Goal: Communication & Community: Answer question/provide support

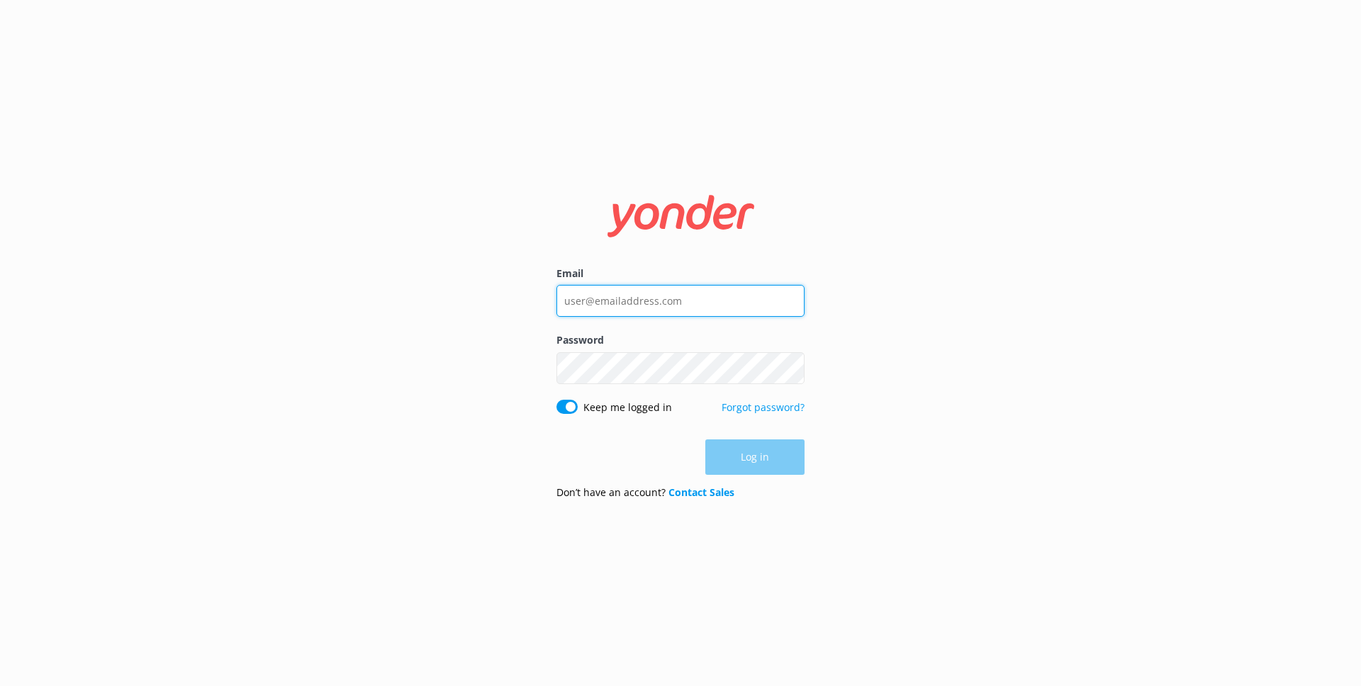
type input "[EMAIL_ADDRESS][PERSON_NAME][DOMAIN_NAME]"
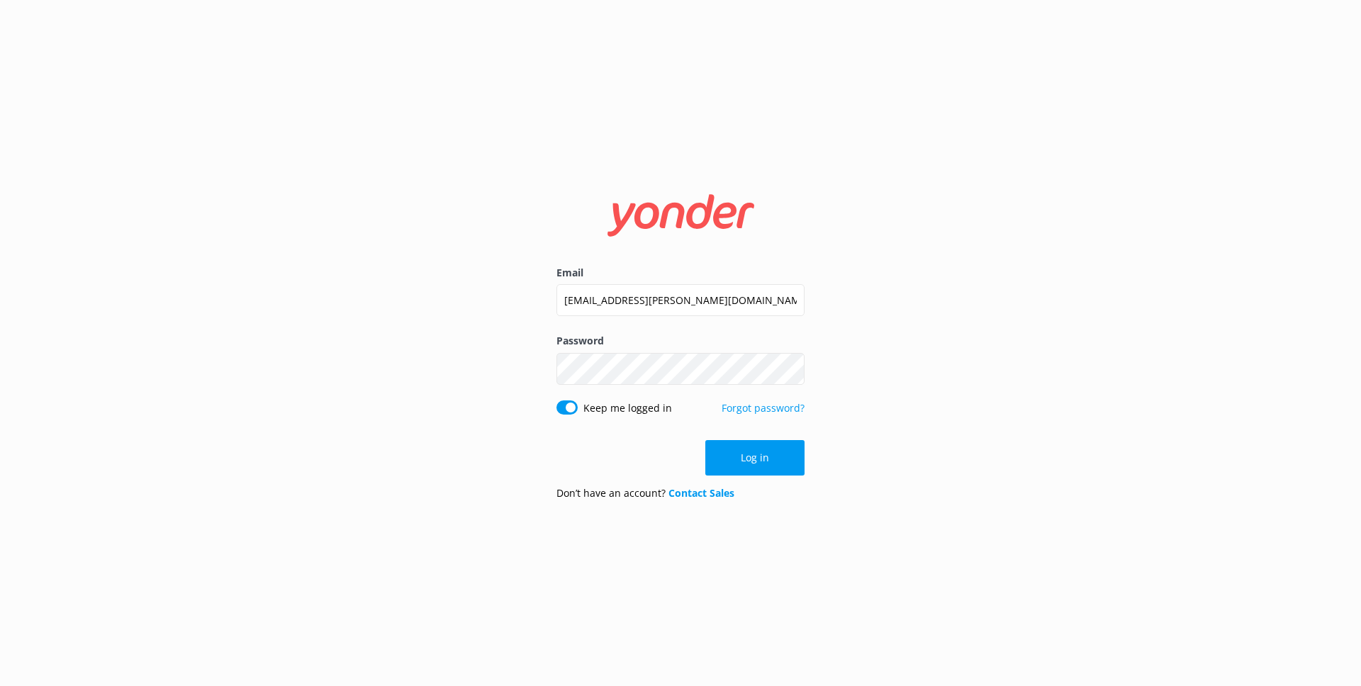
click at [752, 464] on div "Log in" at bounding box center [681, 457] width 248 height 35
click at [752, 463] on button "Log in" at bounding box center [754, 457] width 99 height 35
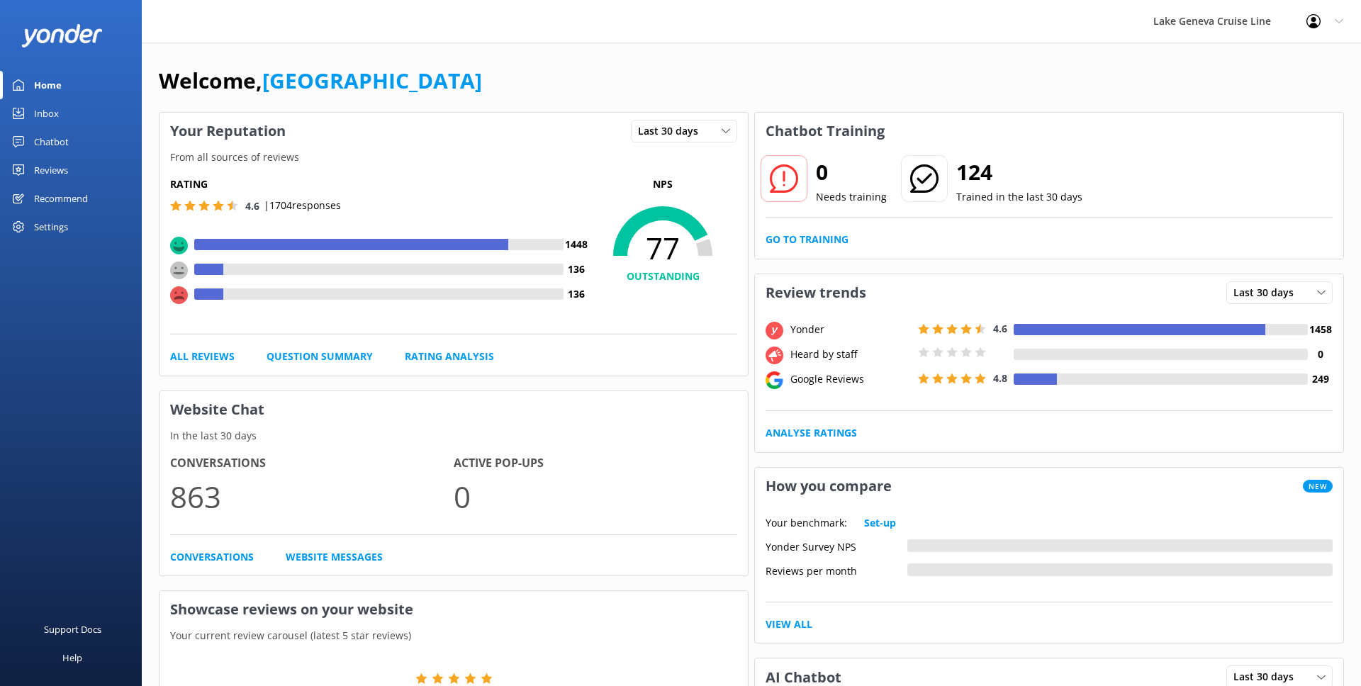
click at [80, 129] on link "Chatbot" at bounding box center [71, 142] width 142 height 28
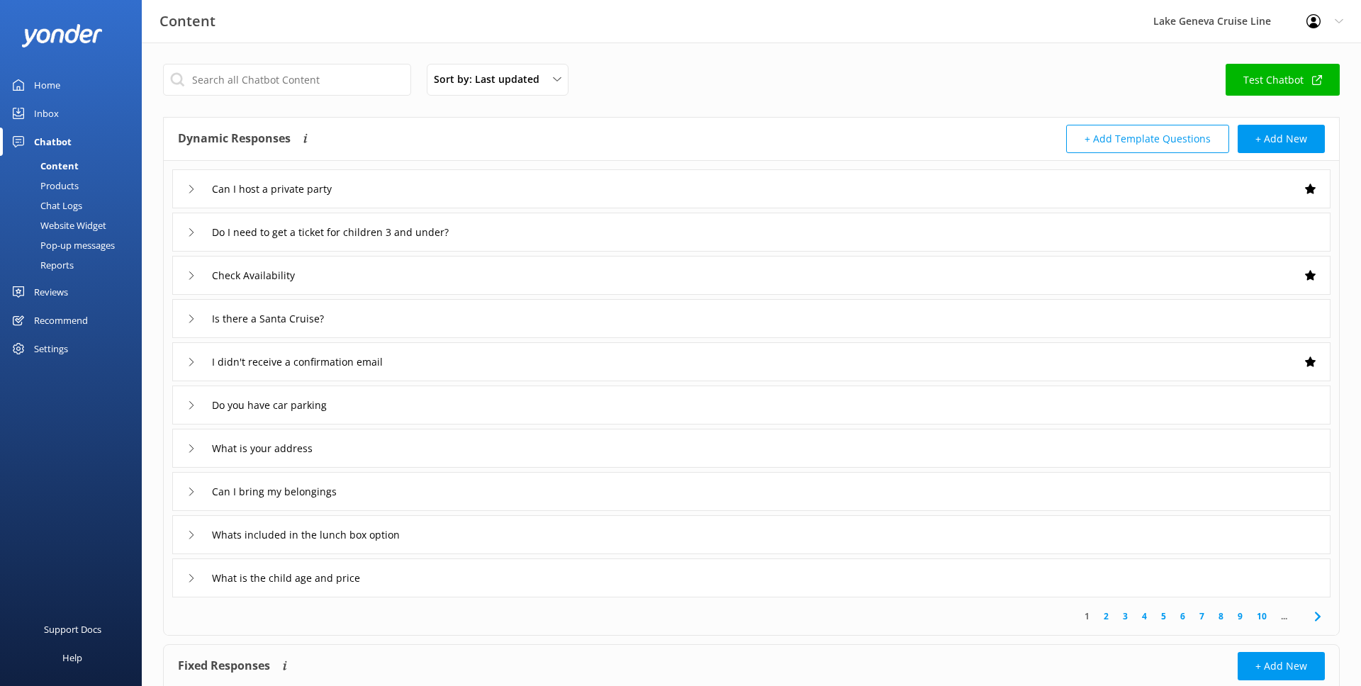
click at [72, 207] on div "Chat Logs" at bounding box center [46, 206] width 74 height 20
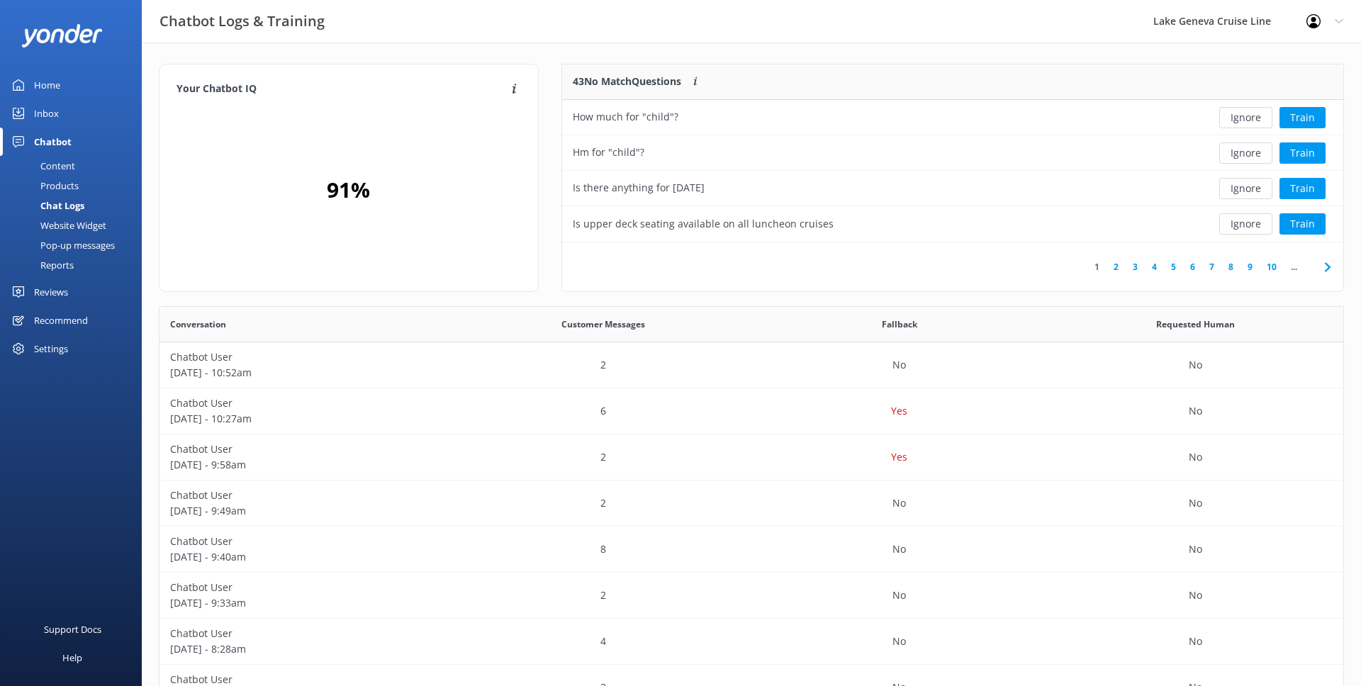
scroll to position [178, 781]
click at [1263, 147] on button "Ignore" at bounding box center [1245, 153] width 53 height 21
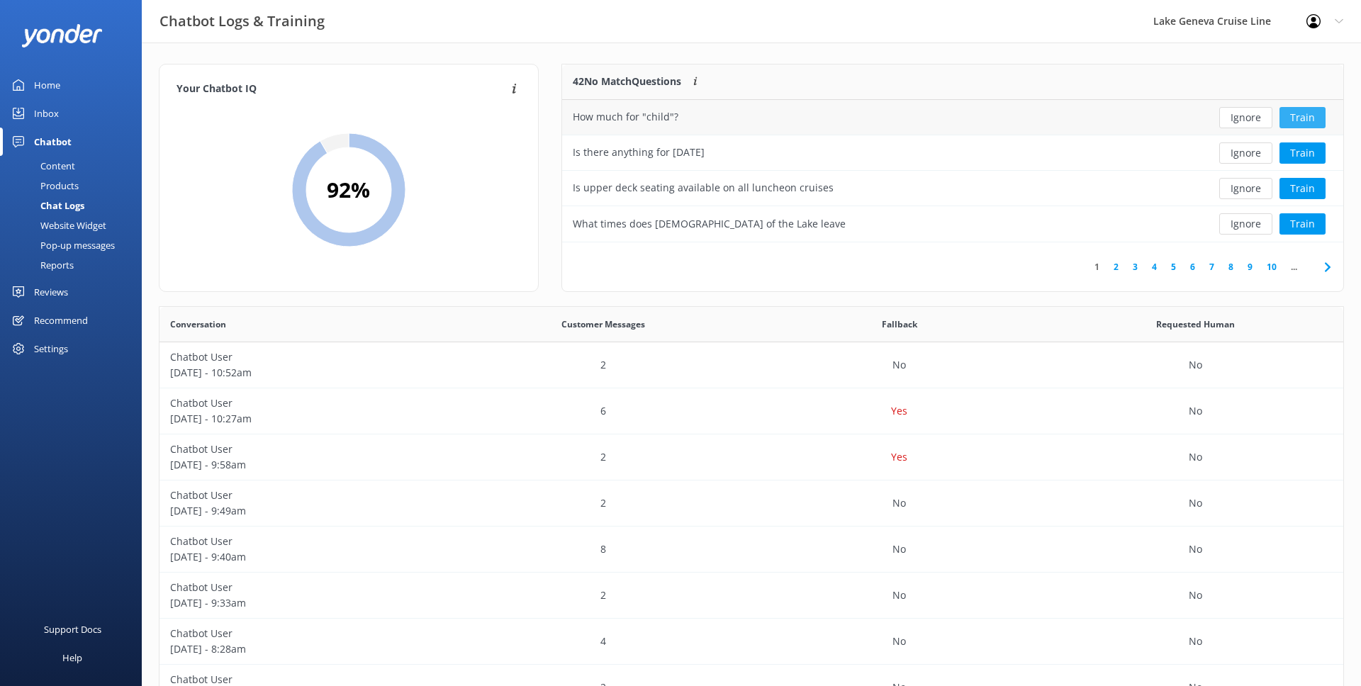
click at [1298, 119] on button "Train" at bounding box center [1303, 117] width 46 height 21
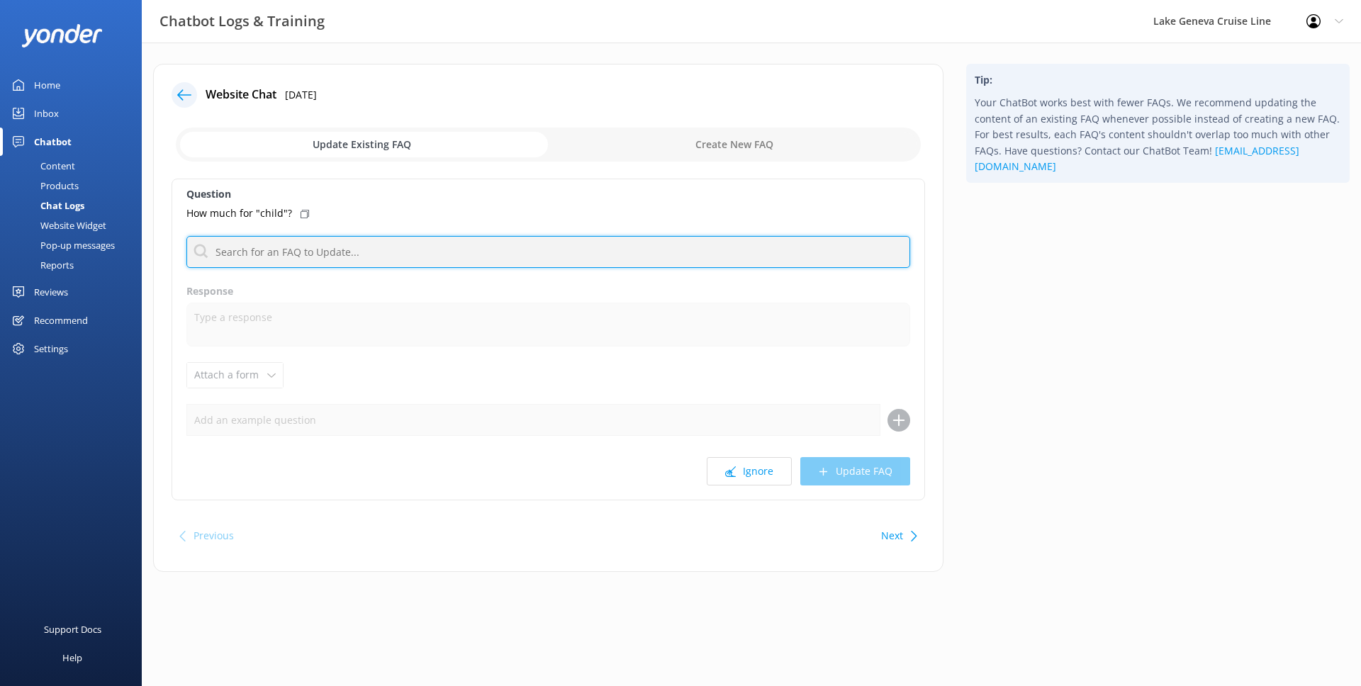
click at [334, 247] on input "text" at bounding box center [548, 252] width 724 height 32
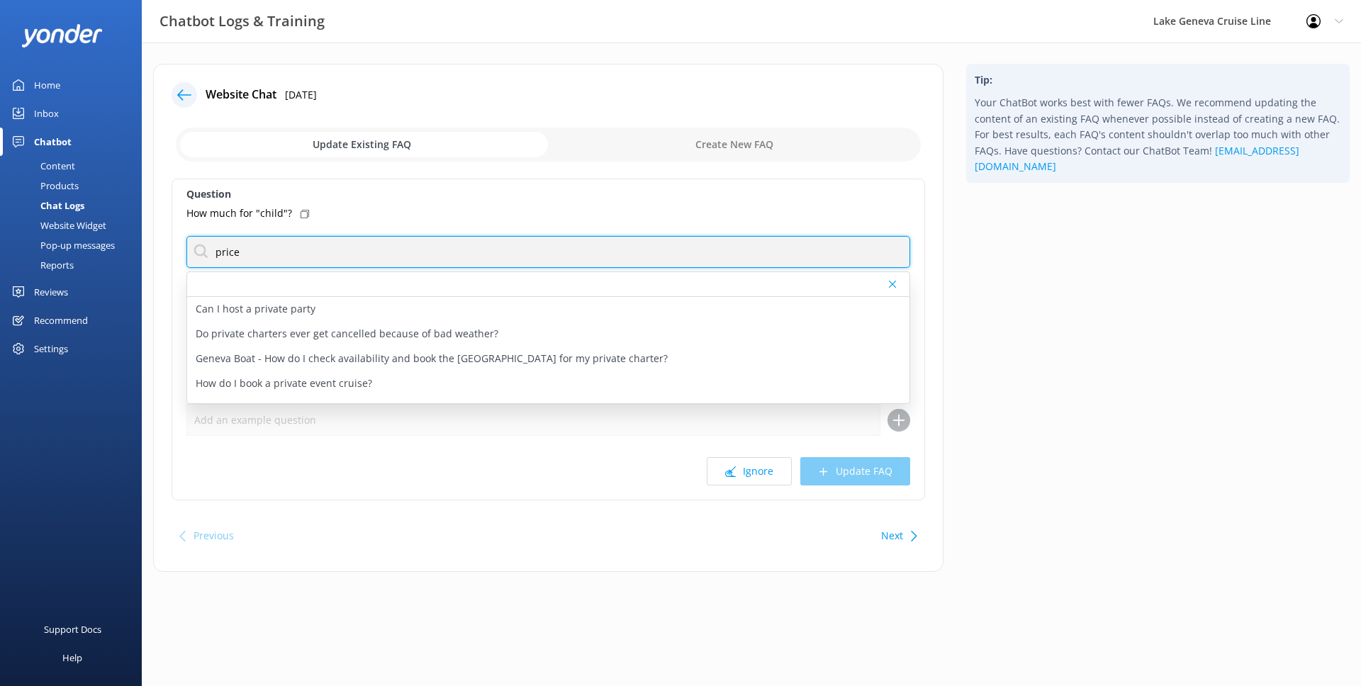
click at [227, 252] on input "price" at bounding box center [548, 252] width 724 height 32
click at [252, 258] on input "kid" at bounding box center [548, 252] width 724 height 32
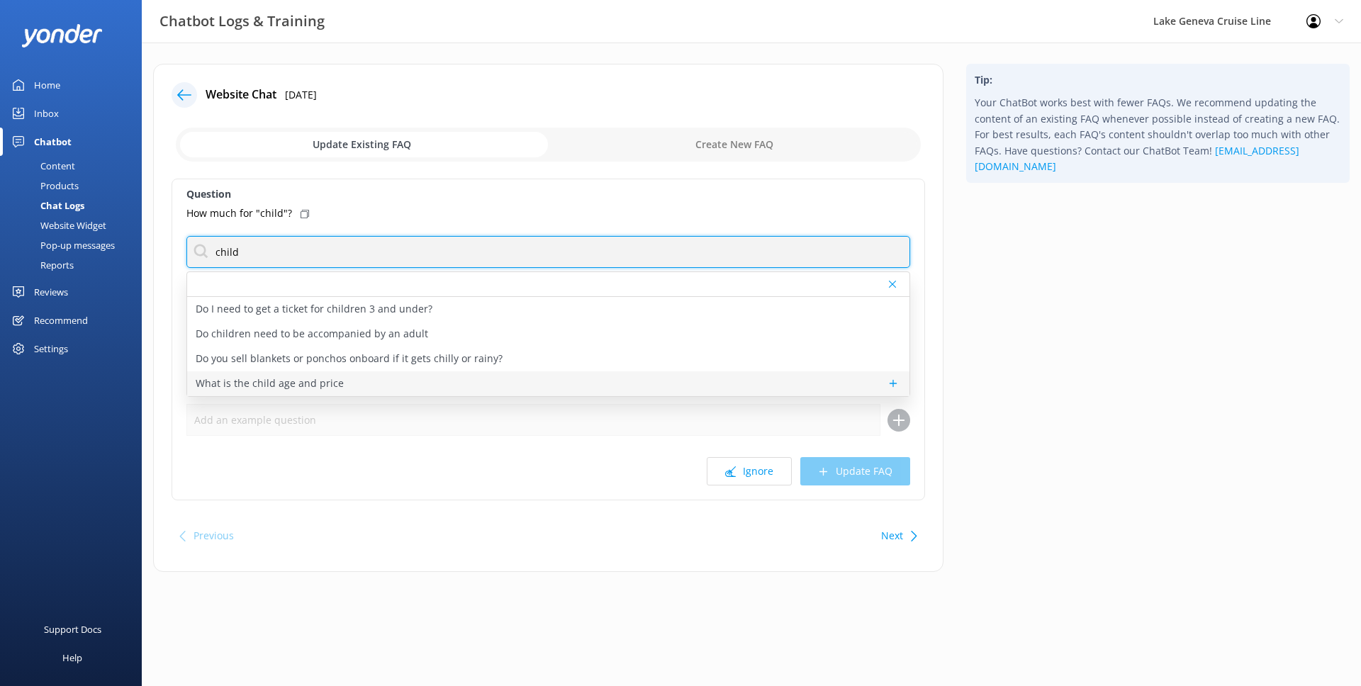
type input "child"
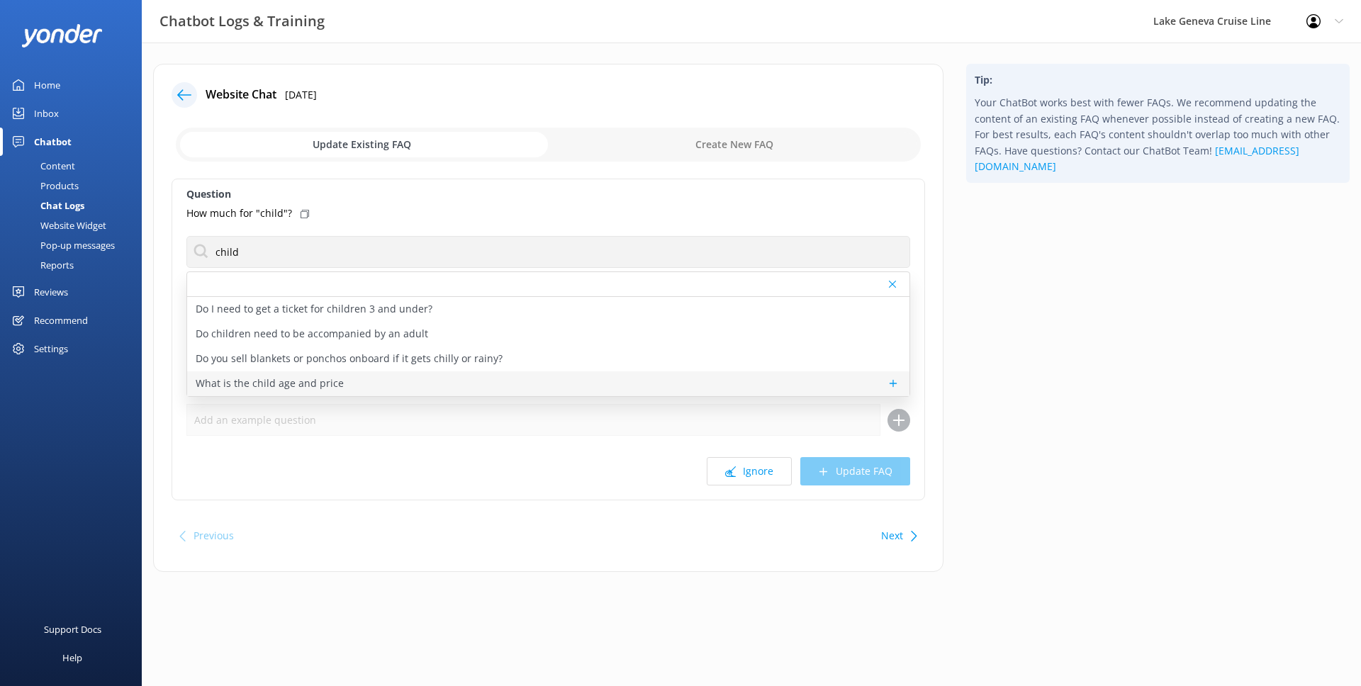
click at [270, 381] on p "What is the child age and price" at bounding box center [270, 384] width 148 height 16
type textarea "Our age categories are broken down accordingly: Adult 18-64 years/Senior 65+/Yo…"
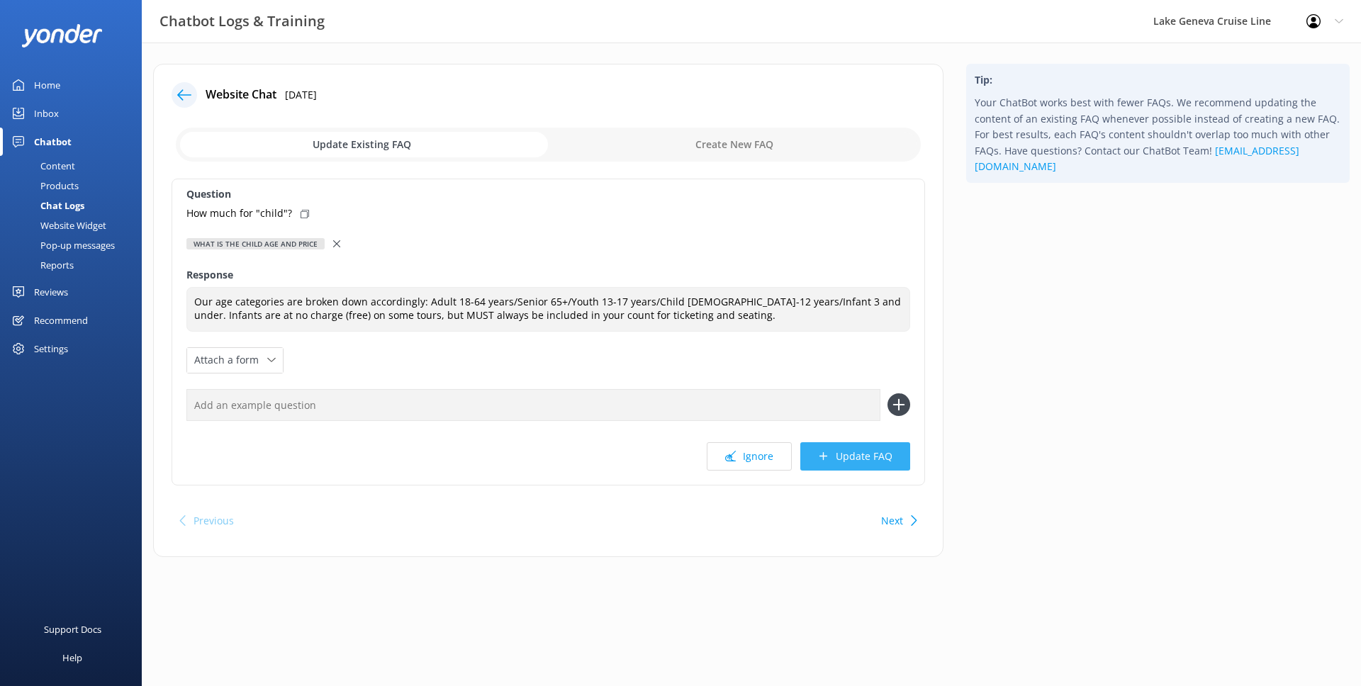
click at [883, 463] on button "Update FAQ" at bounding box center [855, 456] width 110 height 28
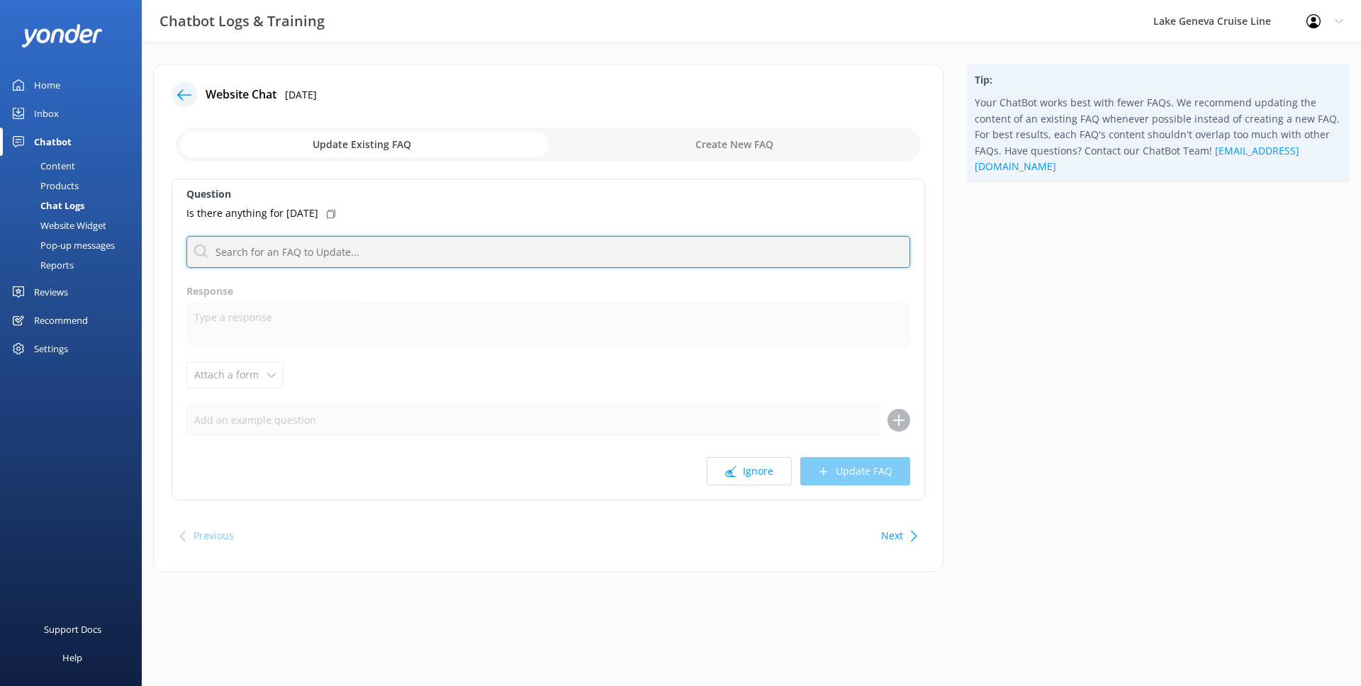
click at [541, 237] on input "text" at bounding box center [548, 252] width 724 height 32
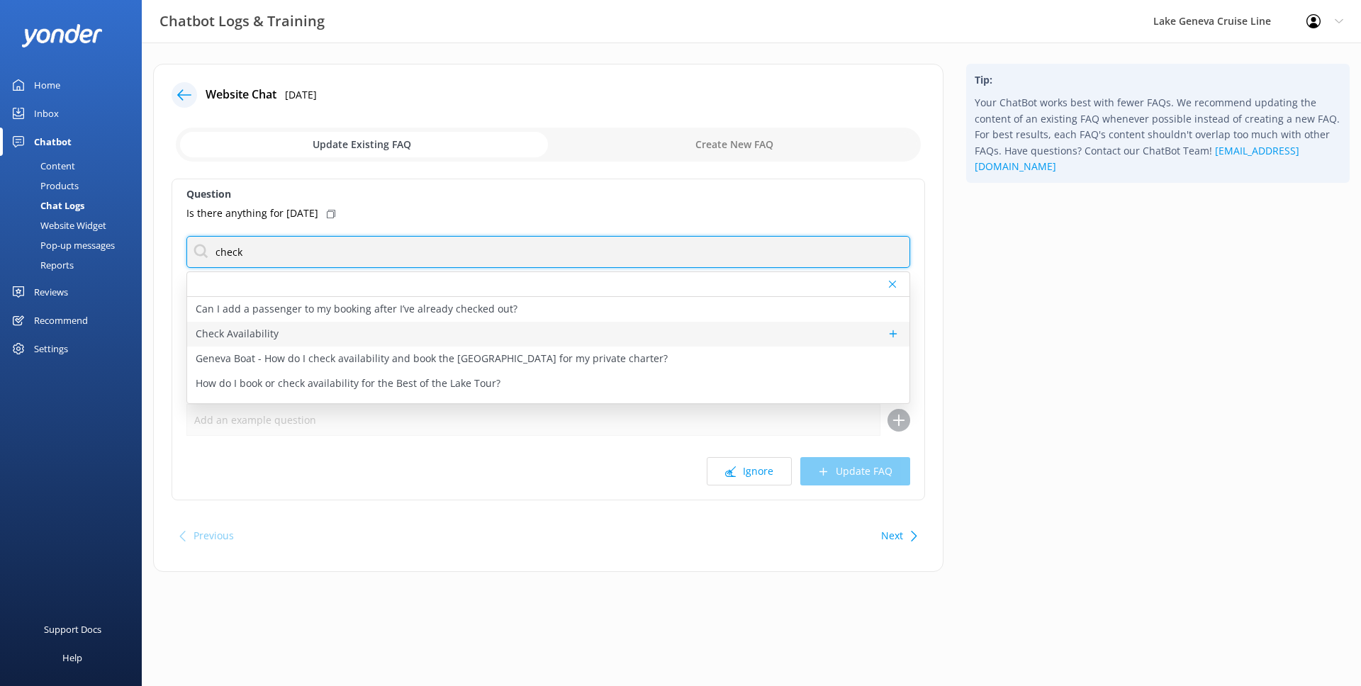
type input "check"
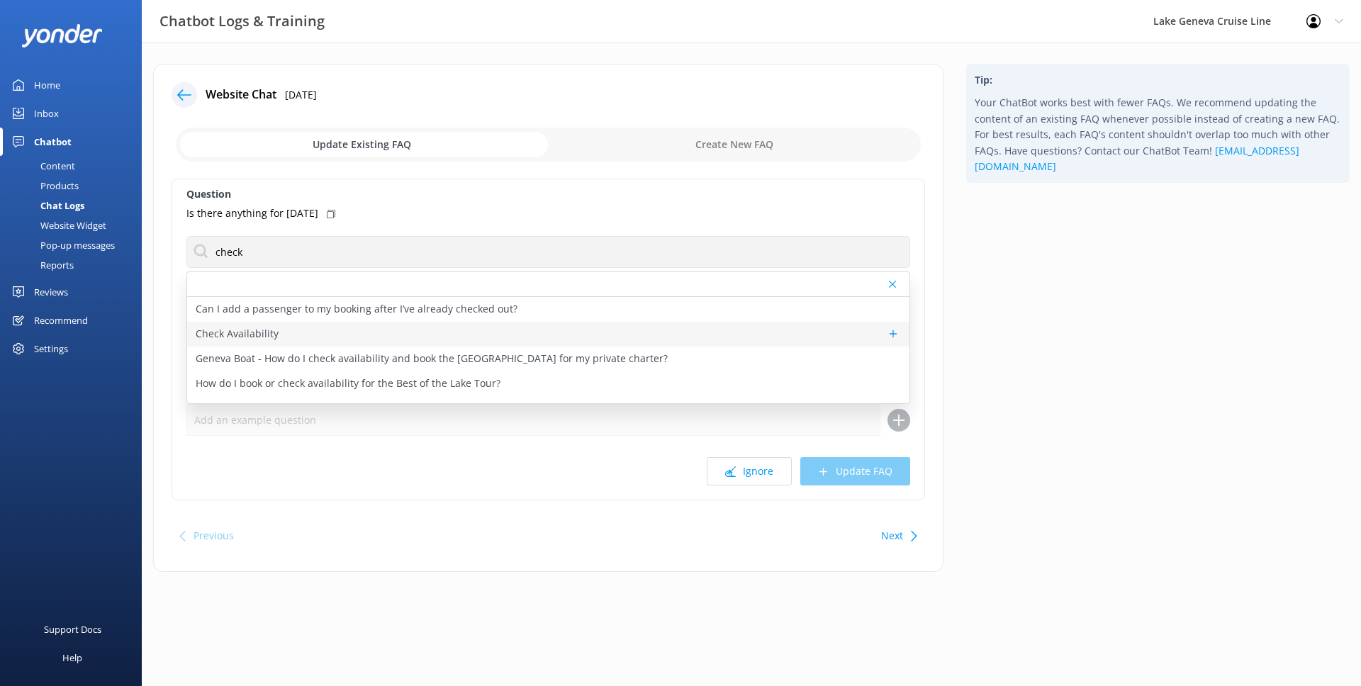
click at [298, 331] on div "Check Availability" at bounding box center [548, 334] width 722 height 25
type textarea "You can check the availability of a tour using the tool below."
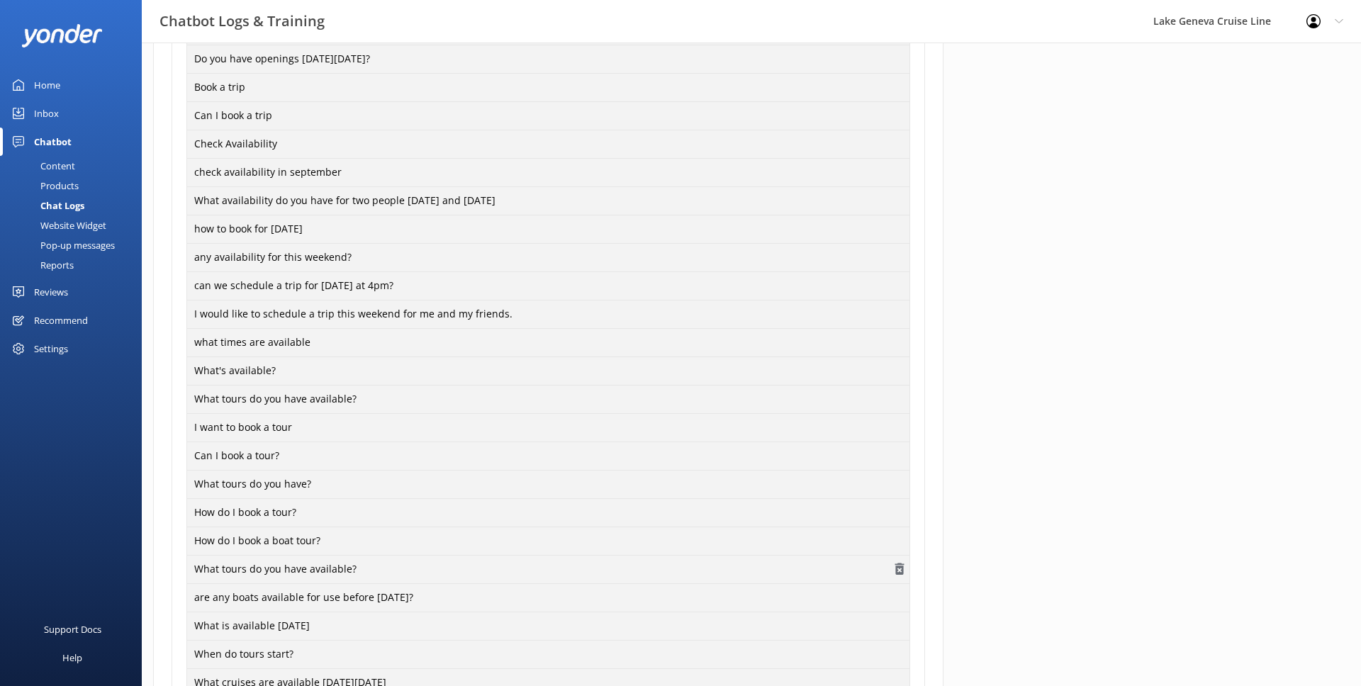
scroll to position [1034, 0]
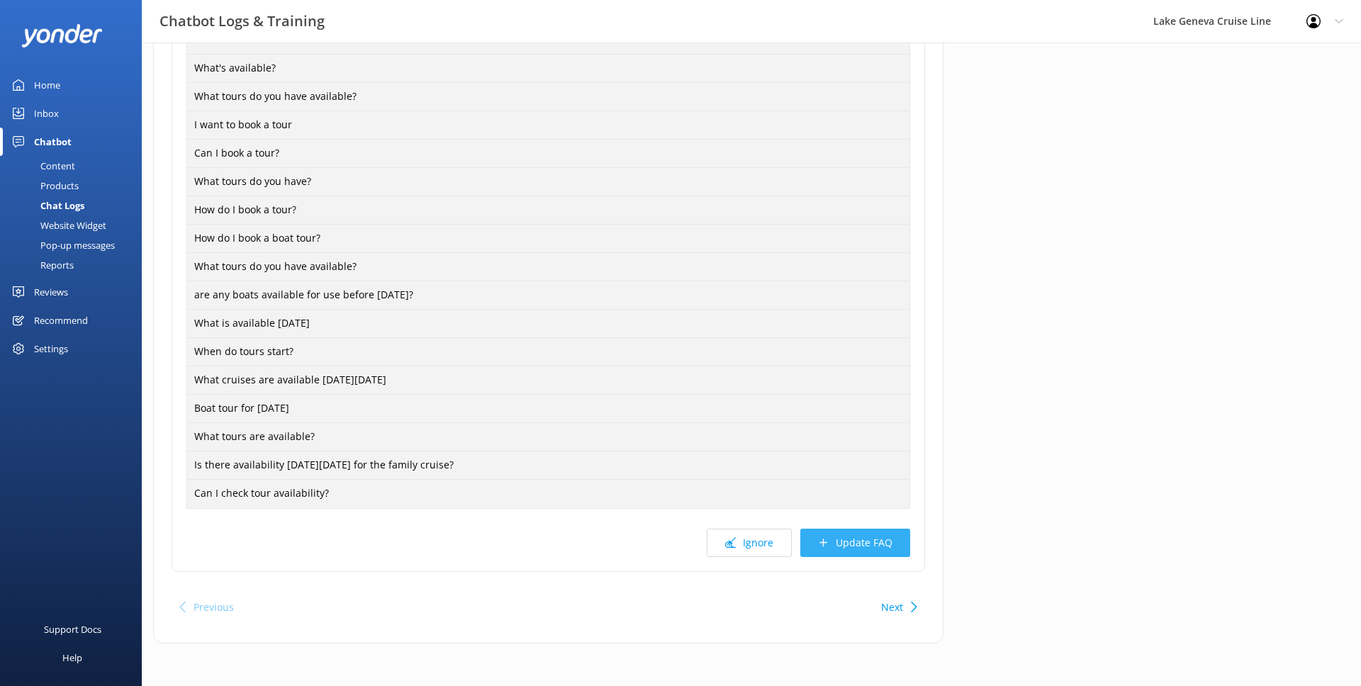
click at [884, 550] on button "Update FAQ" at bounding box center [855, 543] width 110 height 28
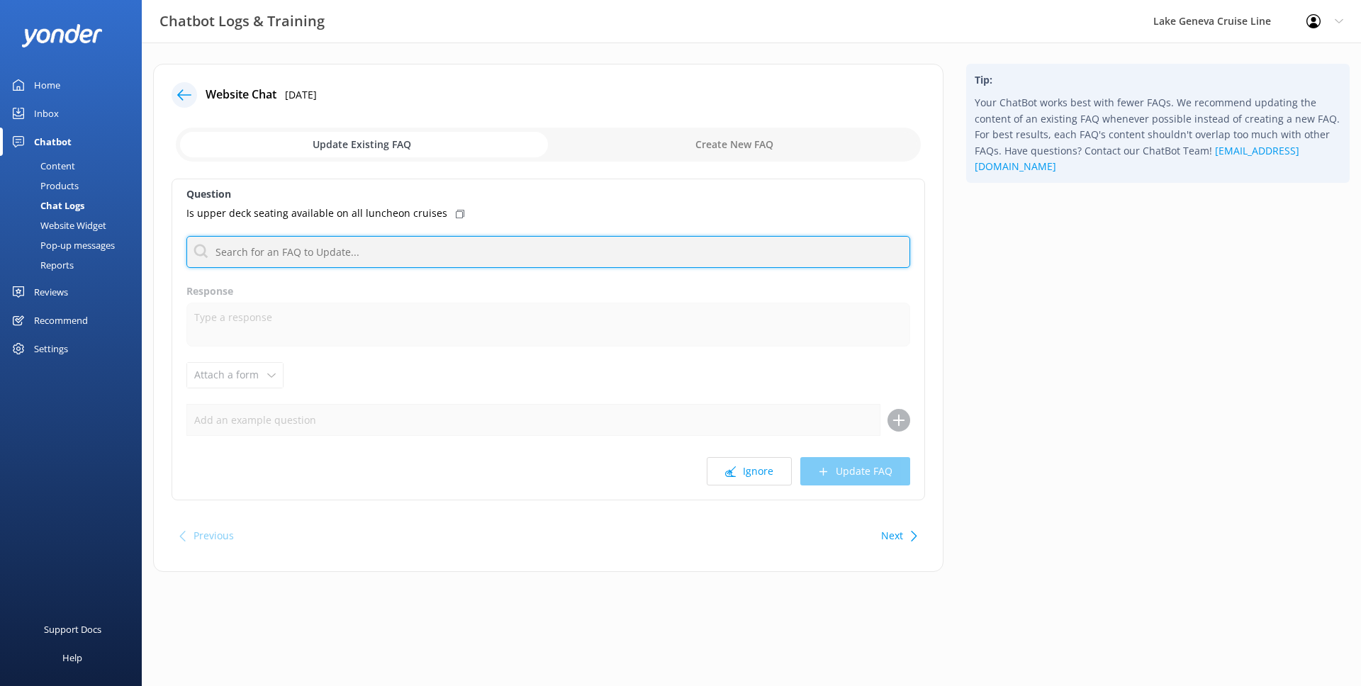
click at [359, 251] on input "text" at bounding box center [548, 252] width 724 height 32
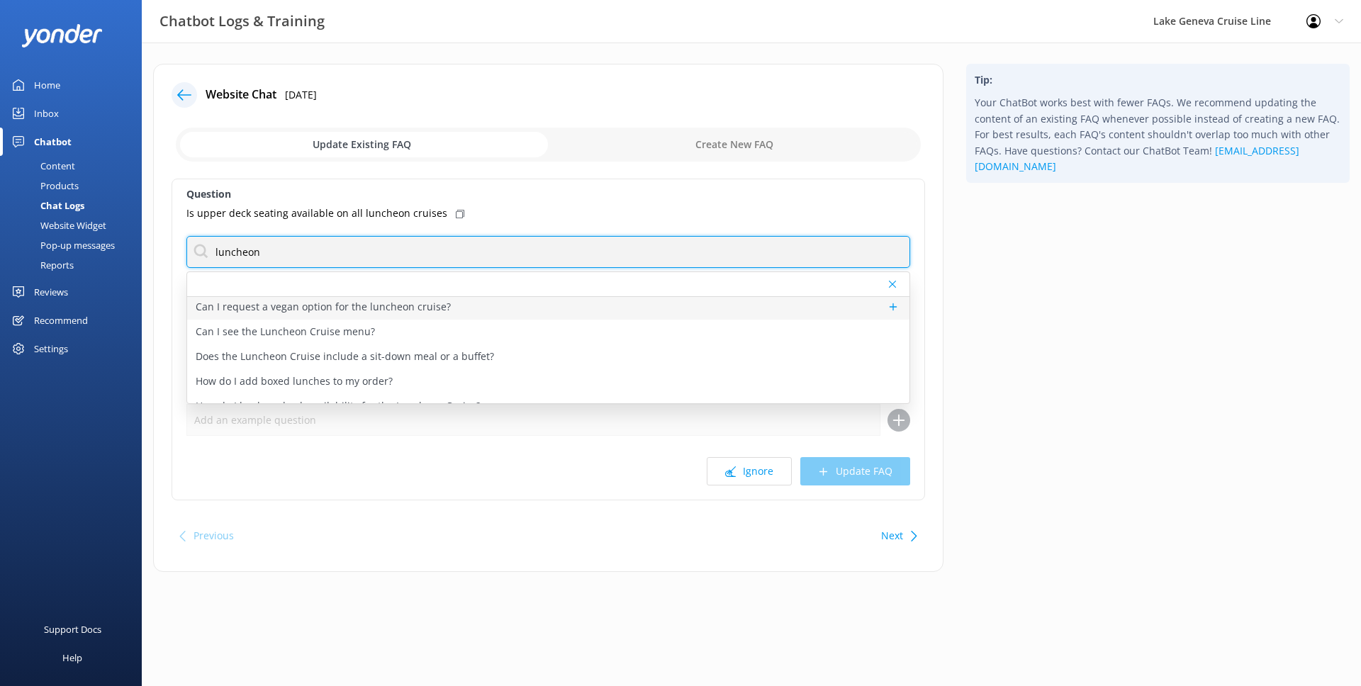
scroll to position [28, 0]
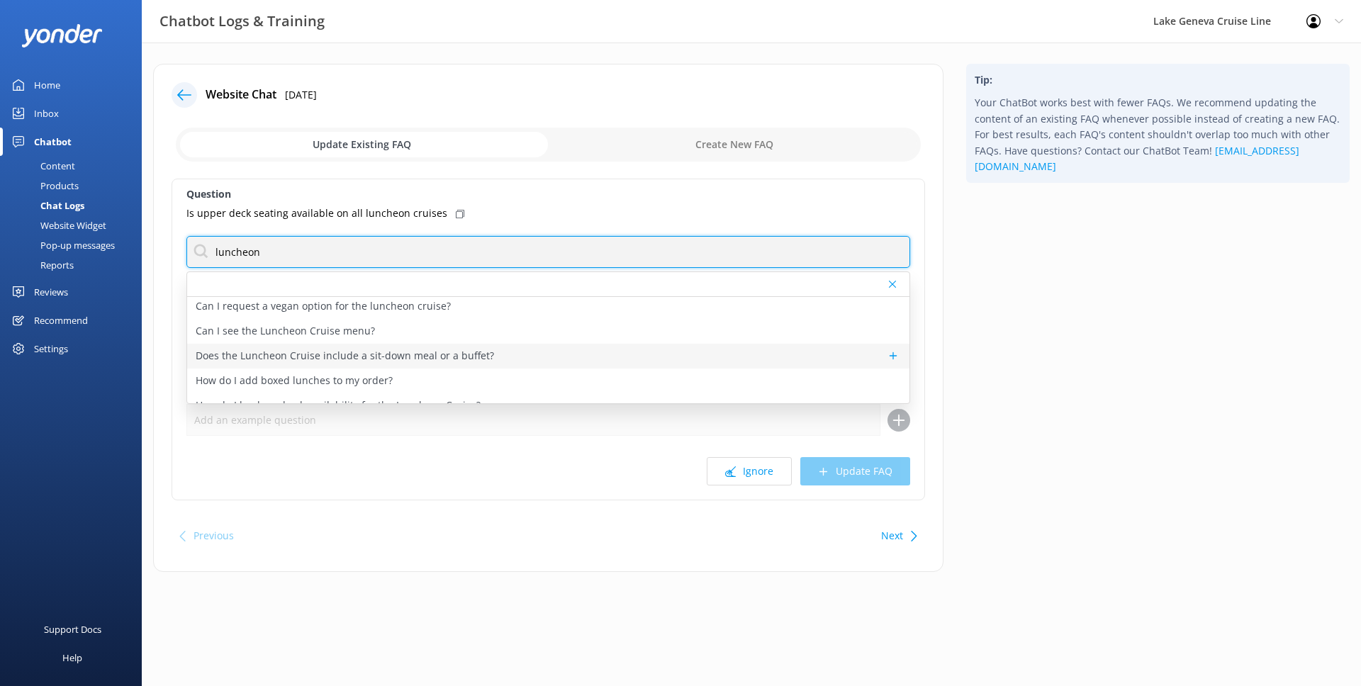
type input "luncheon"
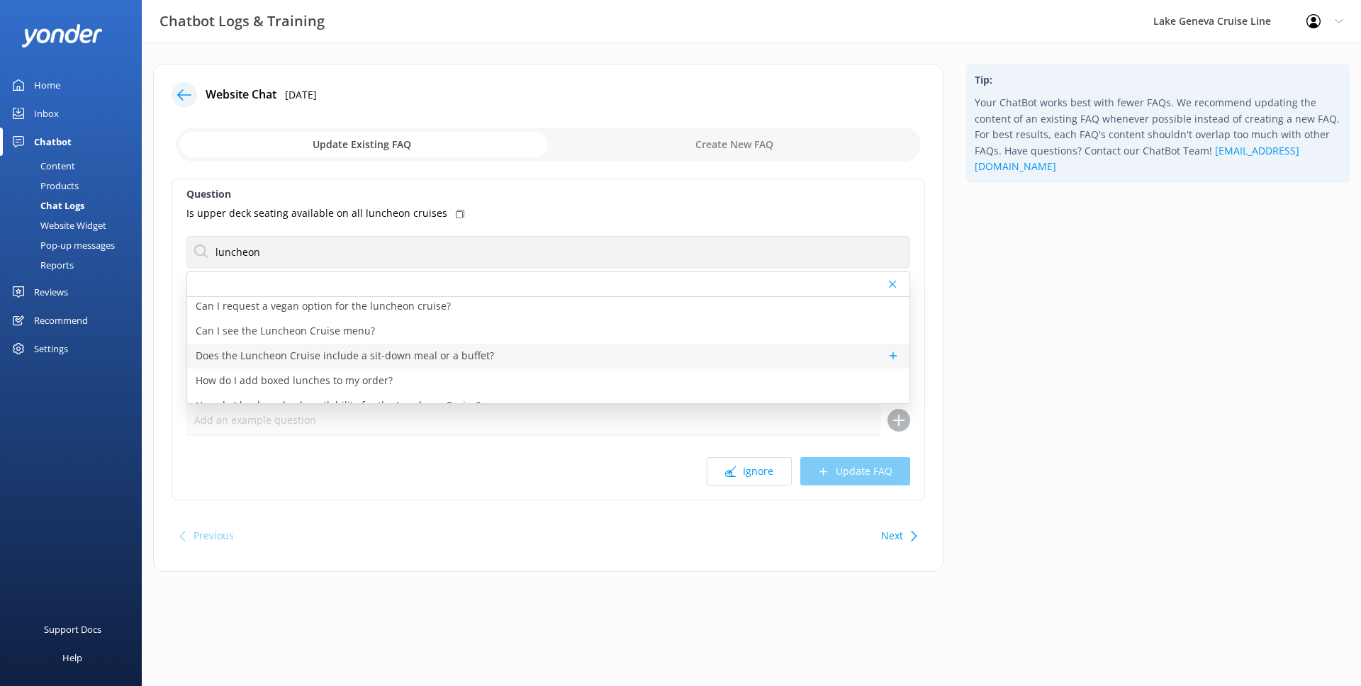
click at [497, 362] on div "Does the Luncheon Cruise include a sit-down meal or a buffet?" at bounding box center [548, 356] width 722 height 25
type textarea "The Luncheon Cruise includes a sit-down served meal and narrated historical tou…"
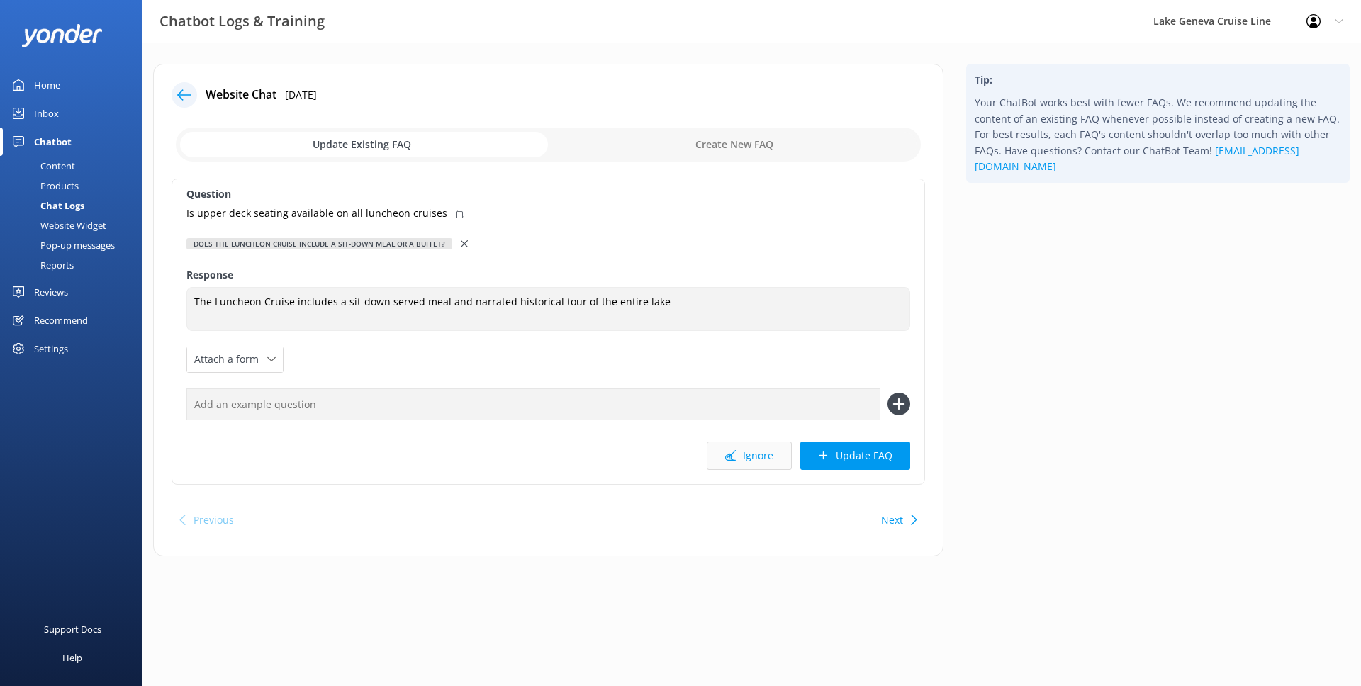
click at [730, 459] on icon at bounding box center [730, 455] width 11 height 11
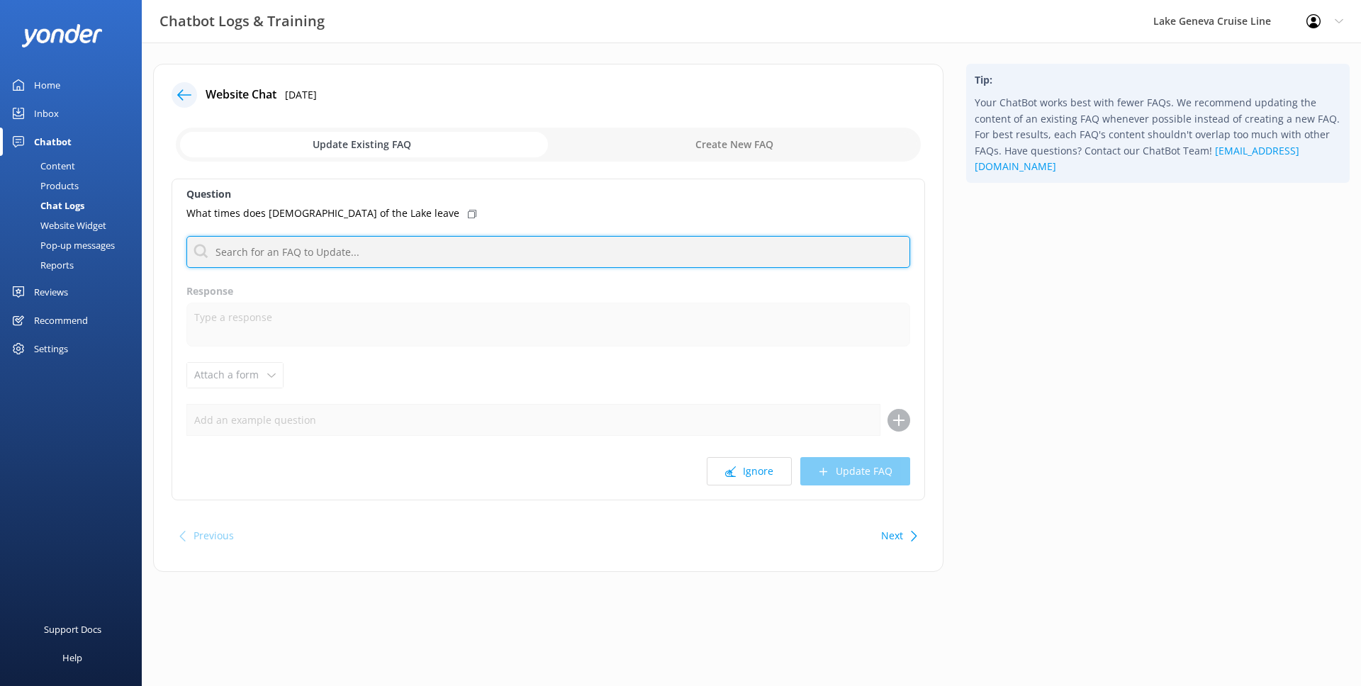
click at [439, 242] on input "text" at bounding box center [548, 252] width 724 height 32
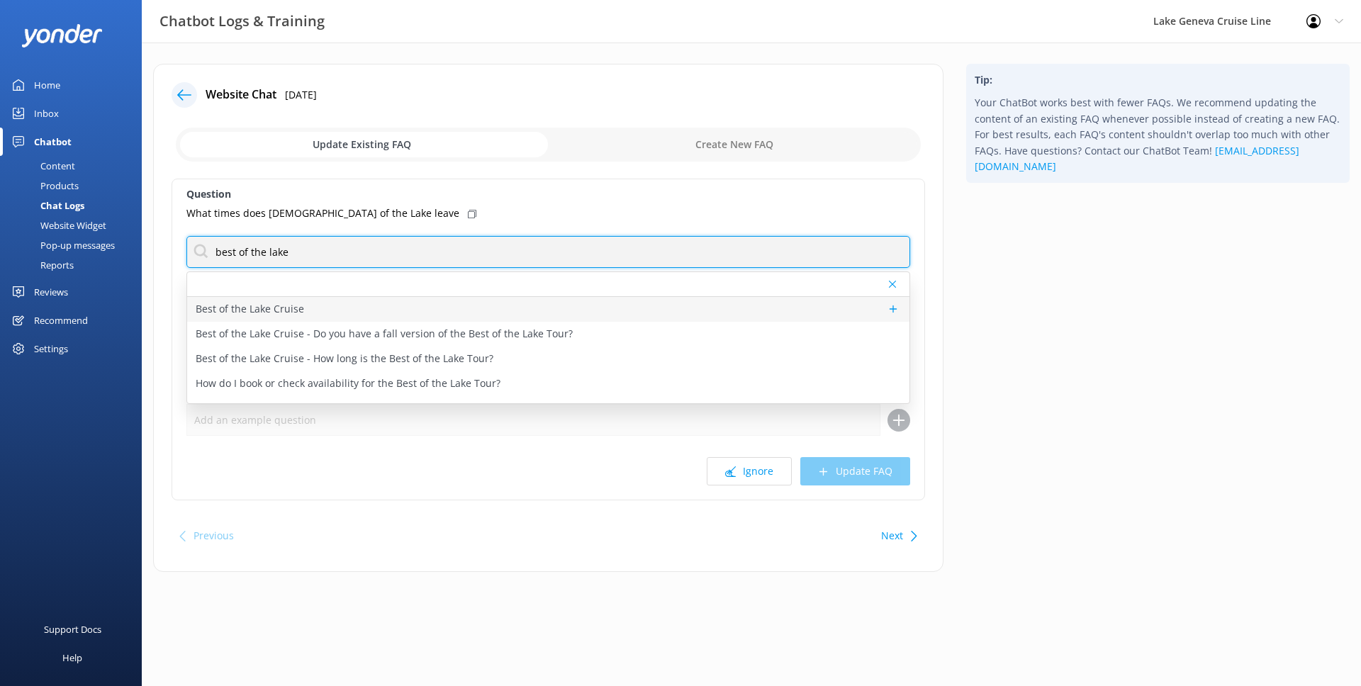
type input "best of the lake"
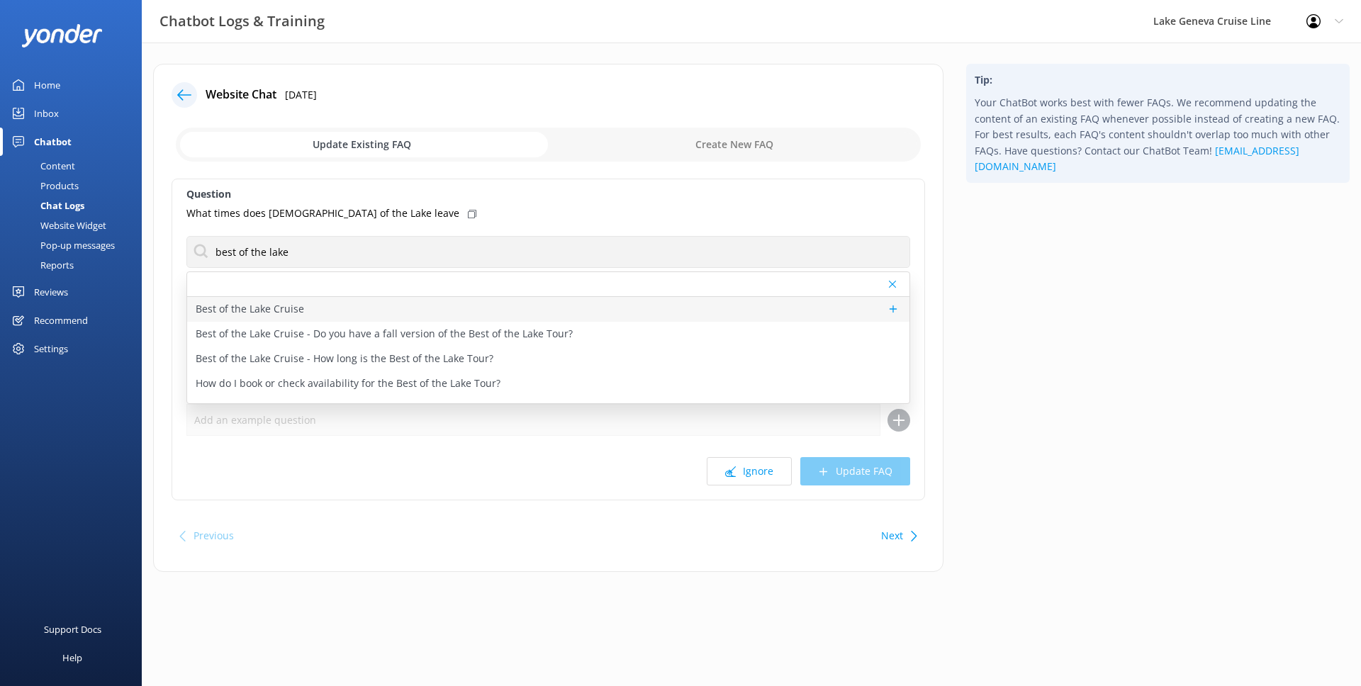
click at [384, 309] on div "Best of the Lake Cruise" at bounding box center [548, 309] width 722 height 25
type textarea "Come aboard our Best of the Lake Cruise for a fun, fully narrated tour of the m…"
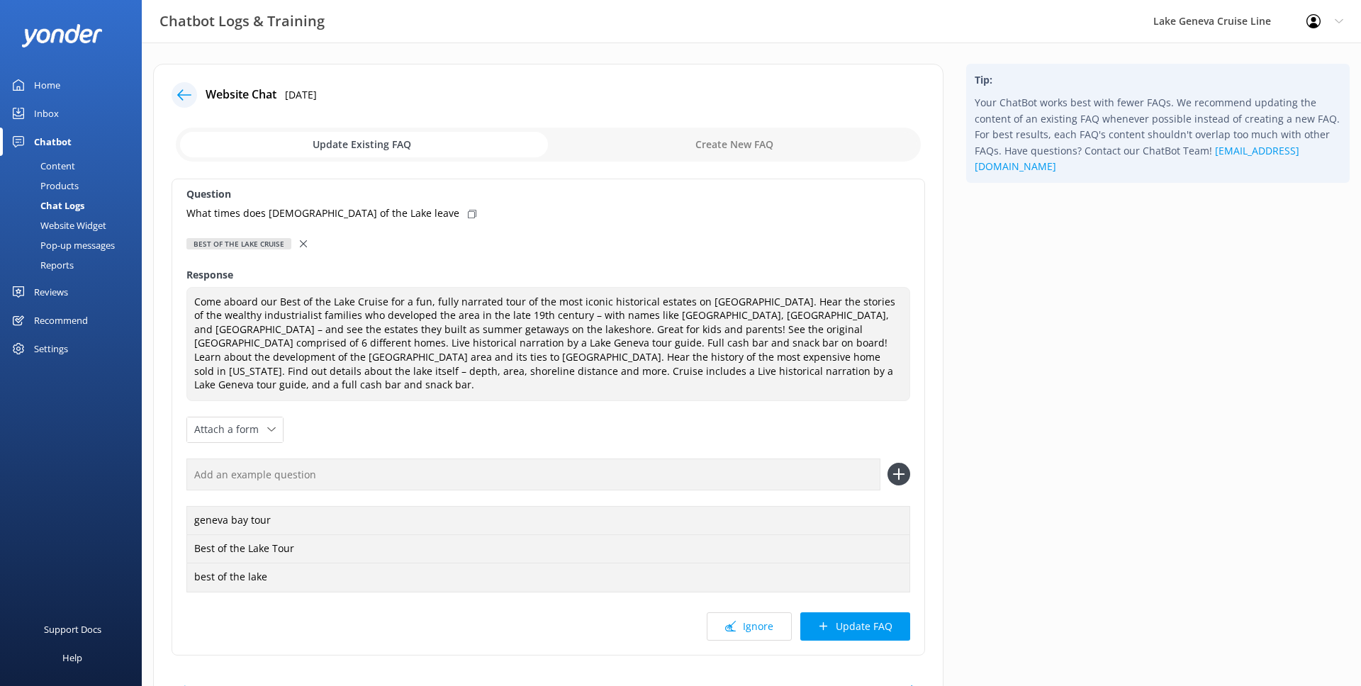
click at [300, 238] on div at bounding box center [305, 244] width 10 height 16
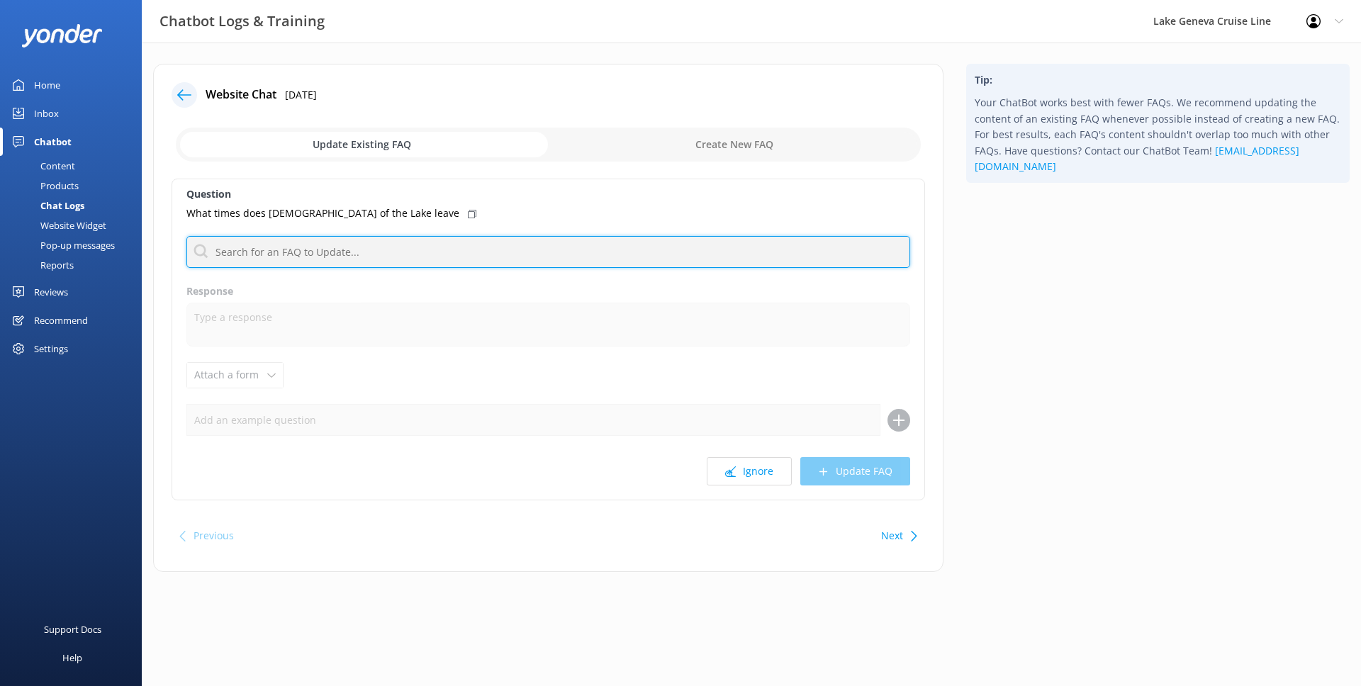
click at [364, 259] on input "text" at bounding box center [548, 252] width 724 height 32
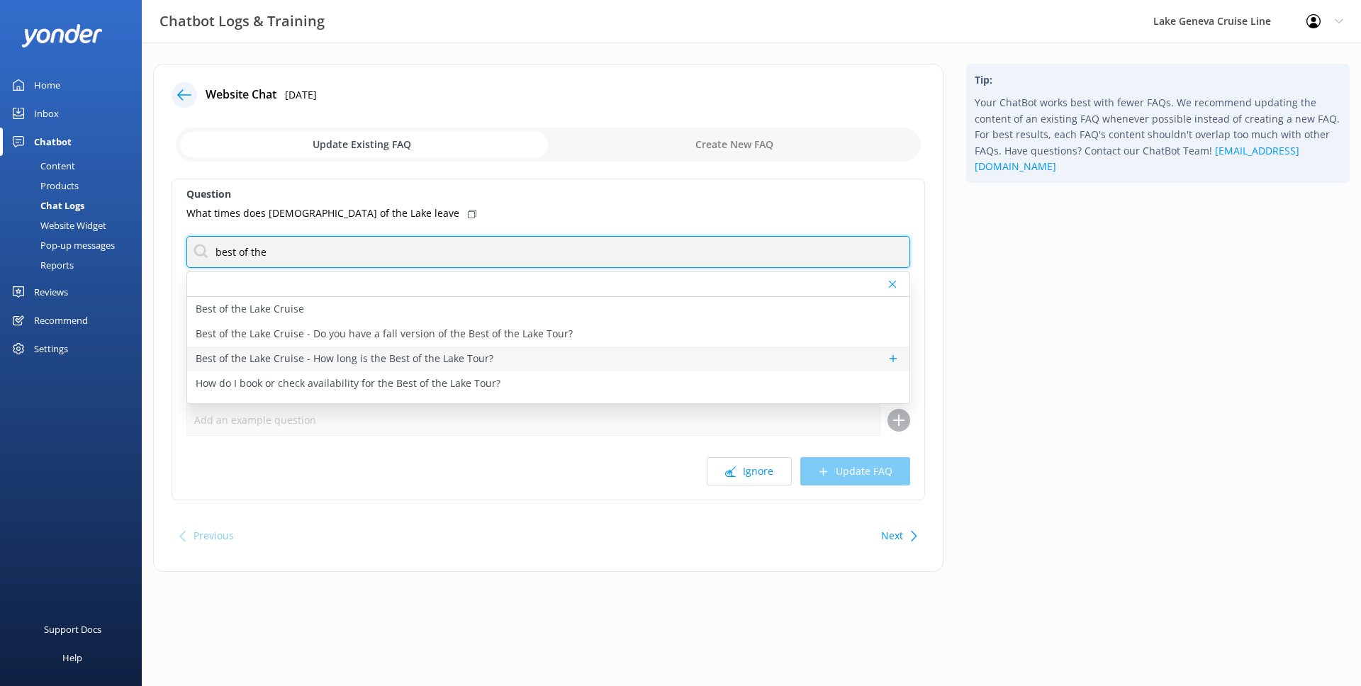
type input "best of the"
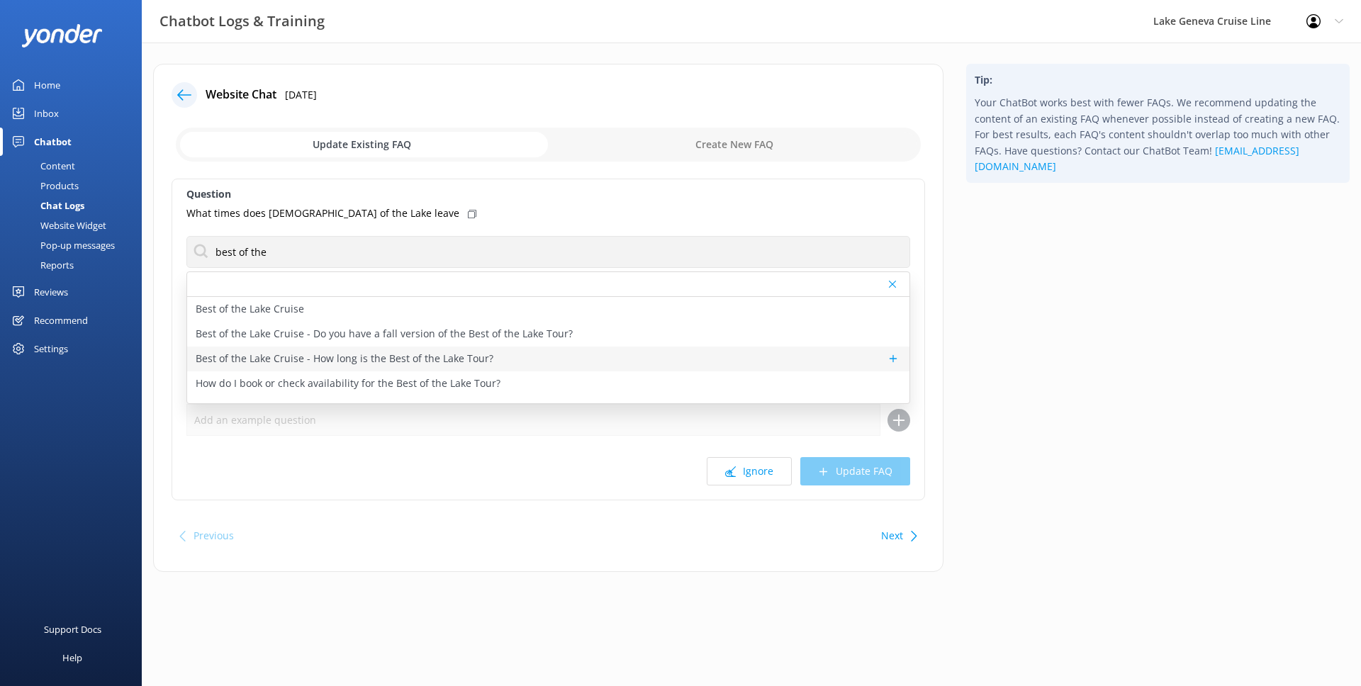
click at [432, 347] on div "Best of the Lake Cruise - How long is the Best of the Lake Tour?" at bounding box center [548, 359] width 722 height 25
type textarea "The Best of the Lake Cruise is 1 hour long."
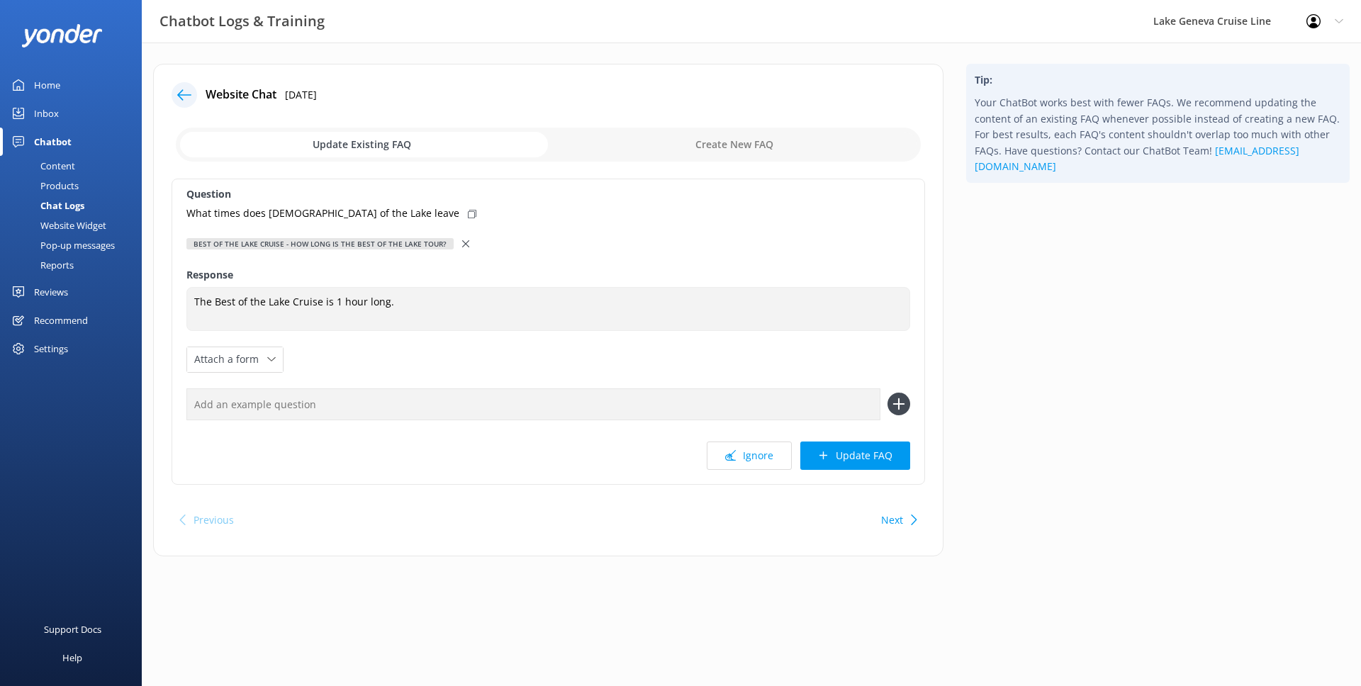
click at [462, 236] on div at bounding box center [467, 244] width 10 height 16
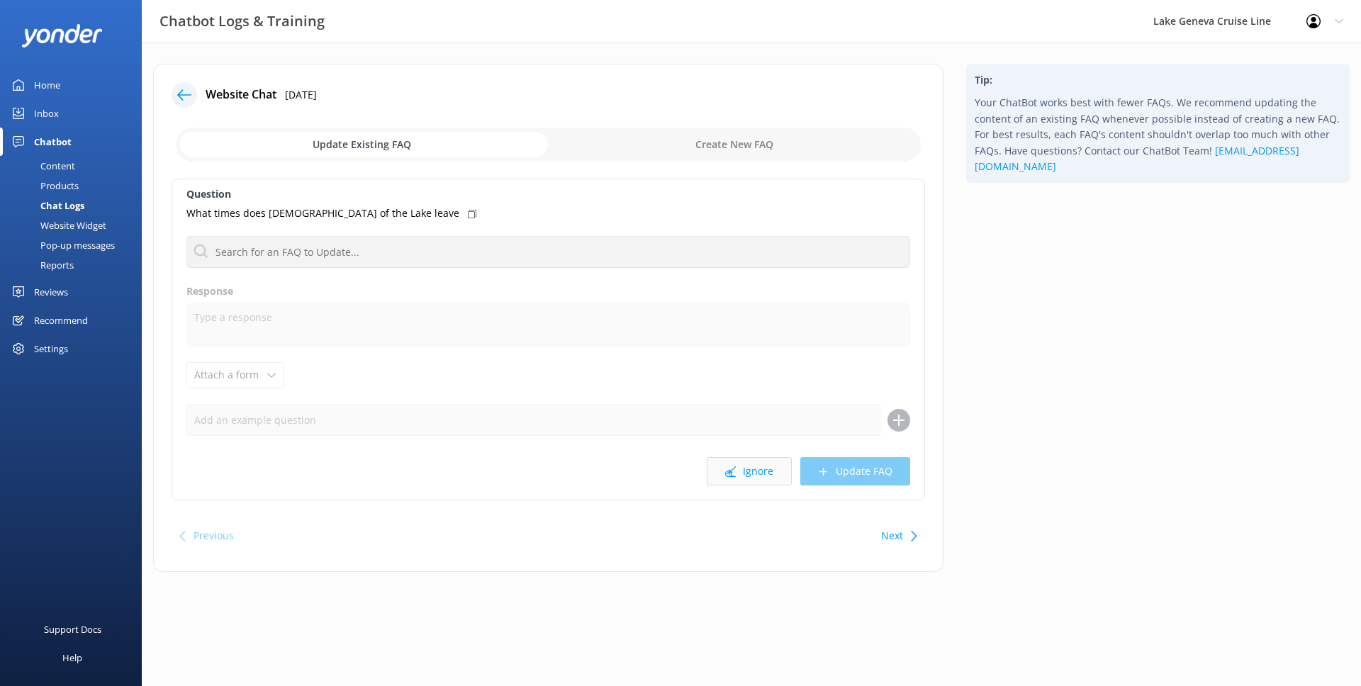
click at [754, 464] on button "Ignore" at bounding box center [749, 471] width 85 height 28
click at [755, 476] on button "Ignore" at bounding box center [749, 471] width 85 height 28
click at [749, 476] on button "Ignore" at bounding box center [749, 471] width 85 height 28
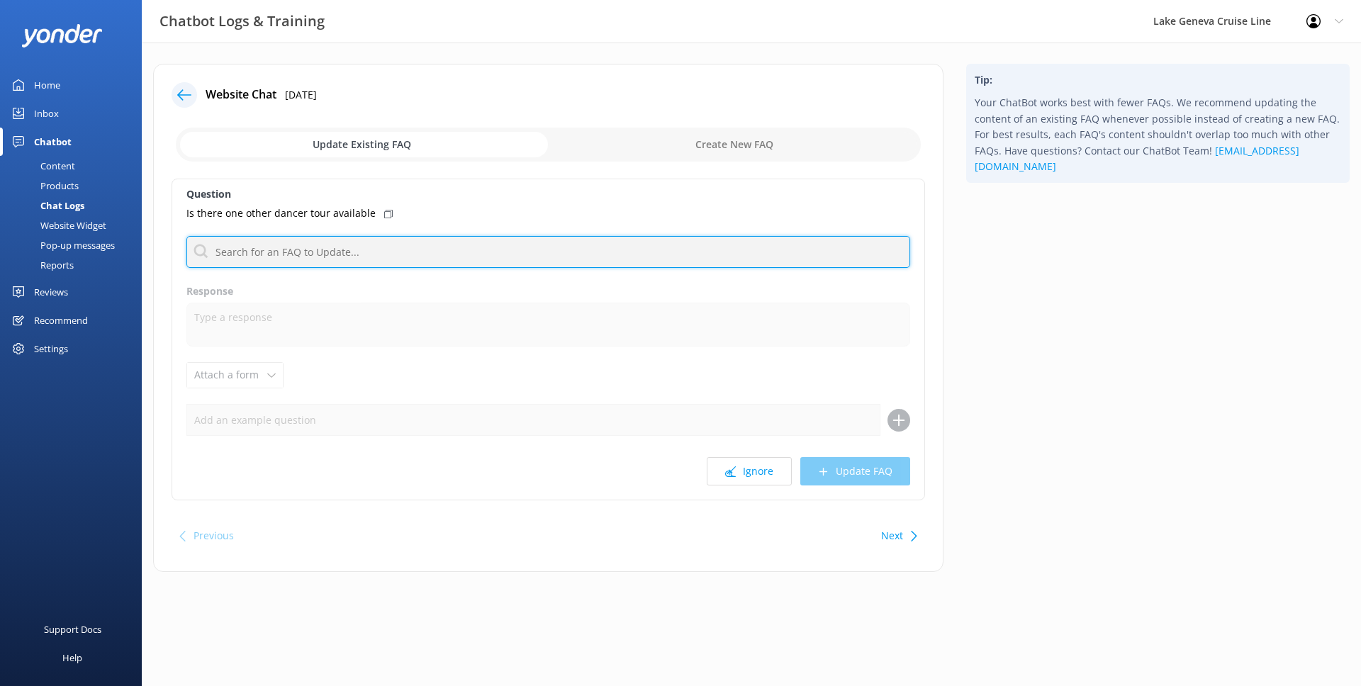
click at [603, 248] on input "text" at bounding box center [548, 252] width 724 height 32
type input "o"
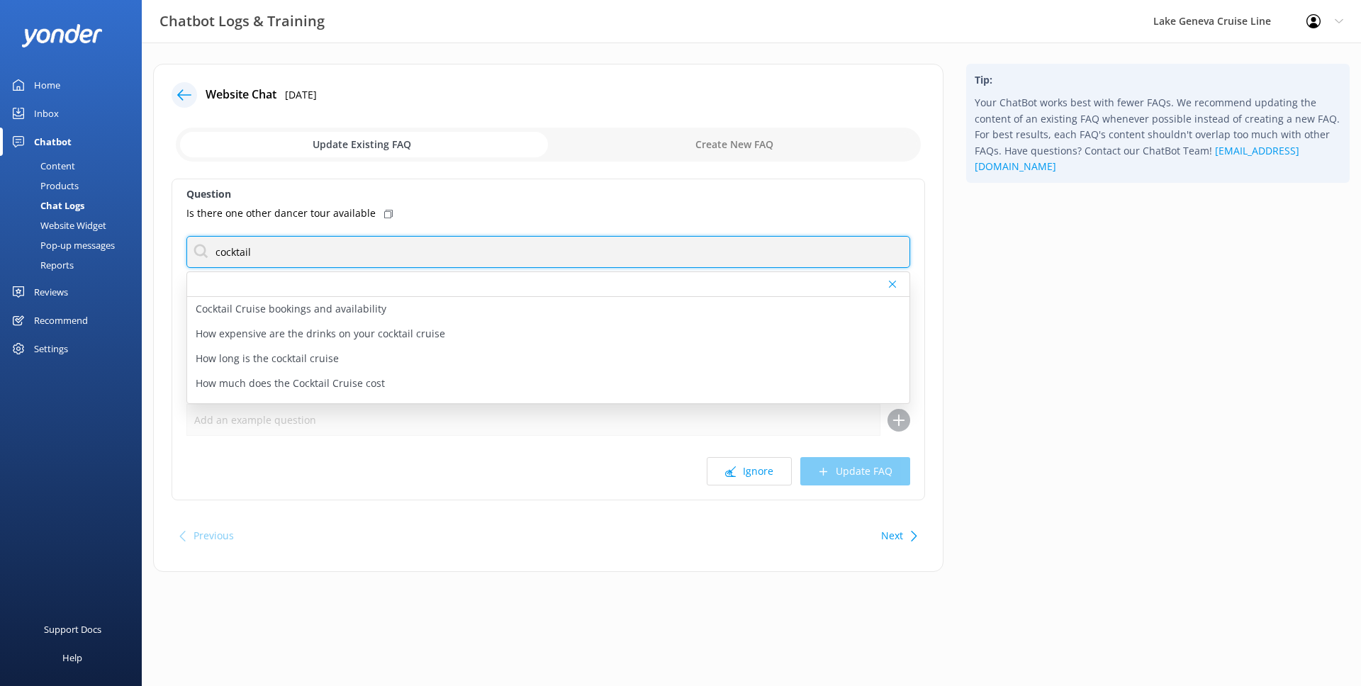
type input "Cocktail"
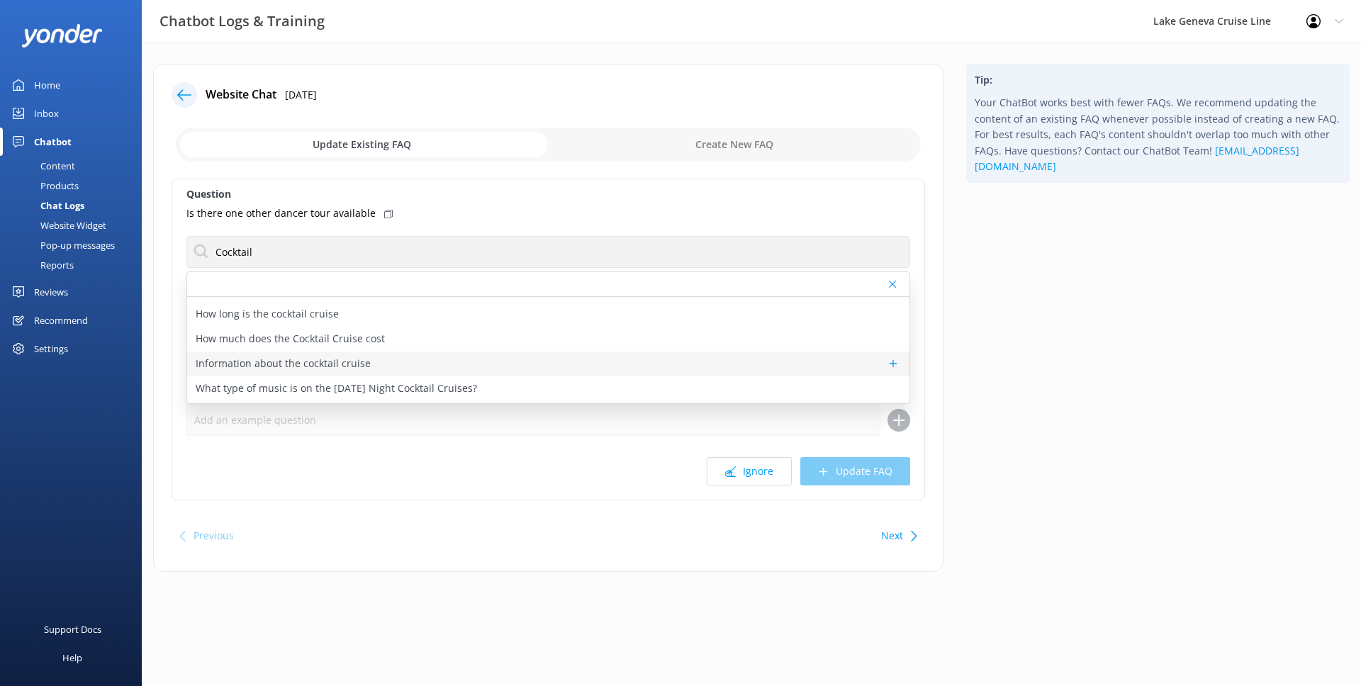
click at [365, 354] on div "Information about the cocktail cruise" at bounding box center [548, 364] width 722 height 25
type textarea "Say farewell to the weekend with a splash of live music, great drinks, and a go…"
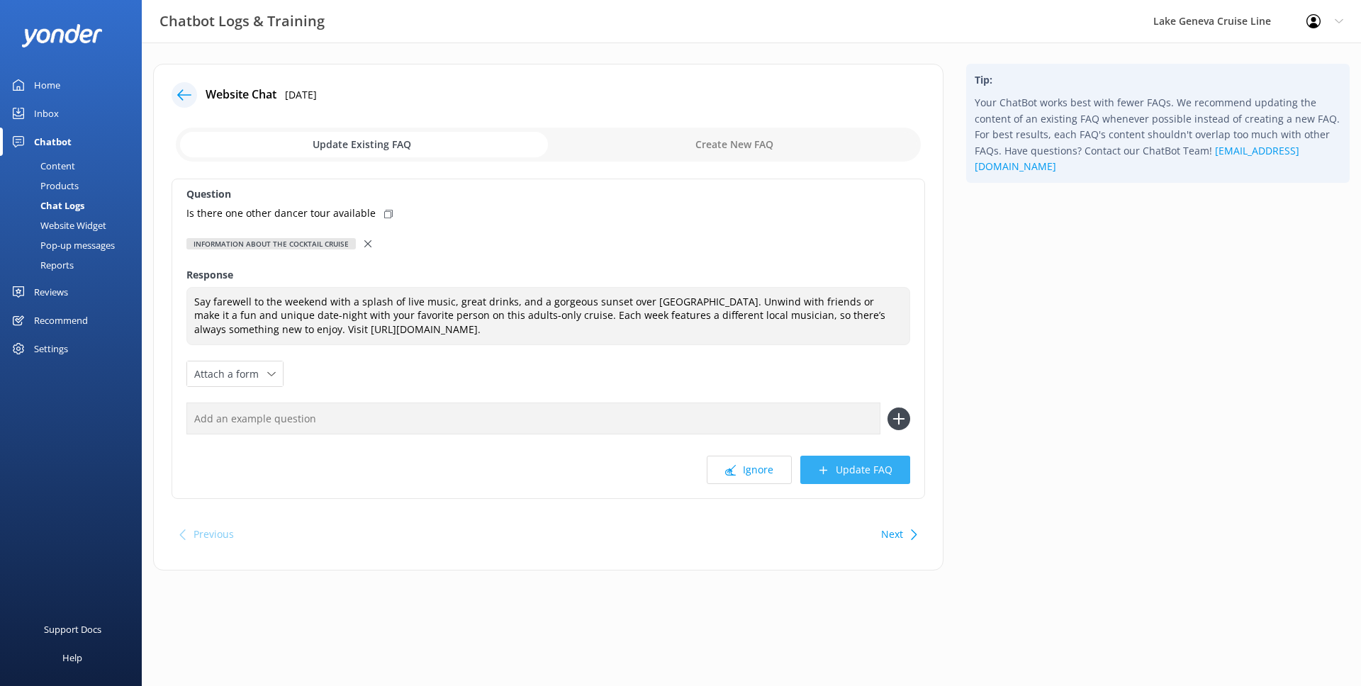
click at [827, 481] on button "Update FAQ" at bounding box center [855, 470] width 110 height 28
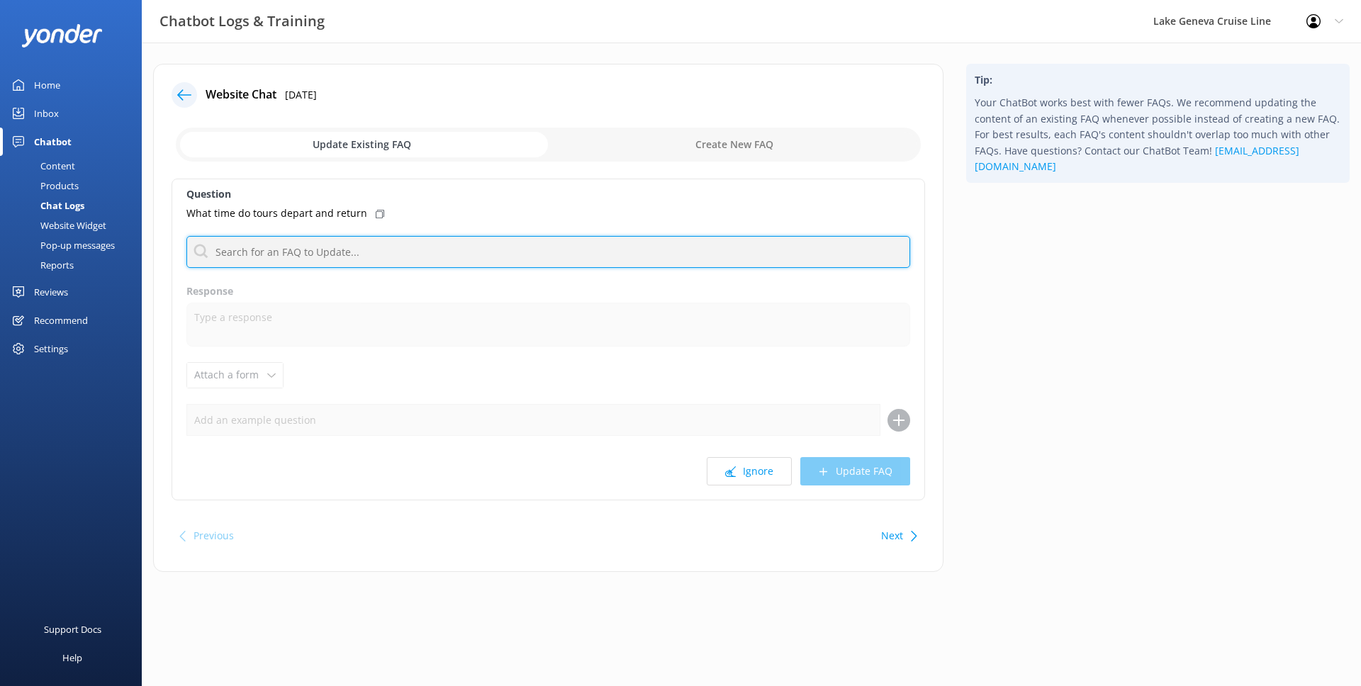
click at [518, 252] on input "text" at bounding box center [548, 252] width 724 height 32
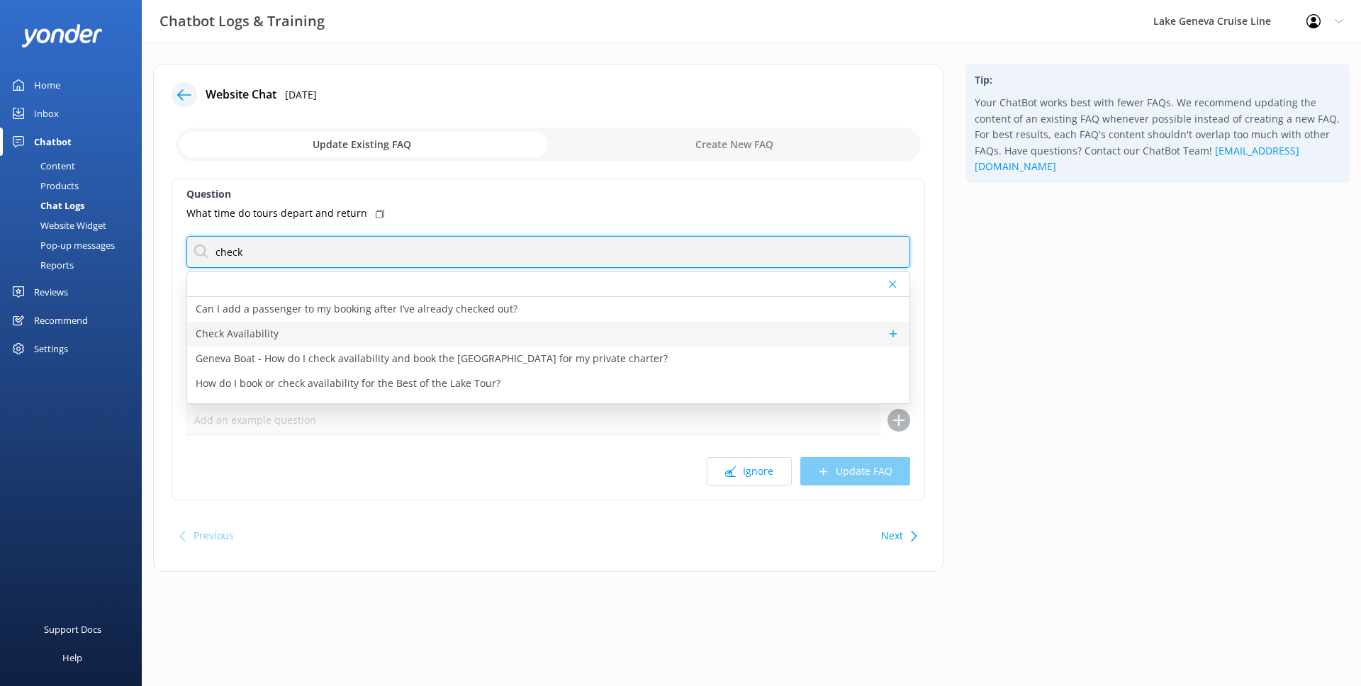
type input "check"
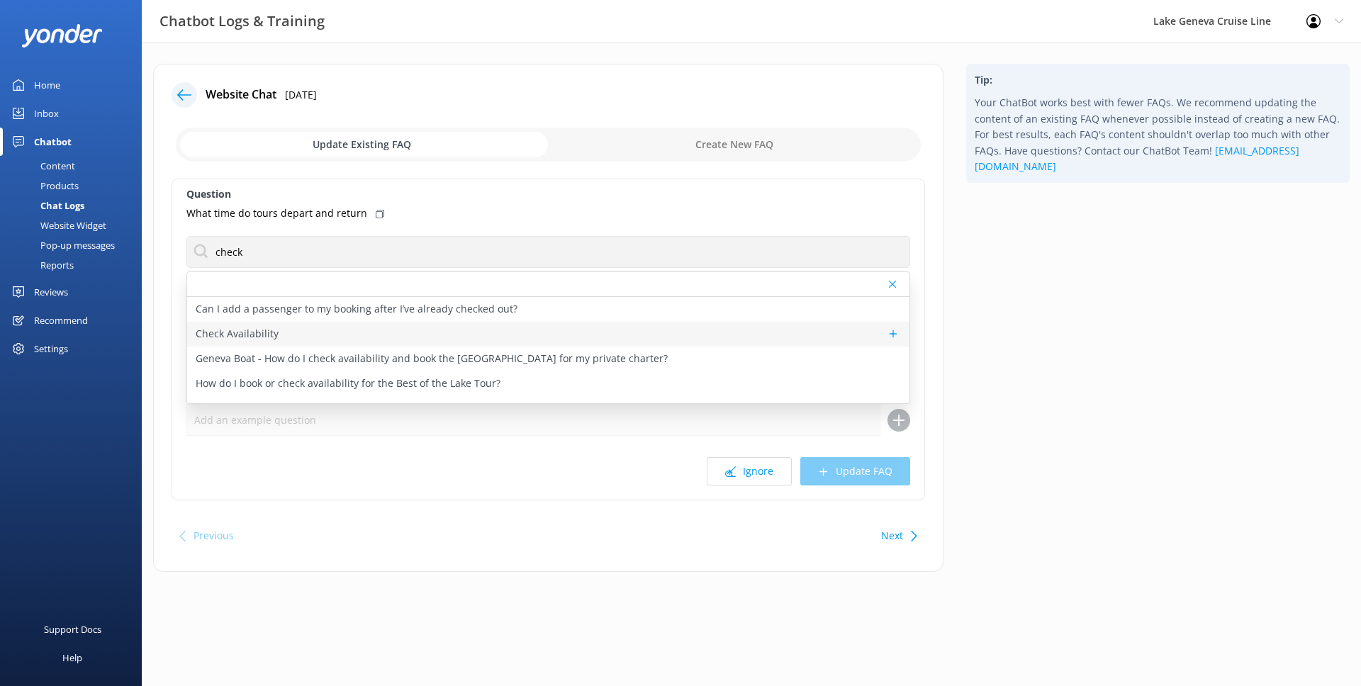
click at [315, 325] on div "Check Availability" at bounding box center [548, 334] width 722 height 25
type textarea "You can check the availability of a tour using the tool below."
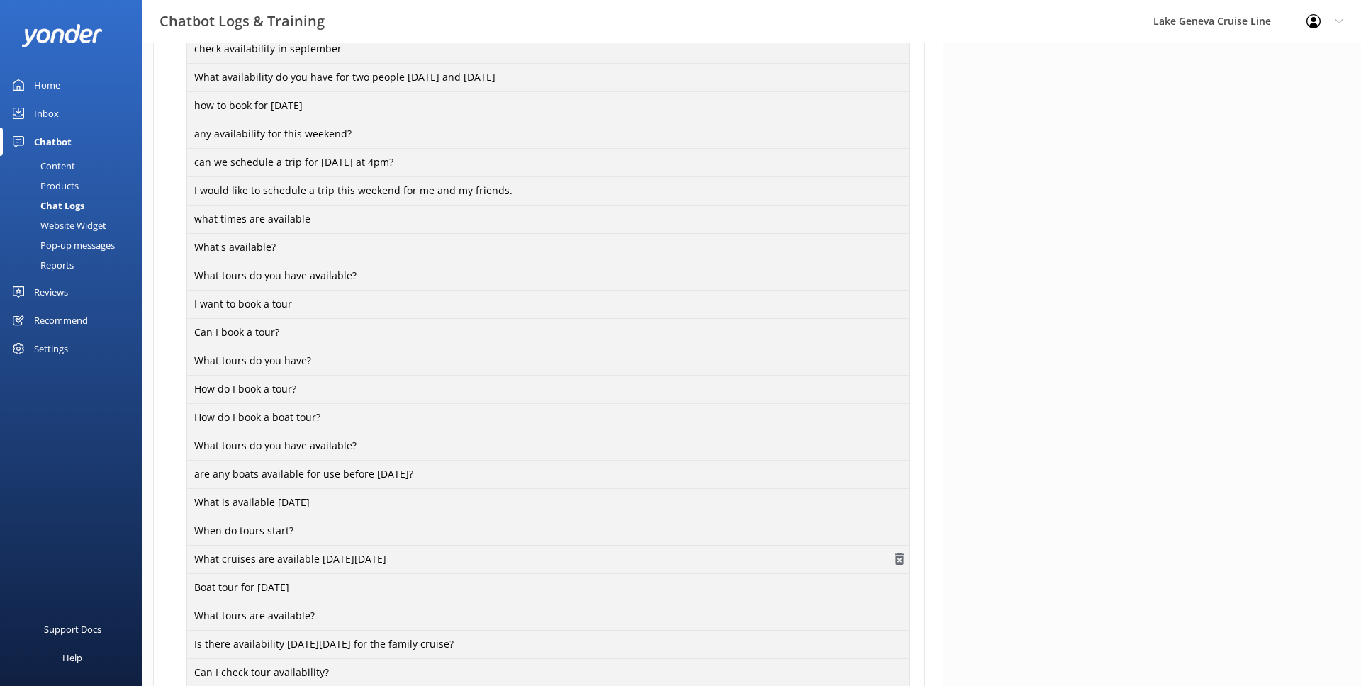
scroll to position [1034, 0]
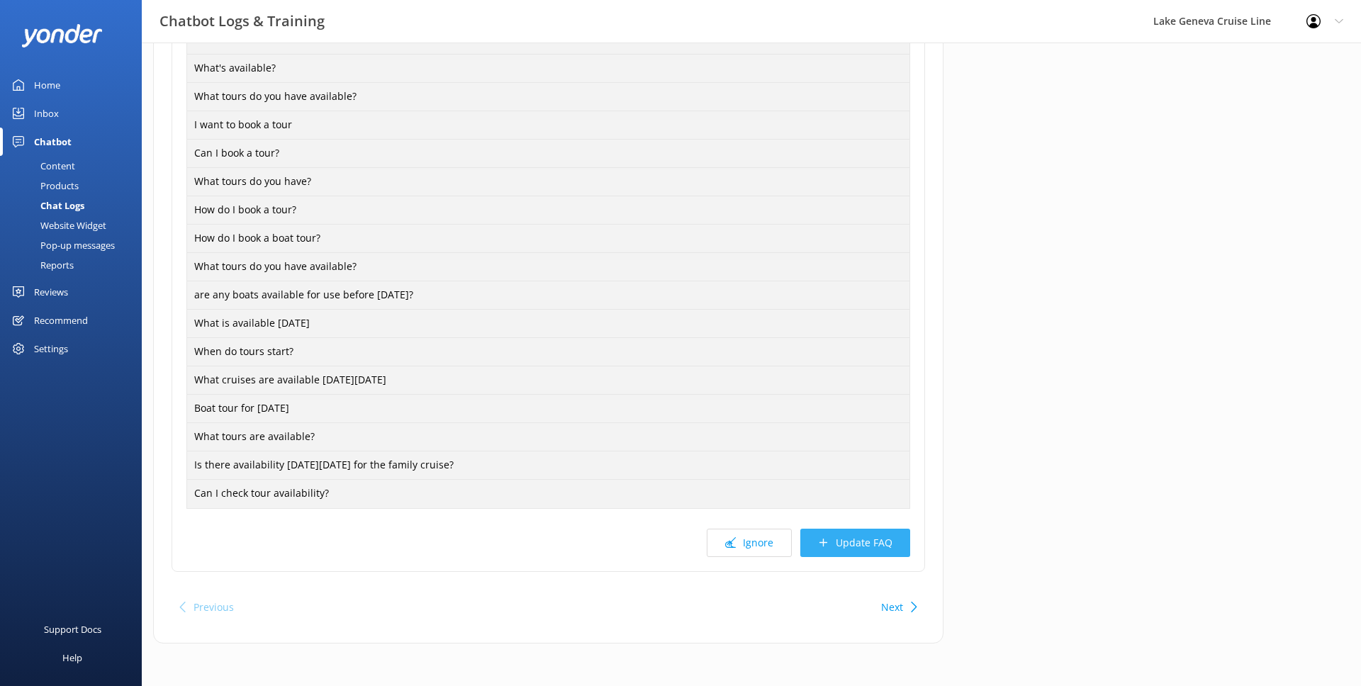
click at [885, 555] on button "Update FAQ" at bounding box center [855, 543] width 110 height 28
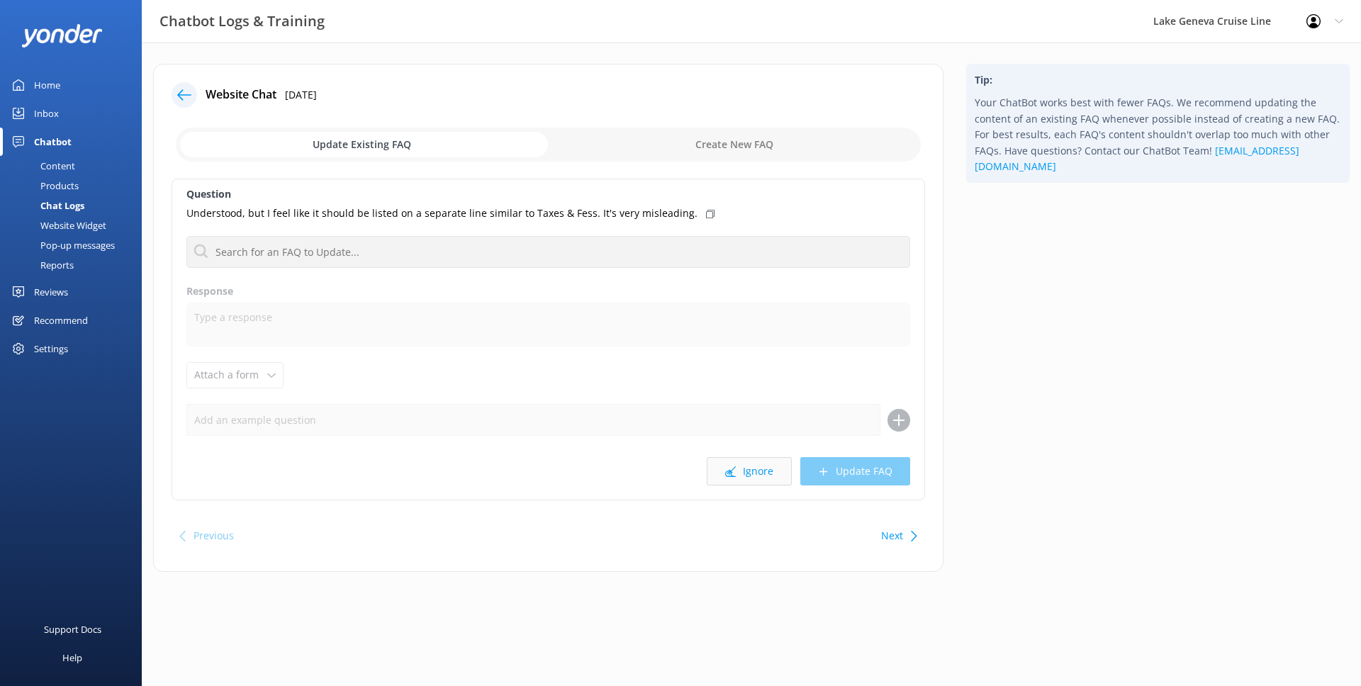
click at [740, 459] on button "Ignore" at bounding box center [749, 471] width 85 height 28
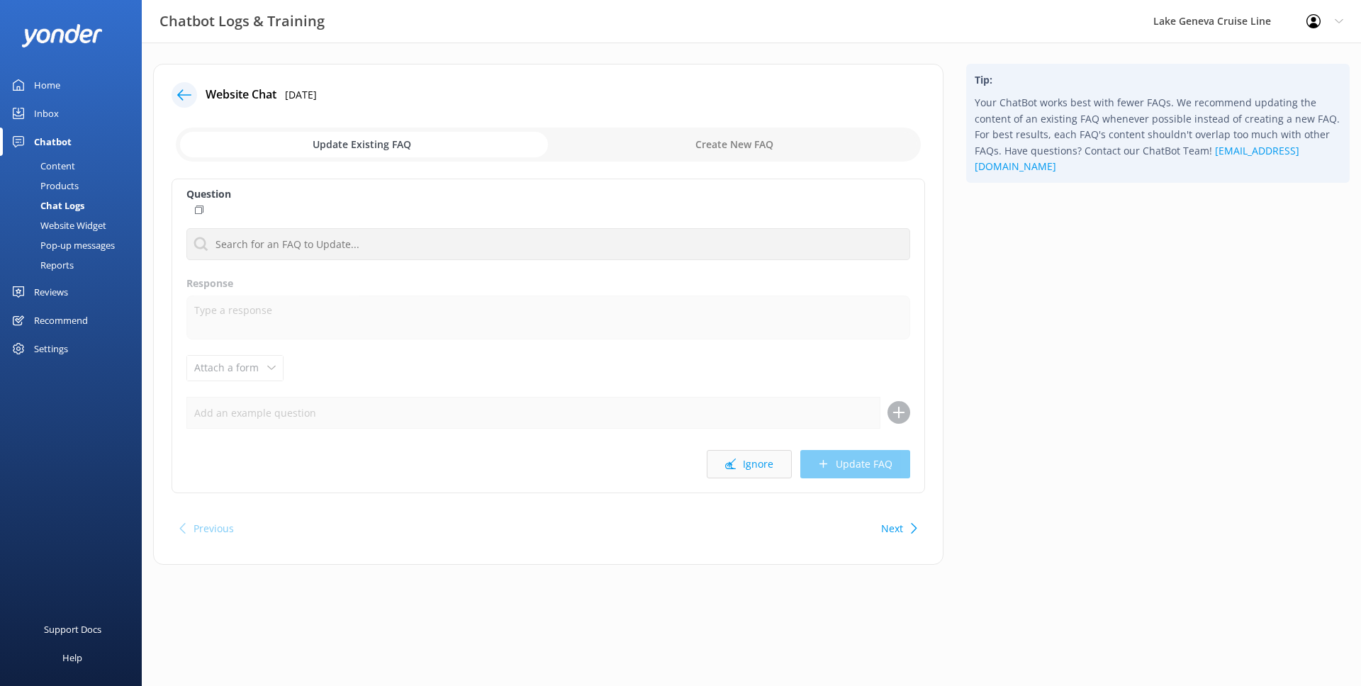
click at [740, 459] on button "Ignore" at bounding box center [749, 464] width 85 height 28
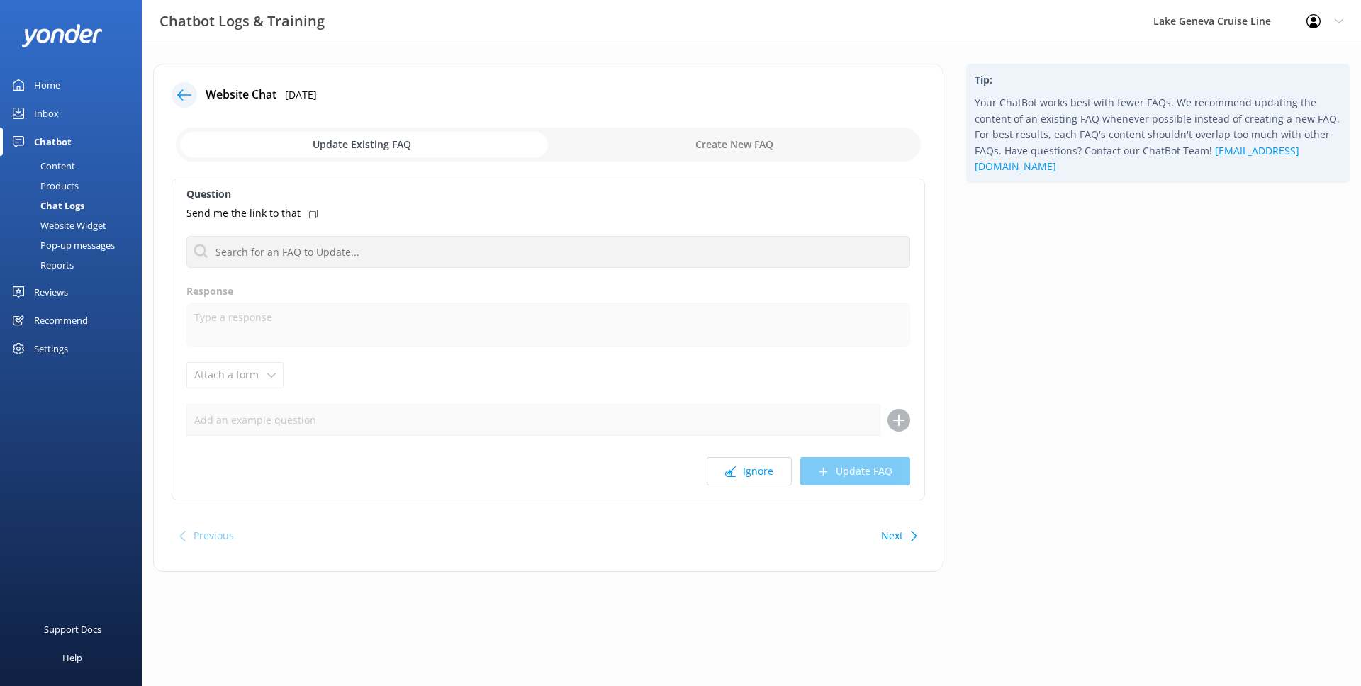
click at [740, 459] on button "Ignore" at bounding box center [749, 471] width 85 height 28
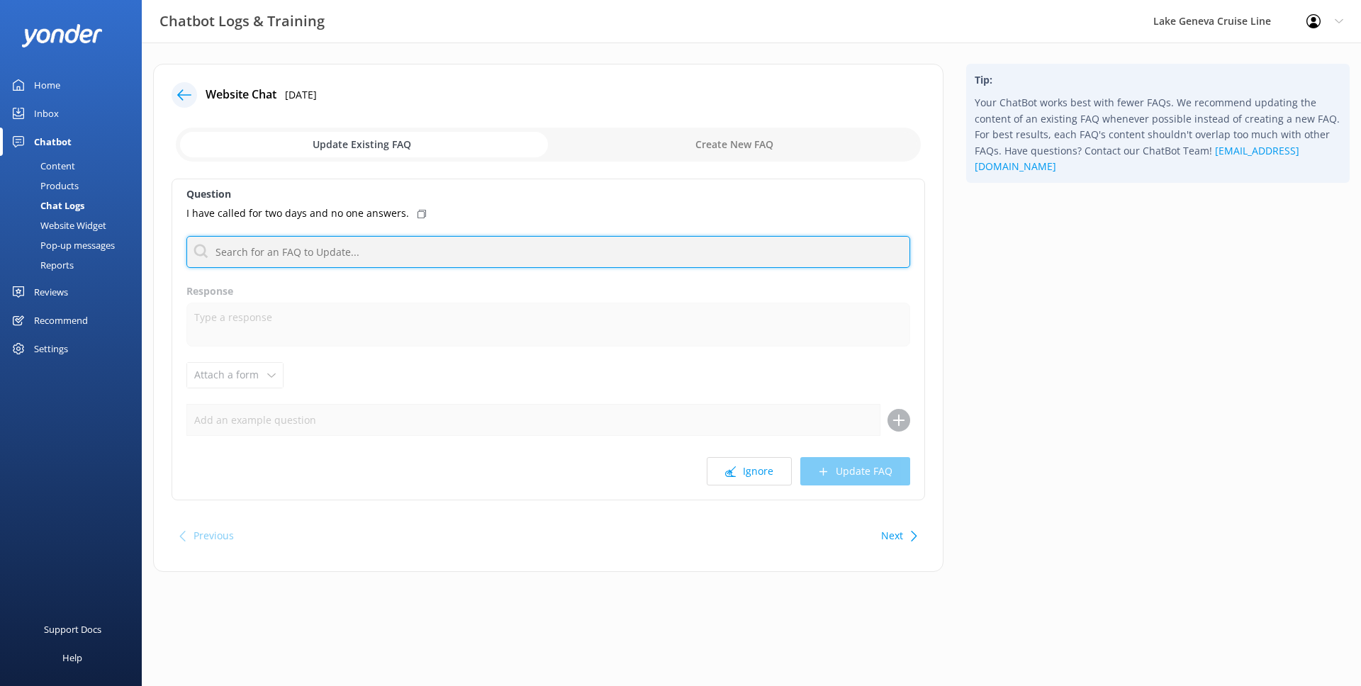
click at [660, 246] on input "text" at bounding box center [548, 252] width 724 height 32
type input "contact"
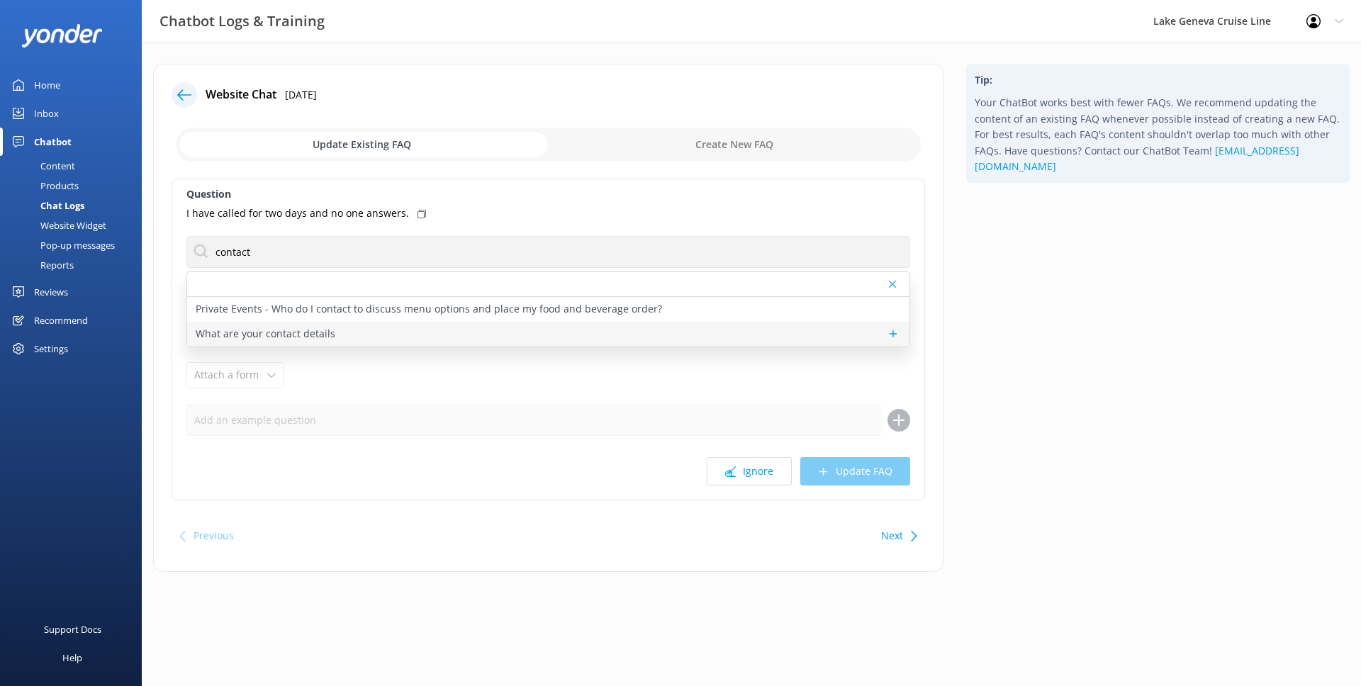
click at [313, 325] on div "What are your contact details" at bounding box center [548, 334] width 722 height 25
type textarea "You can contact the Lake [PERSON_NAME] Line team at [PHONE_NUMBER] or [EMAIL_AD…"
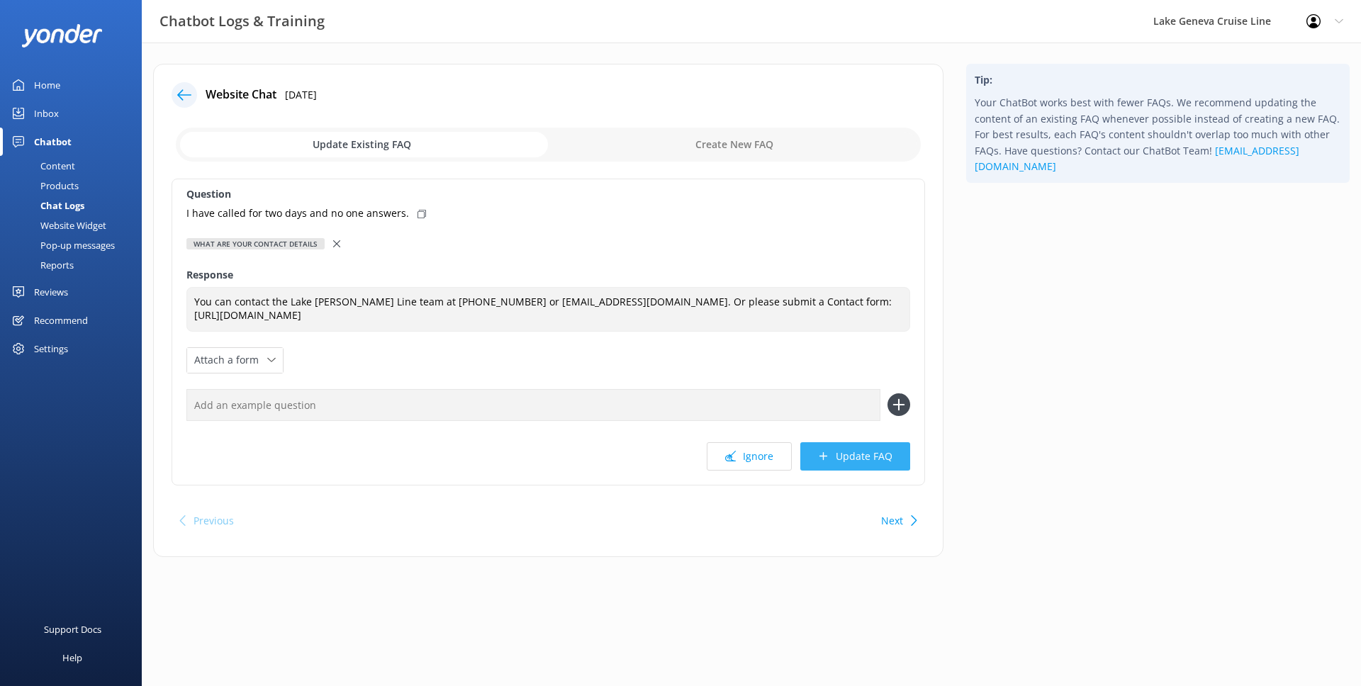
click at [893, 462] on button "Update FAQ" at bounding box center [855, 456] width 110 height 28
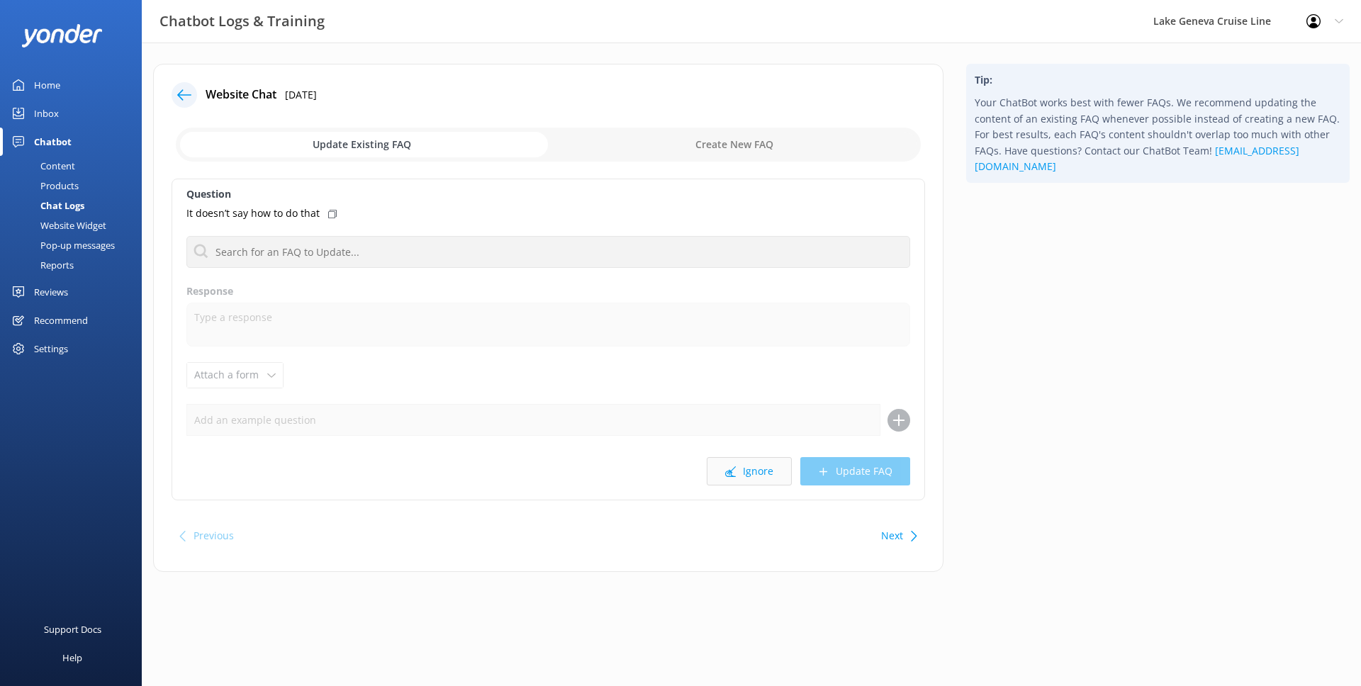
click at [775, 471] on button "Ignore" at bounding box center [749, 471] width 85 height 28
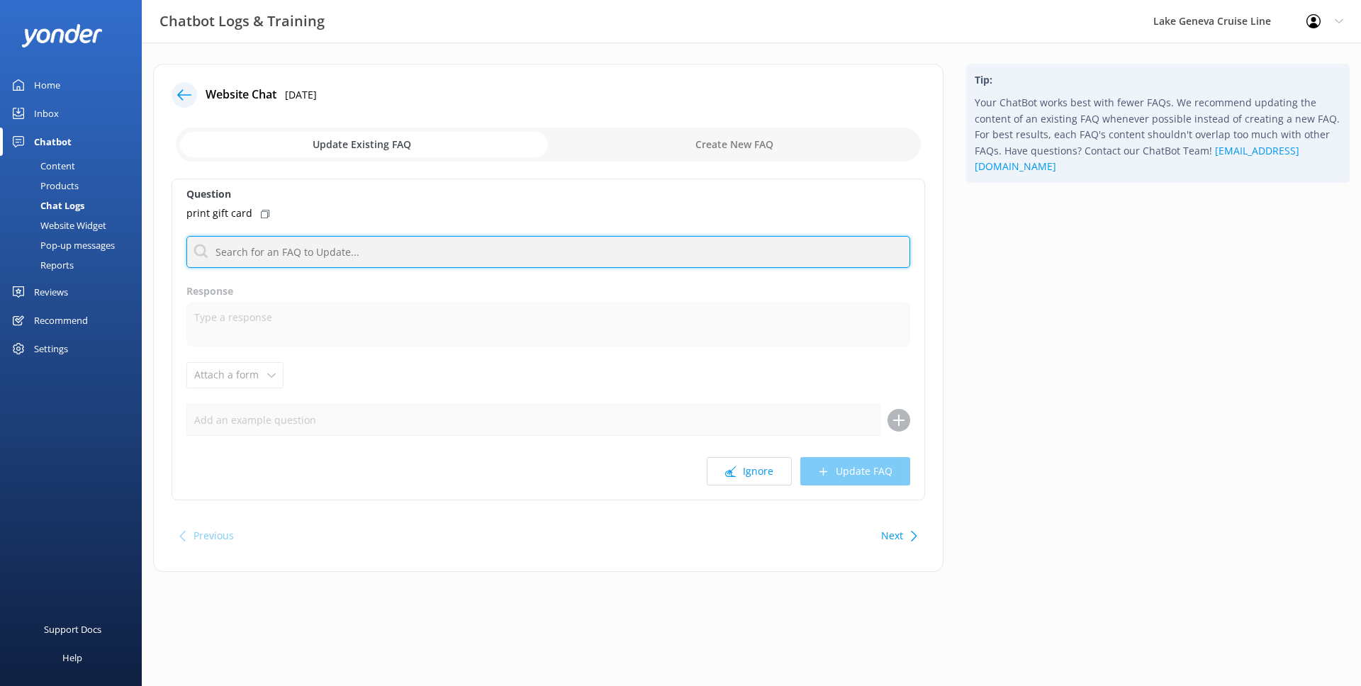
click at [538, 244] on input "text" at bounding box center [548, 252] width 724 height 32
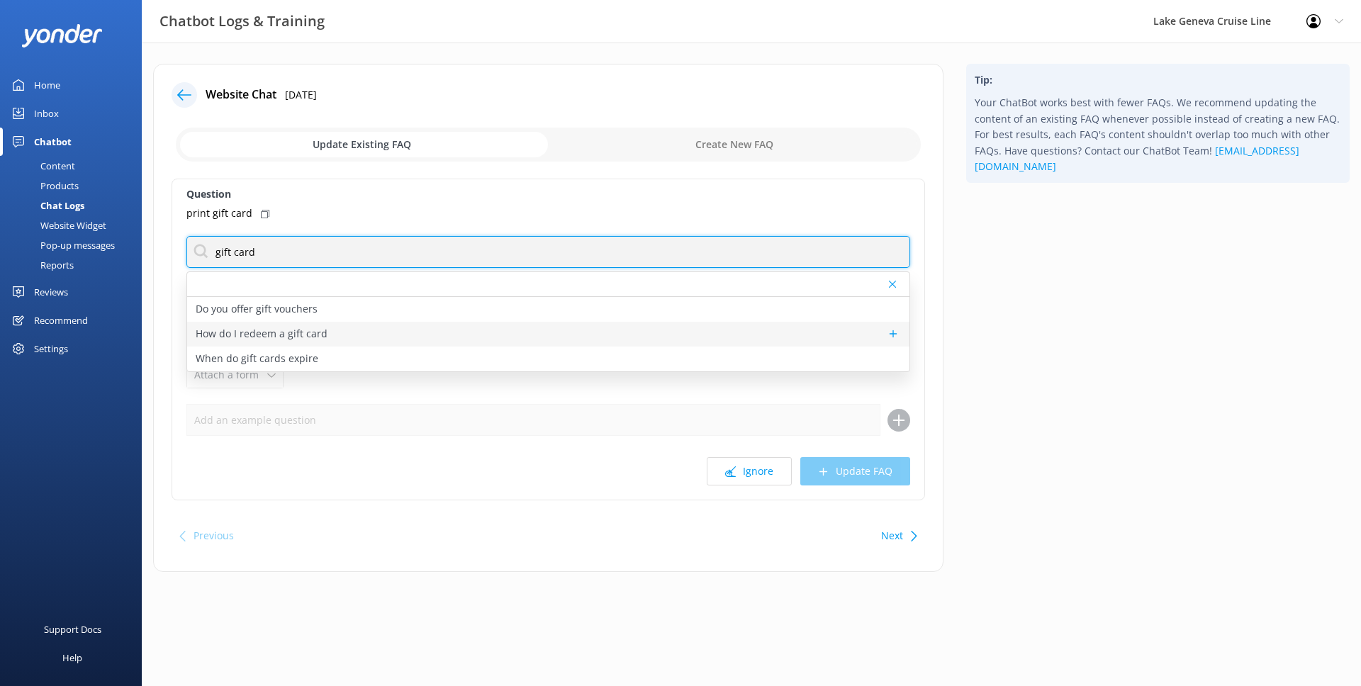
type input "gift card"
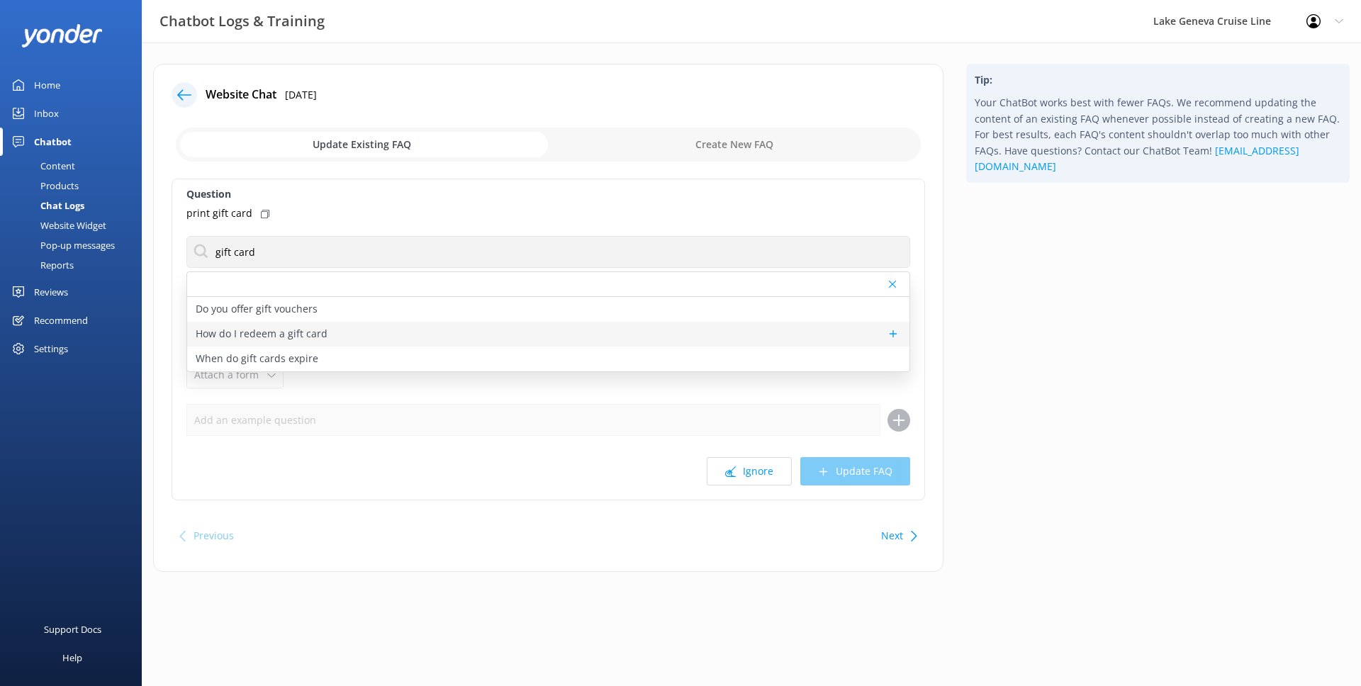
click at [330, 341] on div "How do I redeem a gift card" at bounding box center [548, 334] width 722 height 25
type textarea "If you have a 20-digit Gift Card with a dollar value, click on "Apply a Gift Ca…"
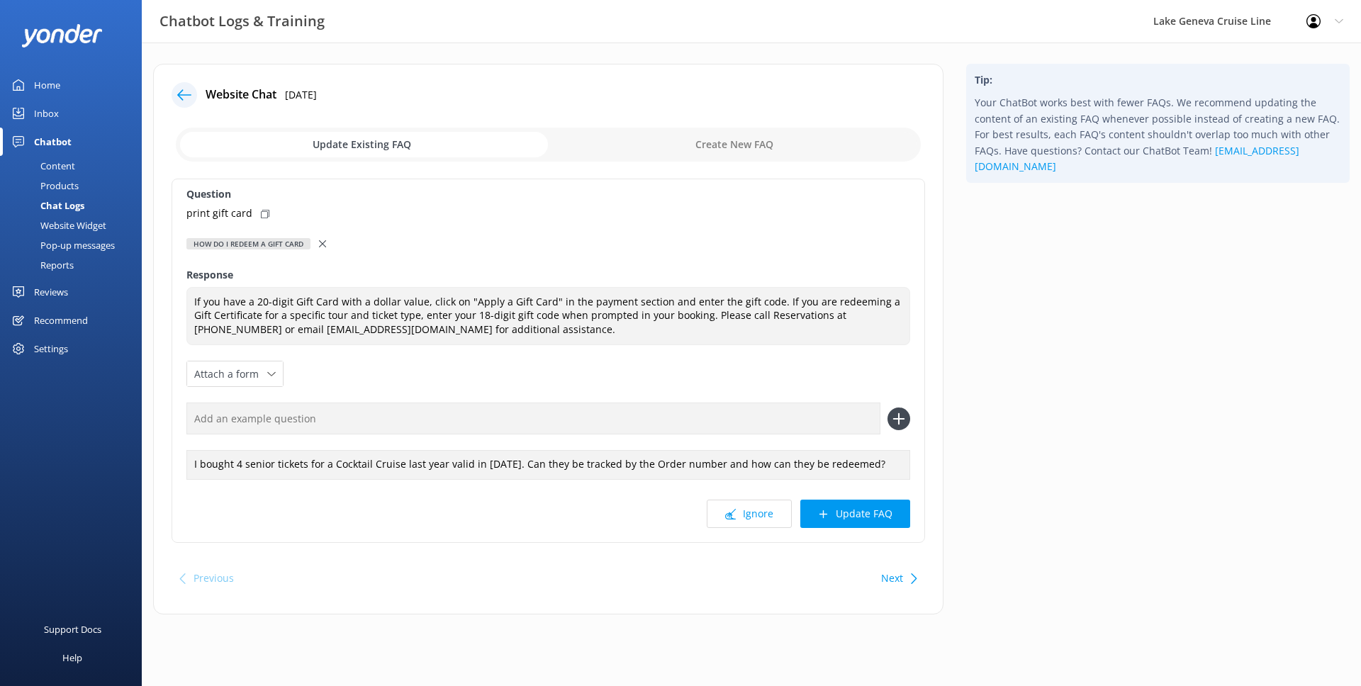
click at [884, 519] on button "Update FAQ" at bounding box center [855, 514] width 110 height 28
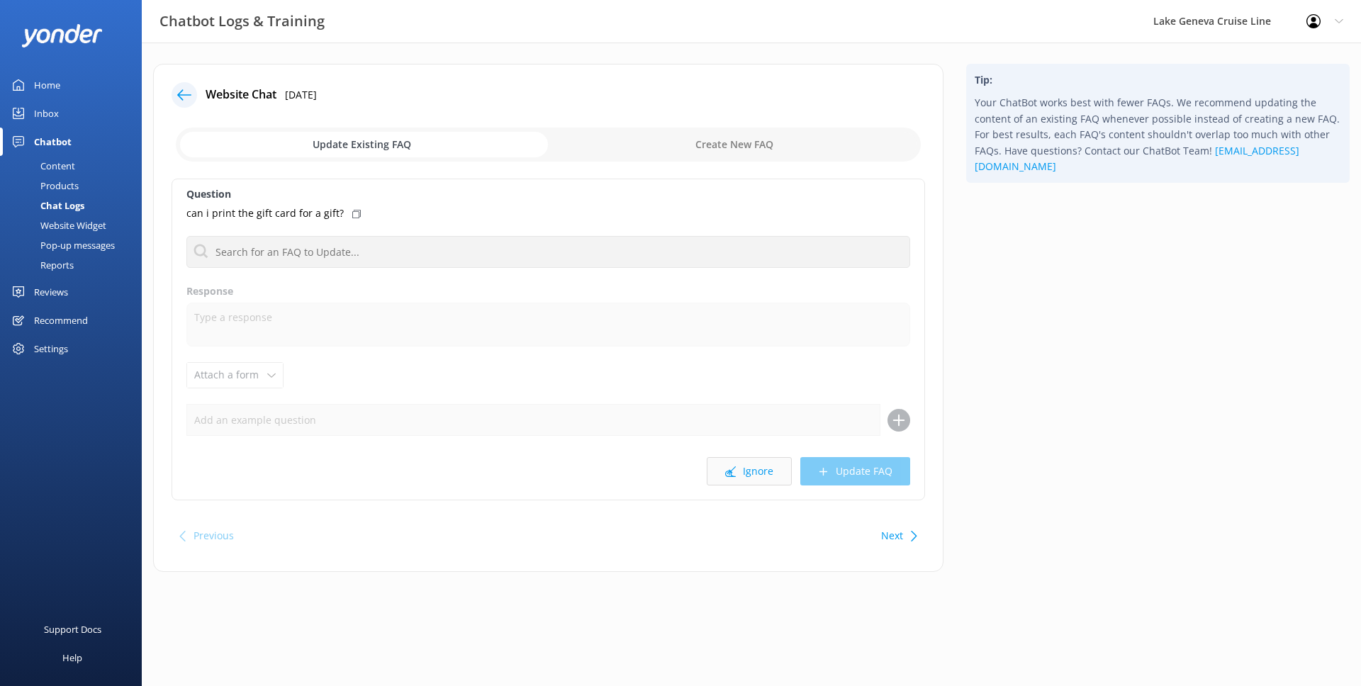
click at [750, 473] on button "Ignore" at bounding box center [749, 471] width 85 height 28
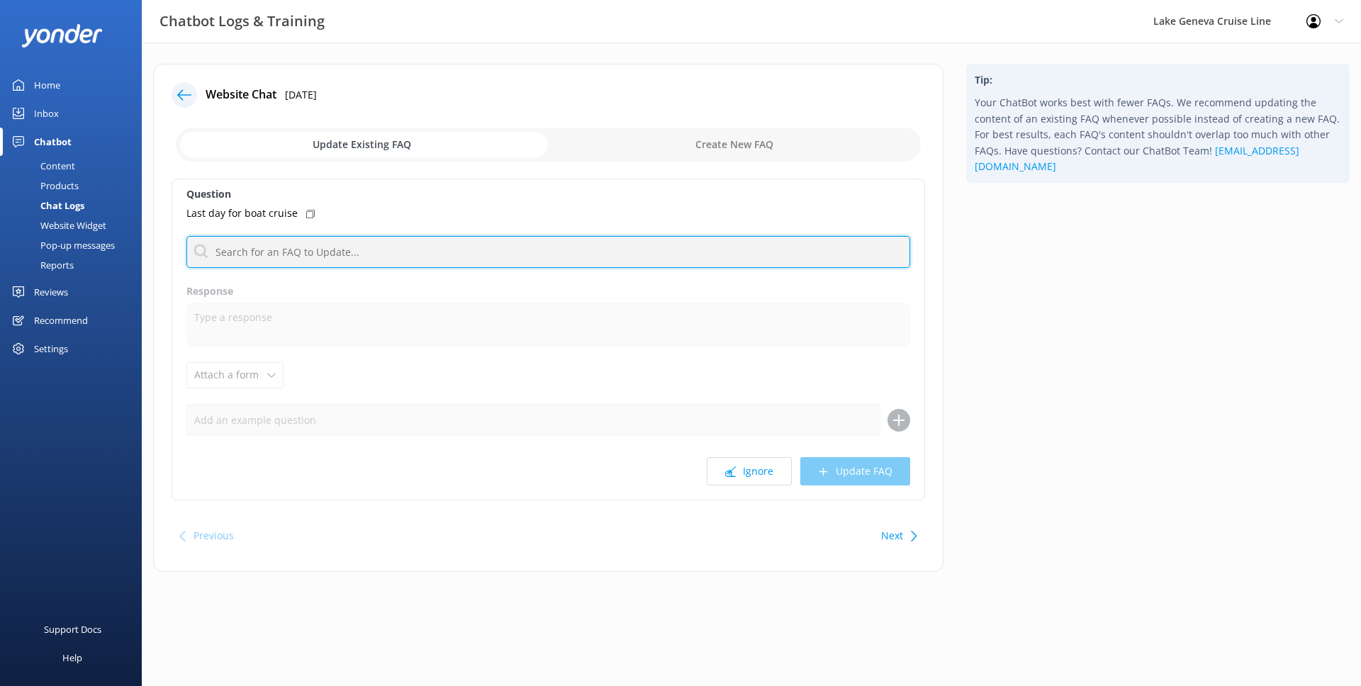
click at [532, 257] on input "text" at bounding box center [548, 252] width 724 height 32
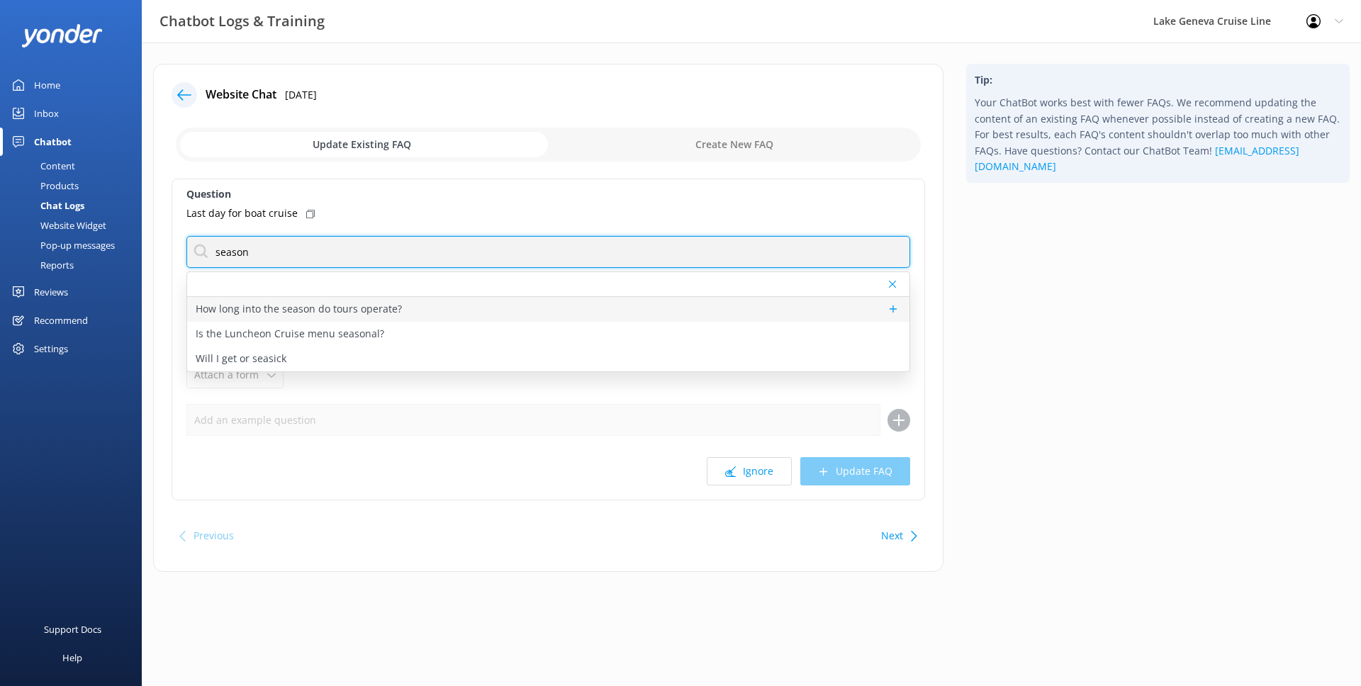
type input "season"
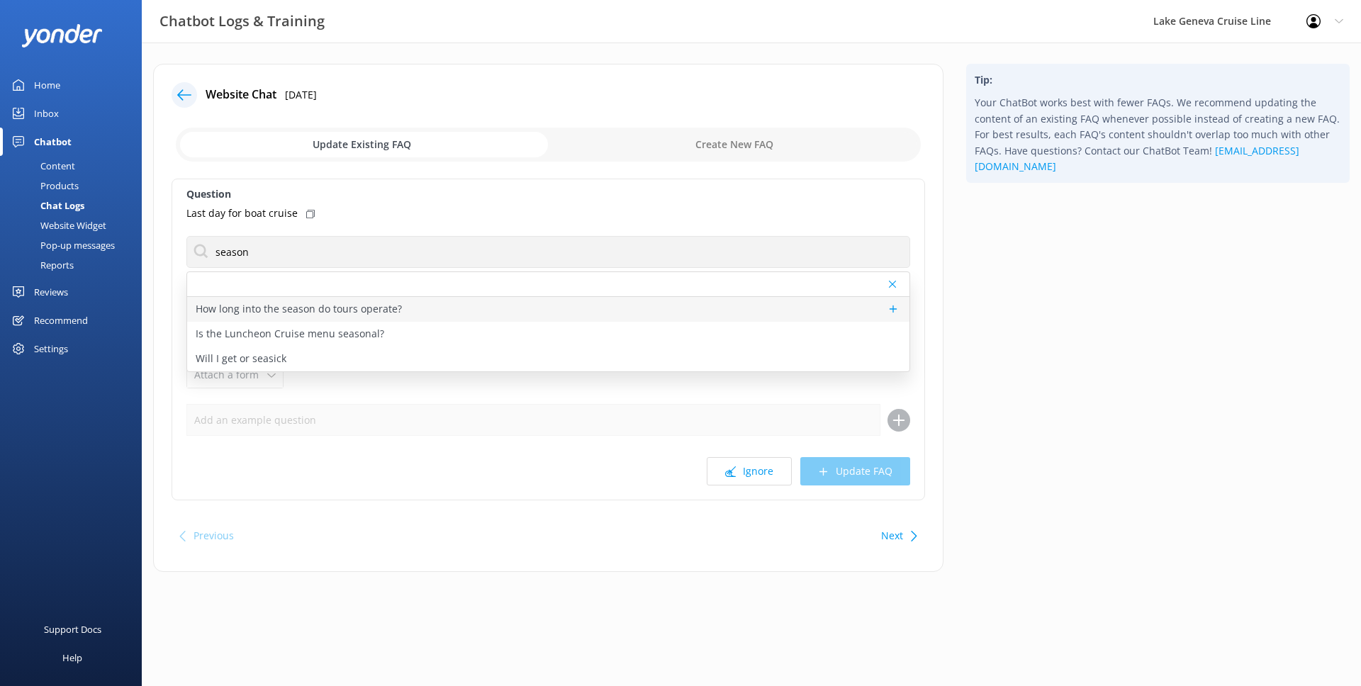
click at [315, 301] on p "How long into the season do tours operate?" at bounding box center [299, 309] width 206 height 16
type textarea "Our tour season runs [DATE] through [DATE], seven days a week. We also try to o…"
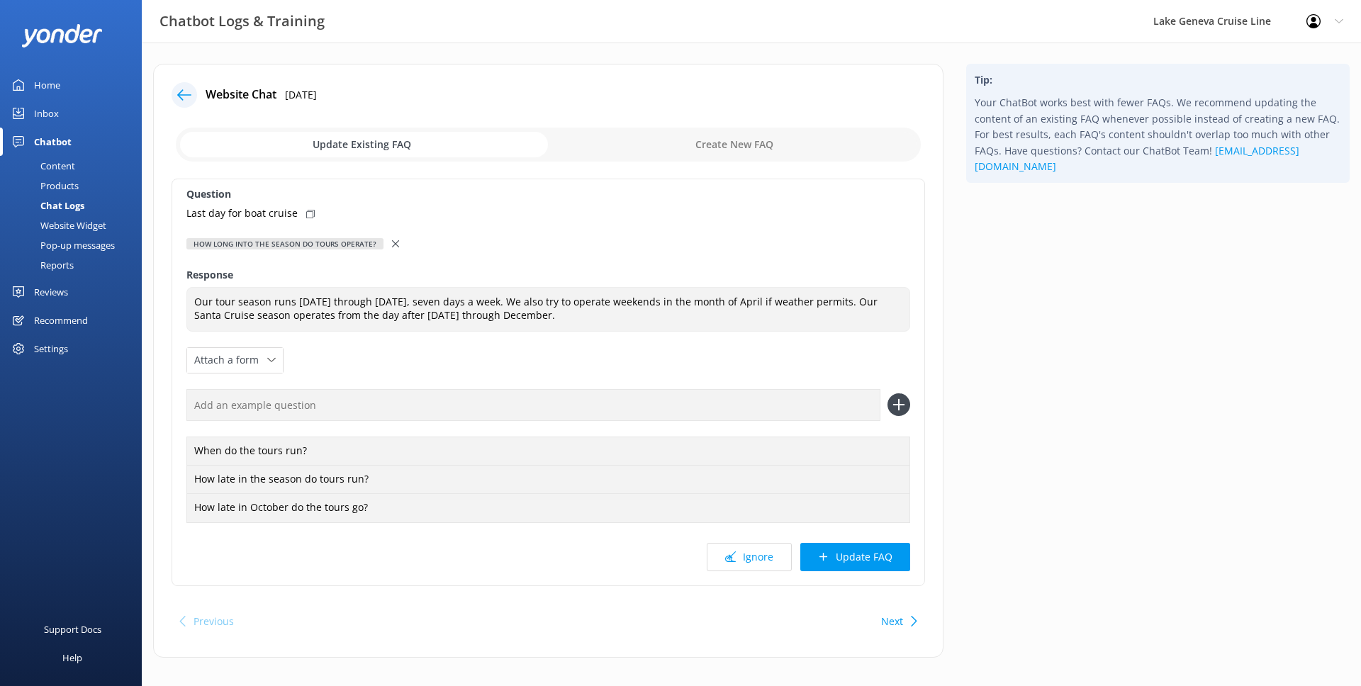
click at [839, 579] on div "Question Last day for boat cruise How long into the season do tours operate? Ho…" at bounding box center [549, 383] width 754 height 408
click at [844, 564] on button "Update FAQ" at bounding box center [855, 557] width 110 height 28
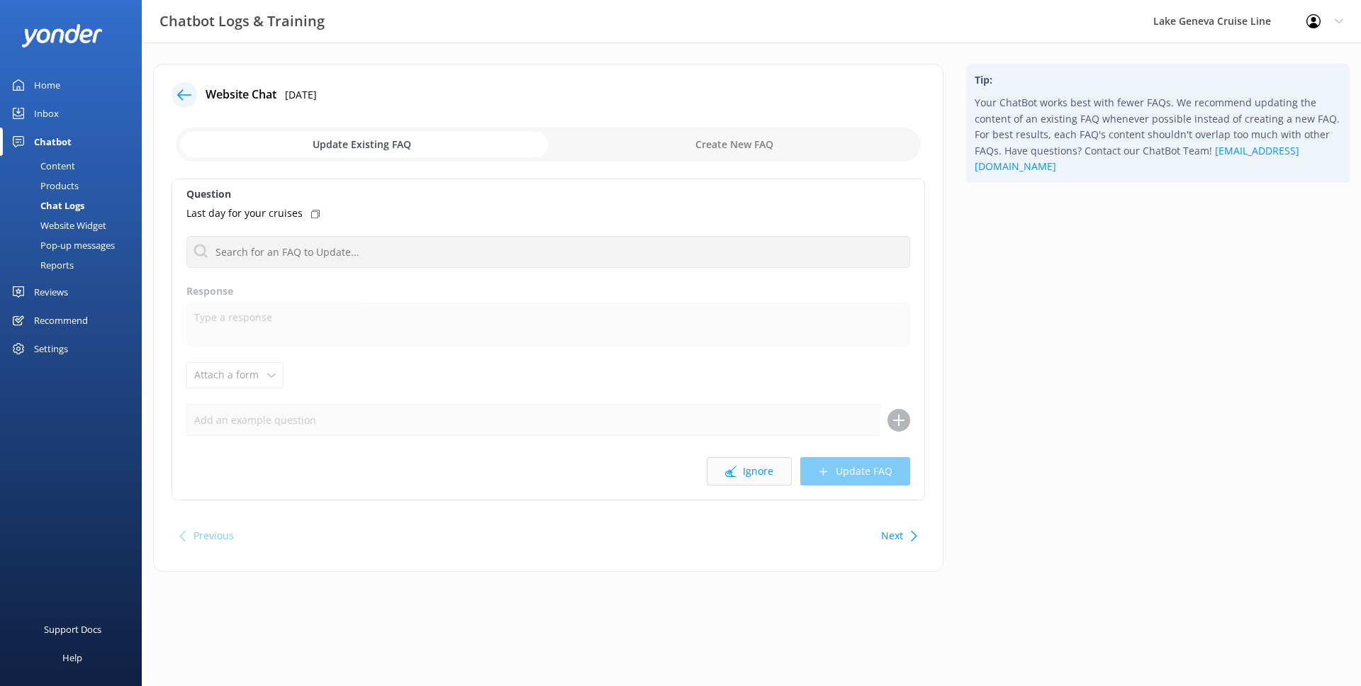
click at [751, 460] on button "Ignore" at bounding box center [749, 471] width 85 height 28
click at [751, 460] on button "Ignore" at bounding box center [749, 464] width 85 height 28
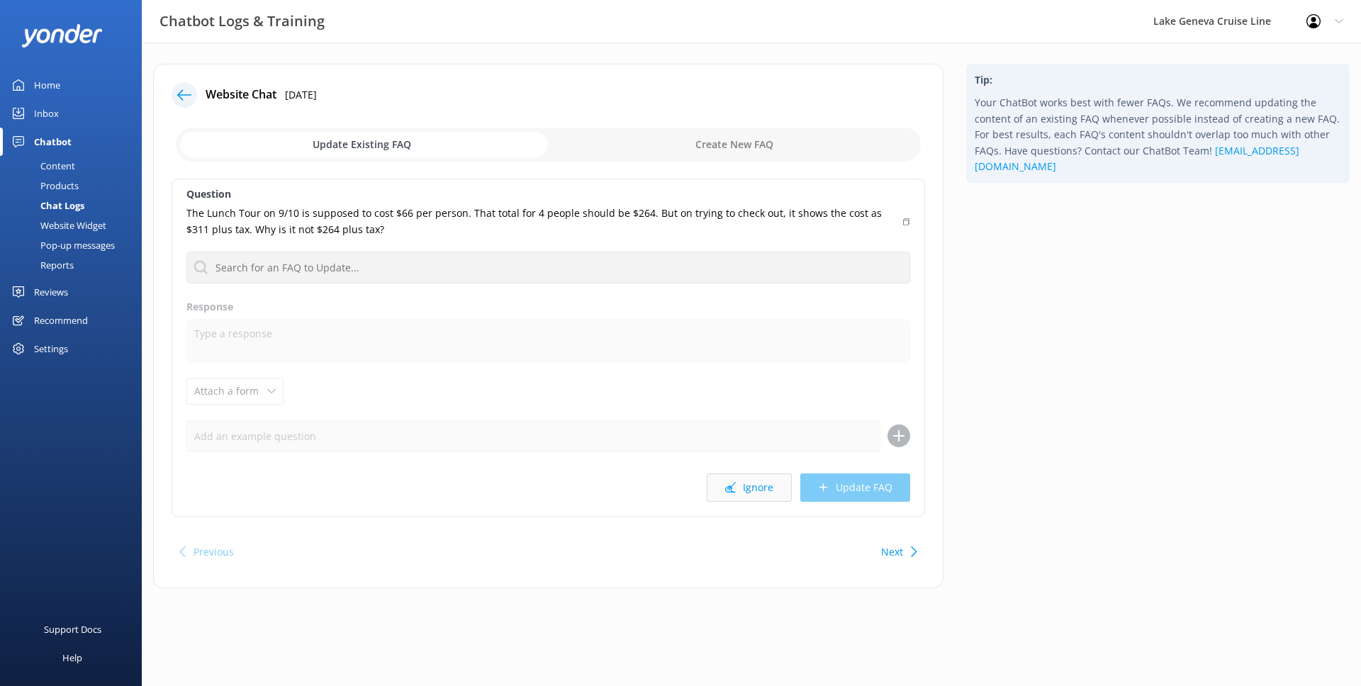
click at [755, 486] on button "Ignore" at bounding box center [749, 488] width 85 height 28
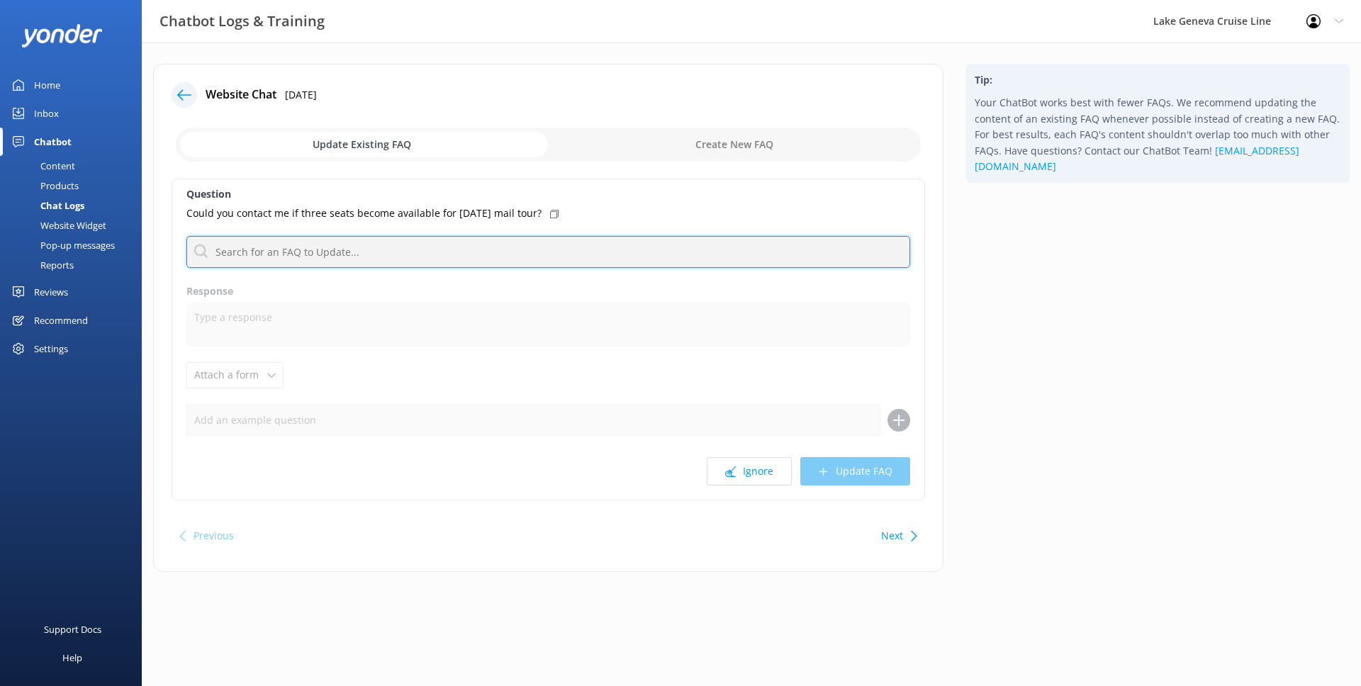
click at [382, 257] on input "text" at bounding box center [548, 252] width 724 height 32
type input "cancel"
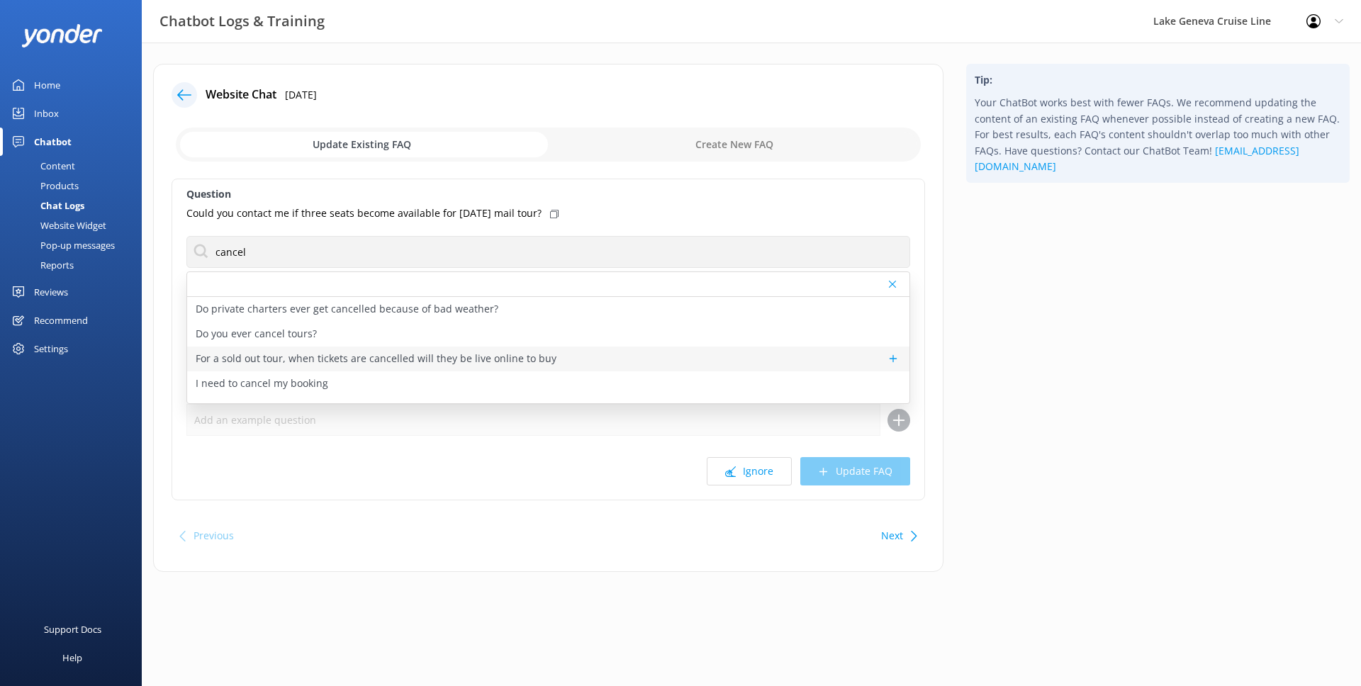
click at [305, 351] on p "For a sold out tour, when tickets are cancelled will they be live online to buy" at bounding box center [376, 359] width 361 height 16
type textarea "When a tour is sold out, it usually stays sold out. You can check back online f…"
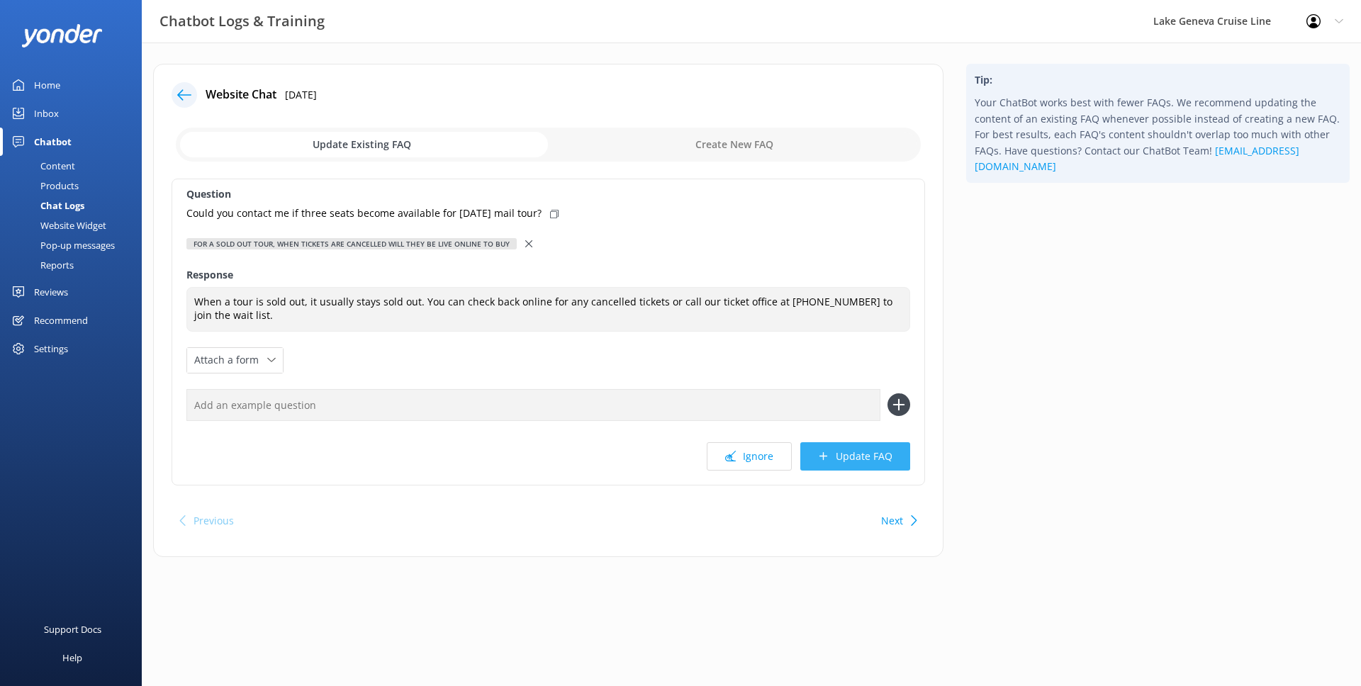
click at [851, 464] on button "Update FAQ" at bounding box center [855, 456] width 110 height 28
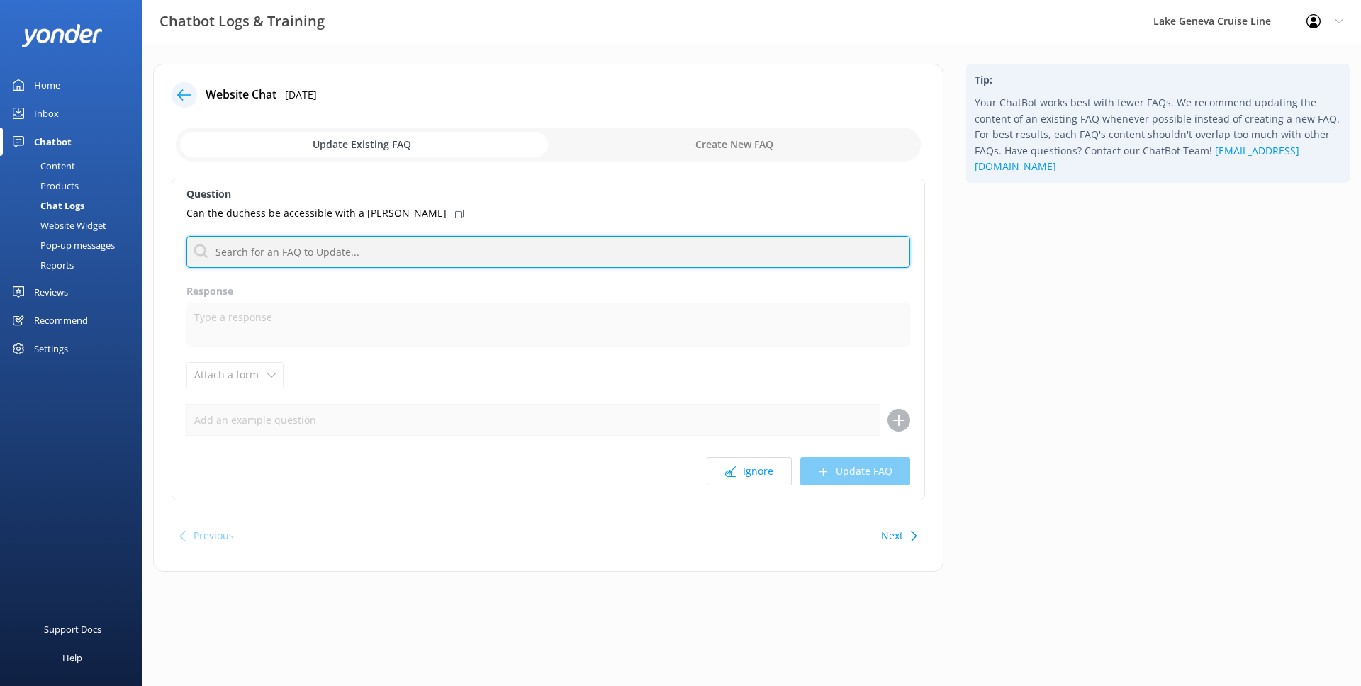
click at [555, 267] on input "text" at bounding box center [548, 252] width 724 height 32
type input "access"
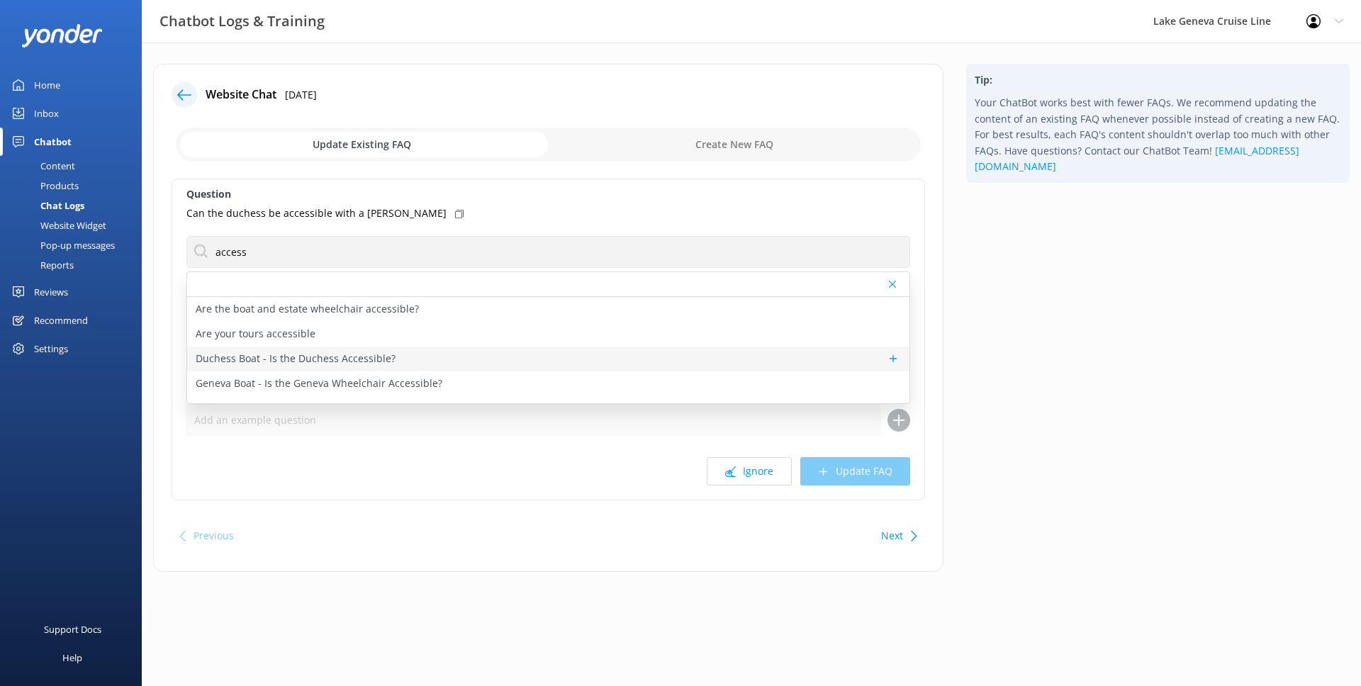
click at [372, 358] on p "Duchess Boat - Is the Duchess Accessible?" at bounding box center [296, 359] width 200 height 16
type textarea "The Duchess is not wheelchair accessible. We appreciate knowing ahead if you ha…"
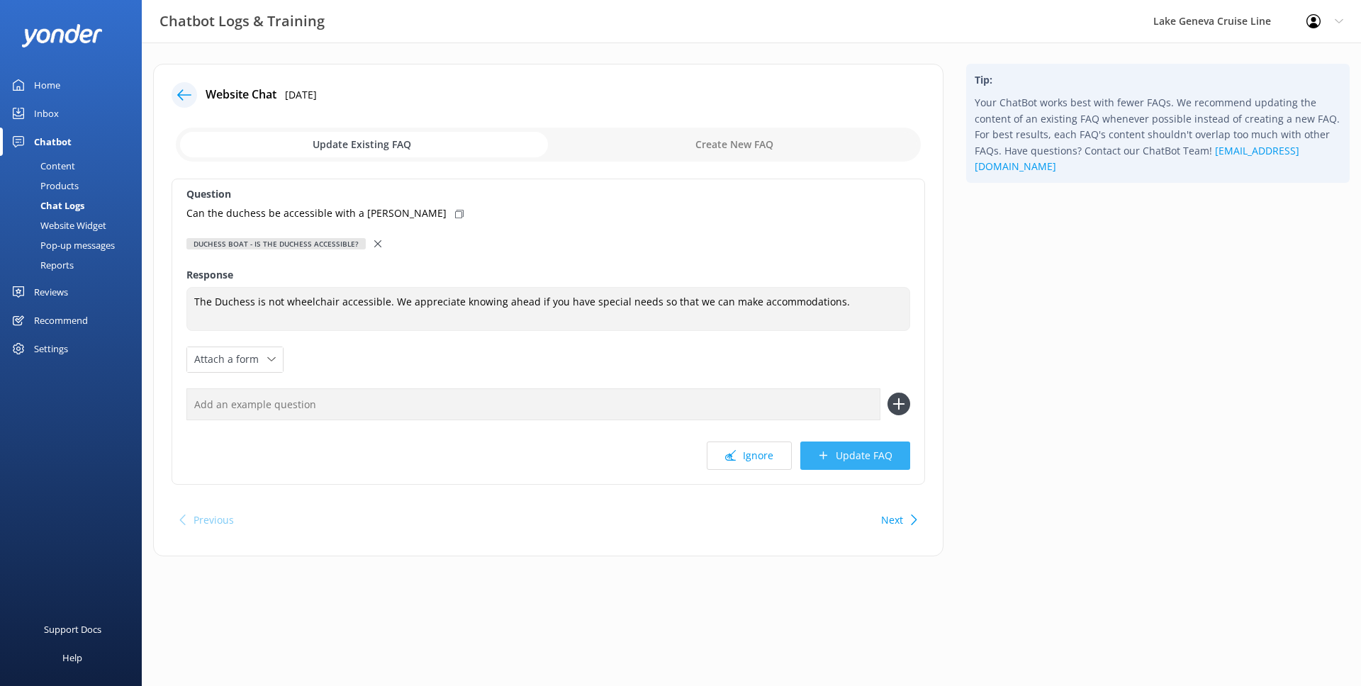
click at [836, 453] on button "Update FAQ" at bounding box center [855, 456] width 110 height 28
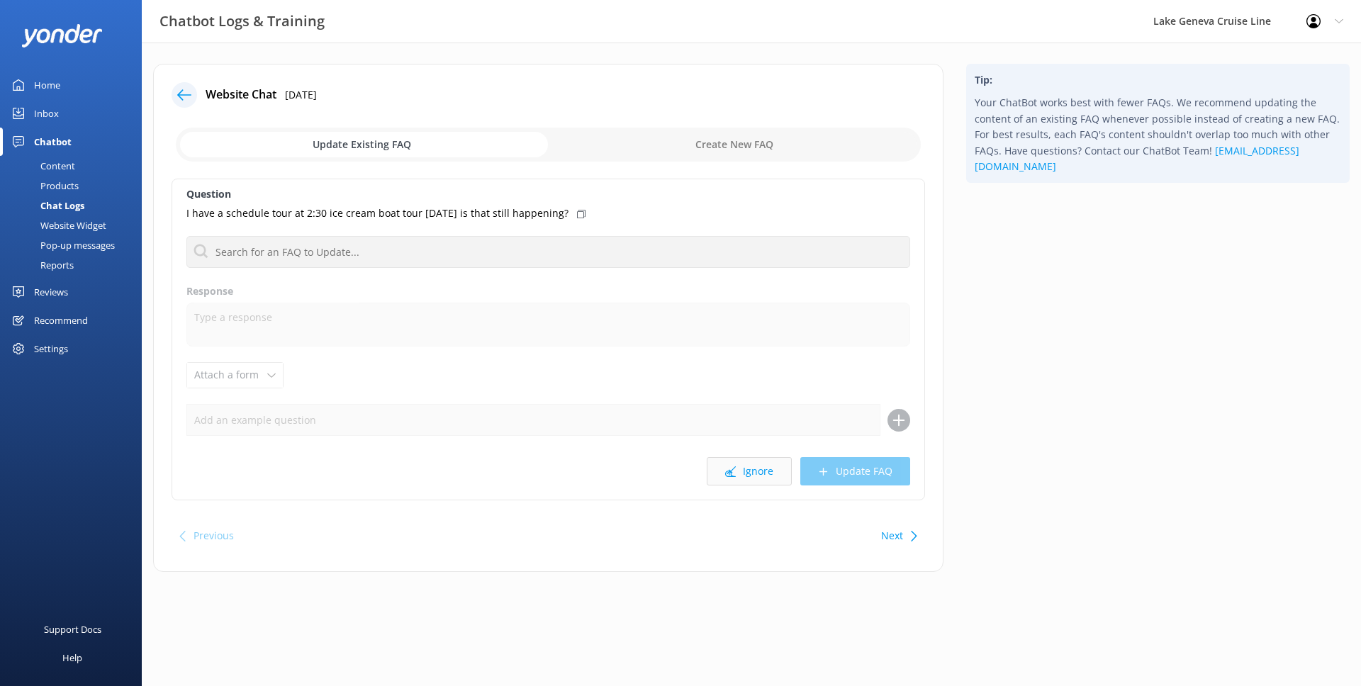
click at [735, 467] on icon at bounding box center [730, 472] width 11 height 11
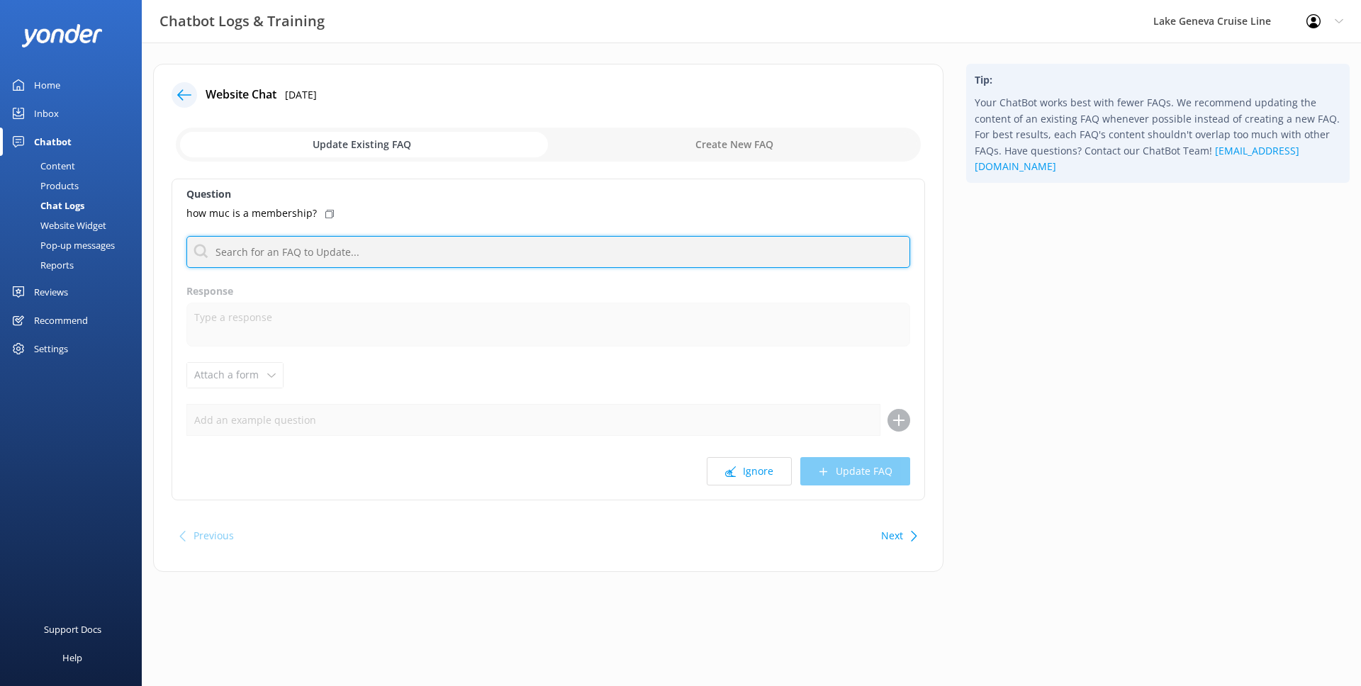
click at [443, 261] on input "text" at bounding box center [548, 252] width 724 height 32
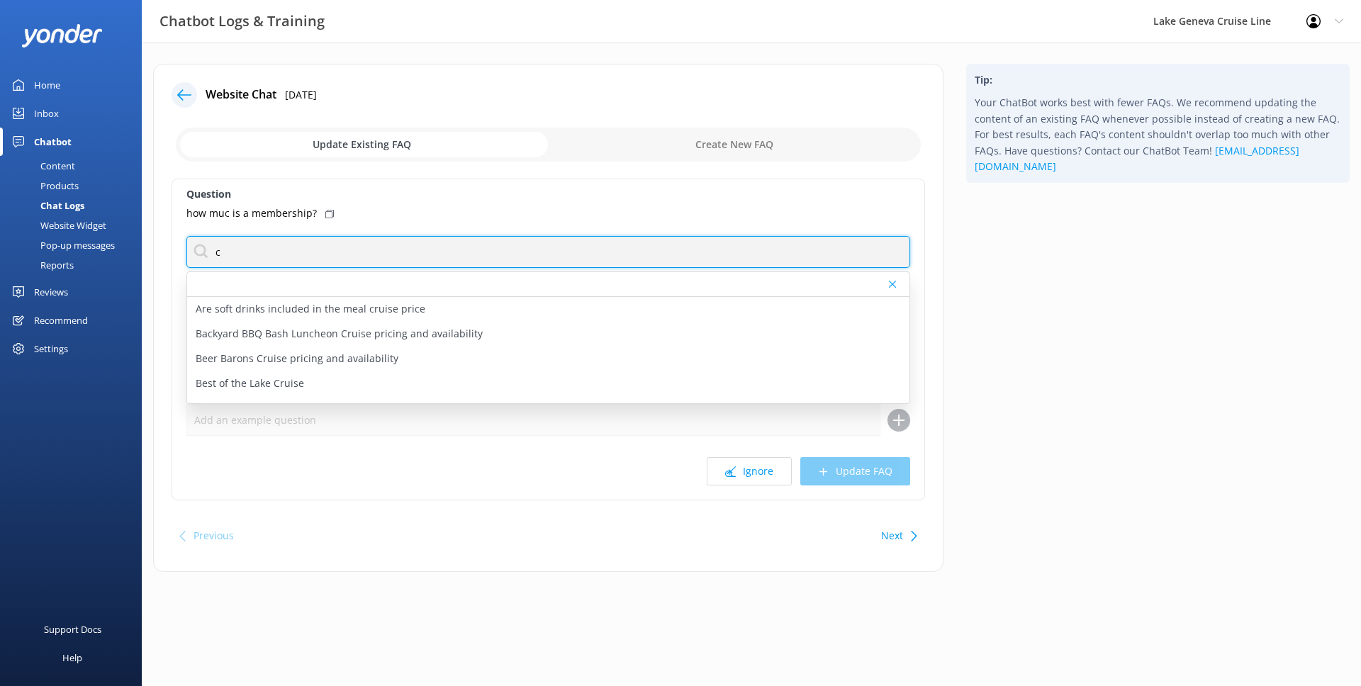
type input "c"
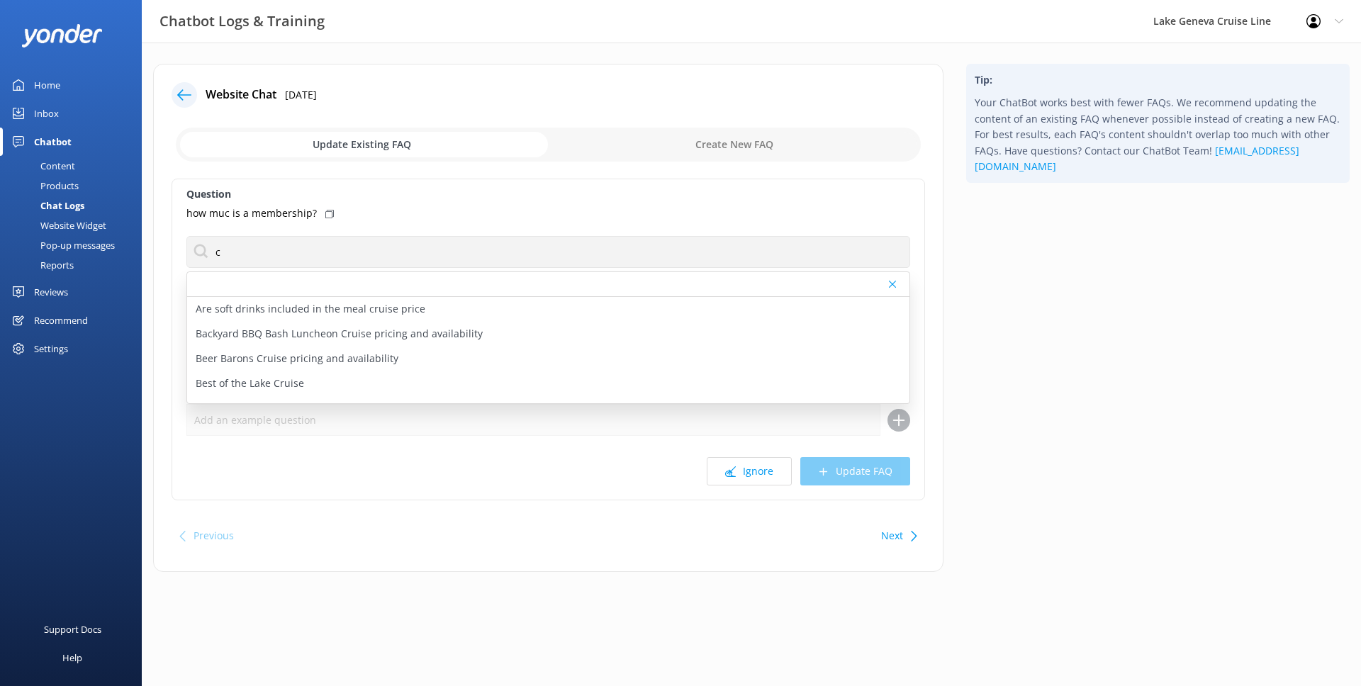
click at [903, 526] on div "Next" at bounding box center [898, 536] width 44 height 28
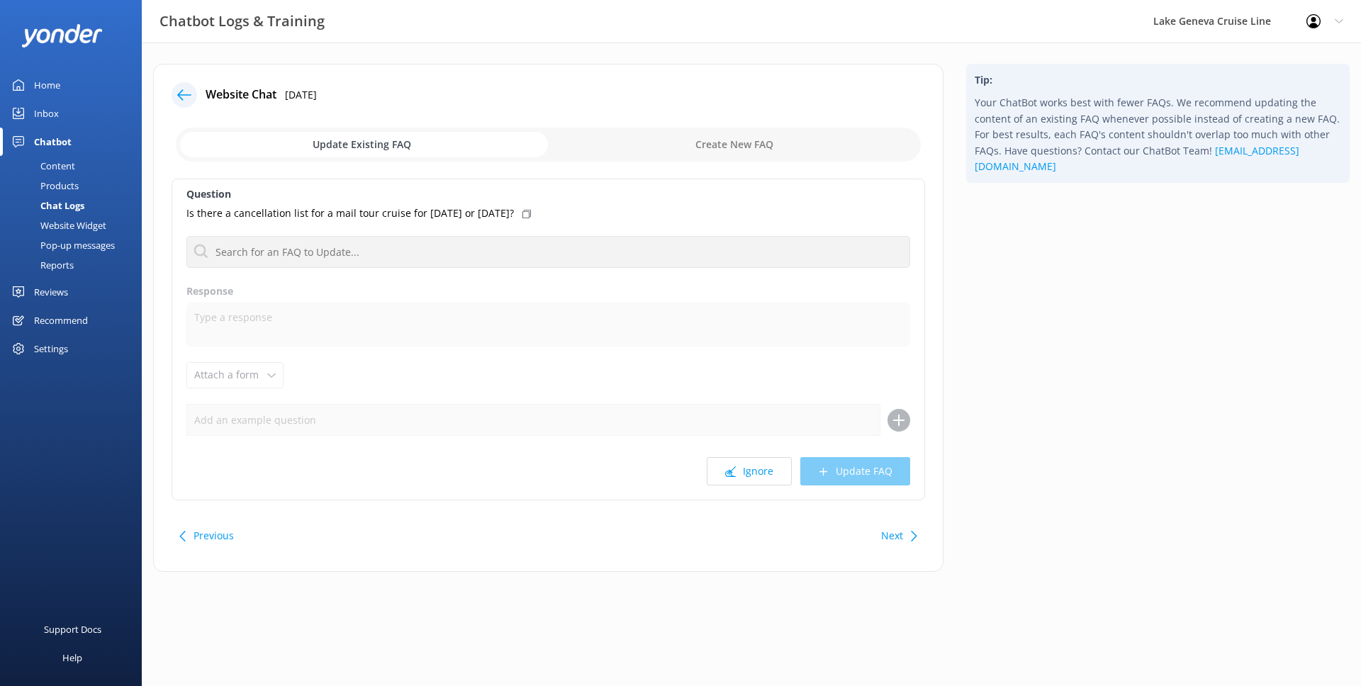
click at [212, 527] on button "Previous" at bounding box center [214, 536] width 40 height 28
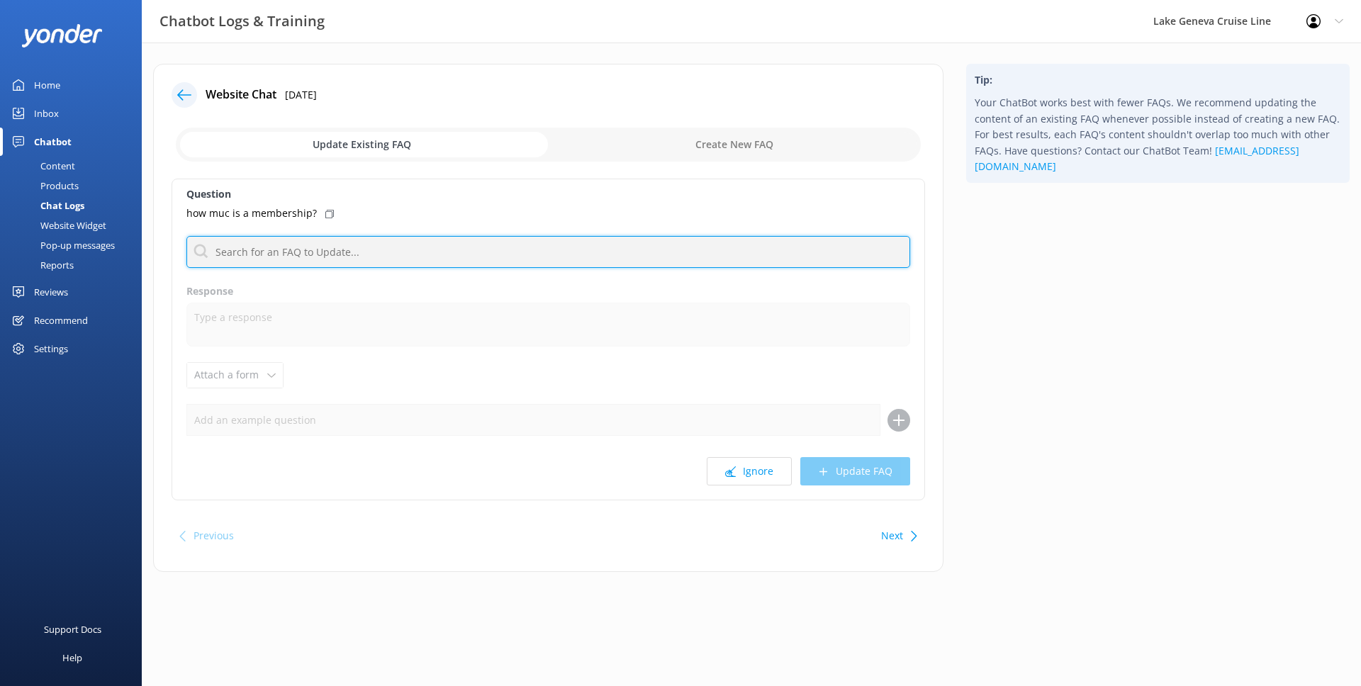
click at [340, 255] on input "text" at bounding box center [548, 252] width 724 height 32
type input "Cruise Club"
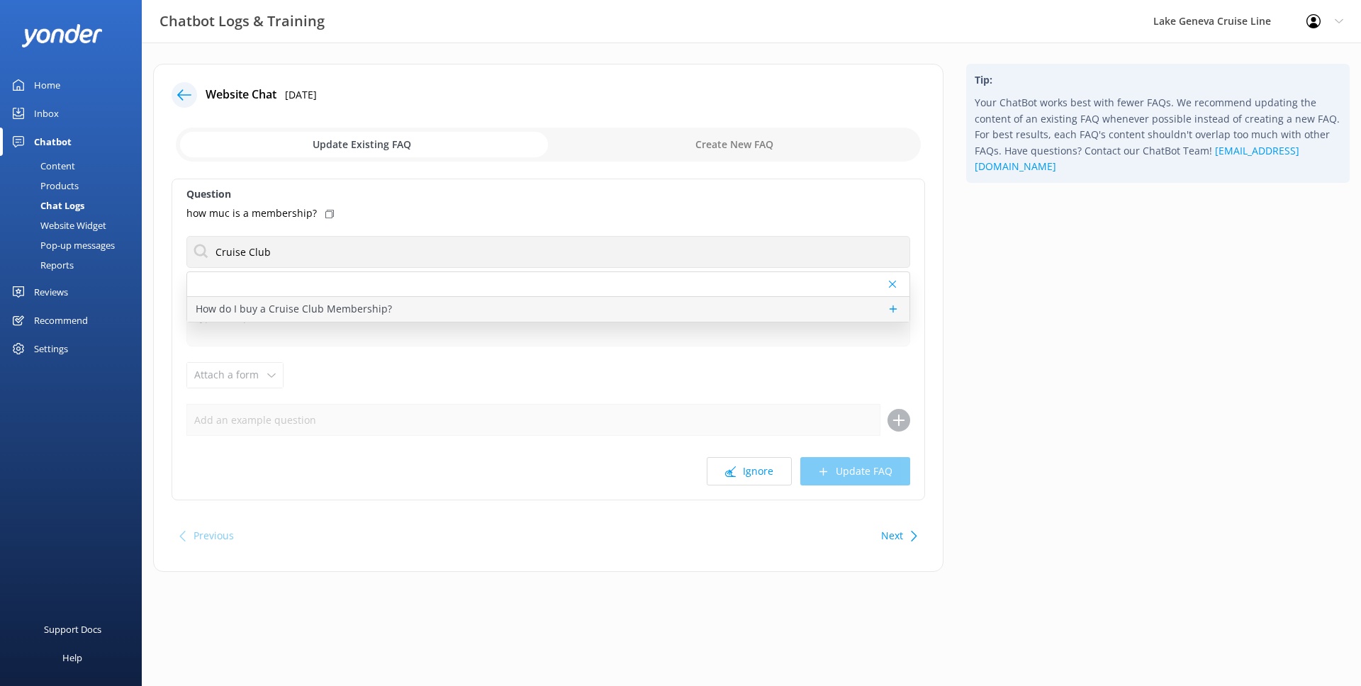
click at [285, 301] on p "How do I buy a Cruise Club Membership?" at bounding box center [294, 309] width 196 height 16
type textarea "To purchase a Cruise Club Membership, please visit [URL][DOMAIN_NAME]."
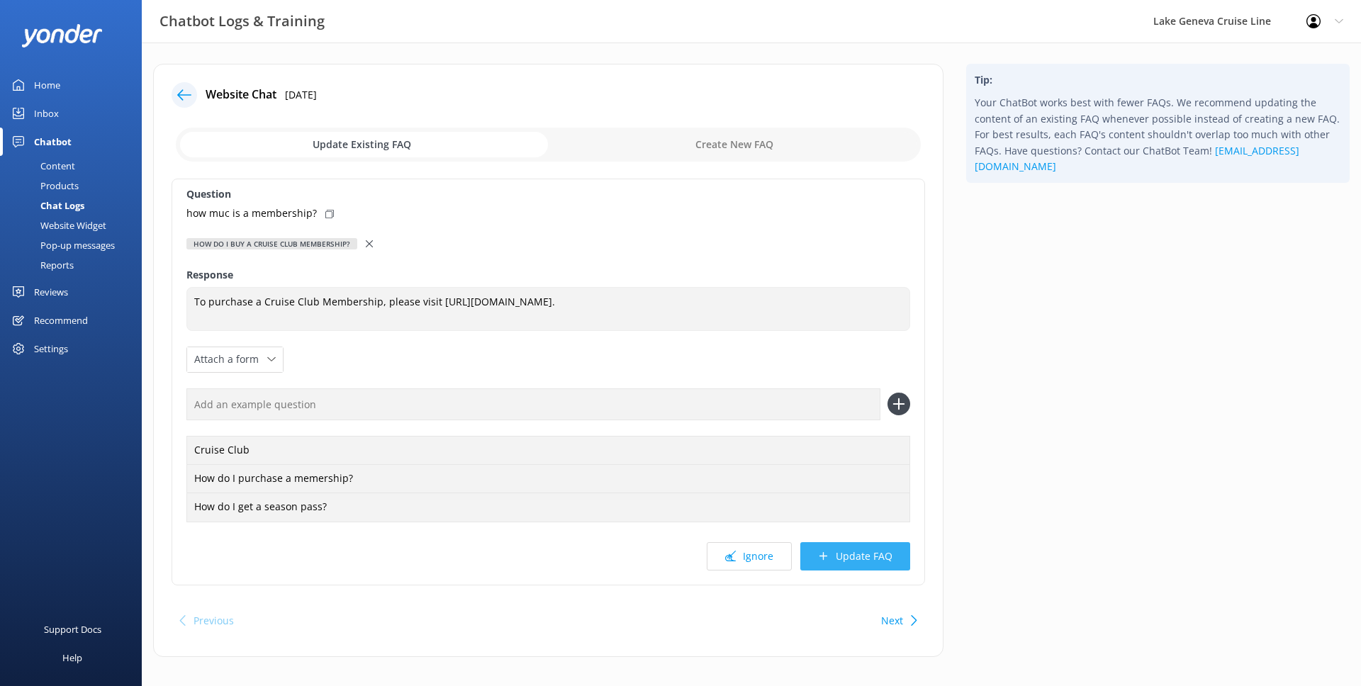
click at [871, 555] on button "Update FAQ" at bounding box center [855, 556] width 110 height 28
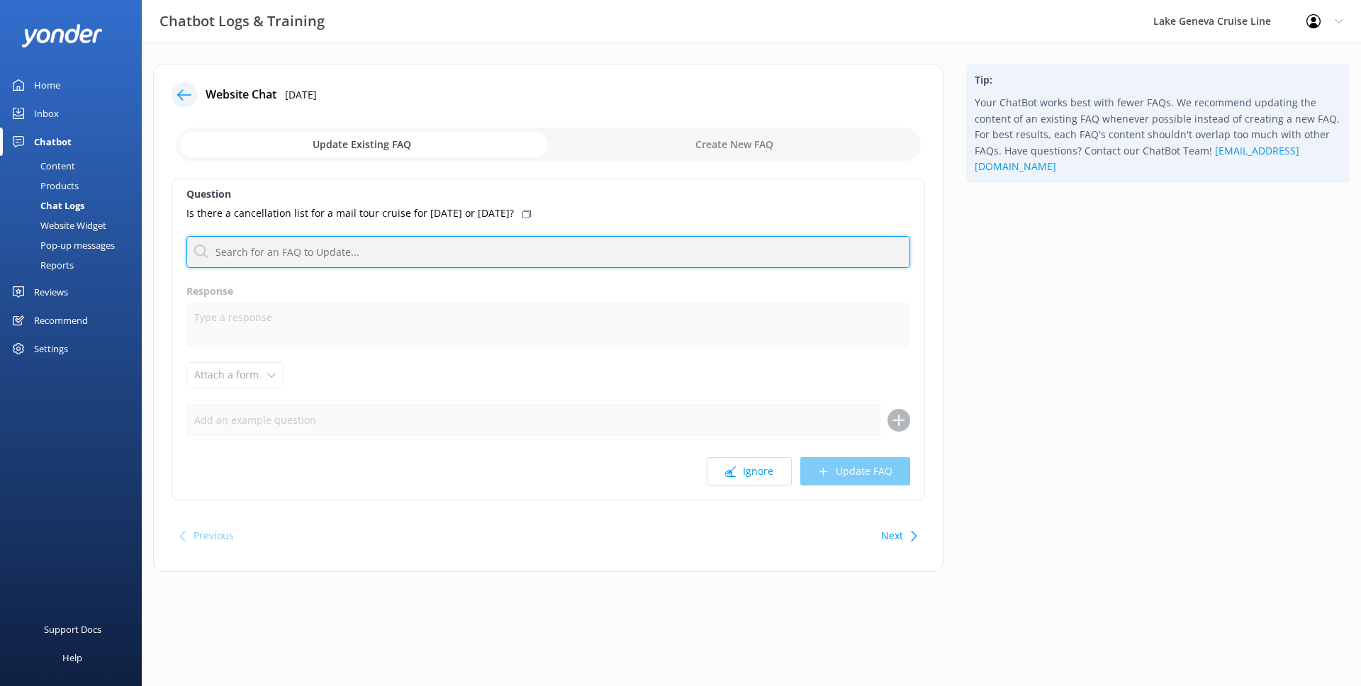
click at [460, 252] on input "text" at bounding box center [548, 252] width 724 height 32
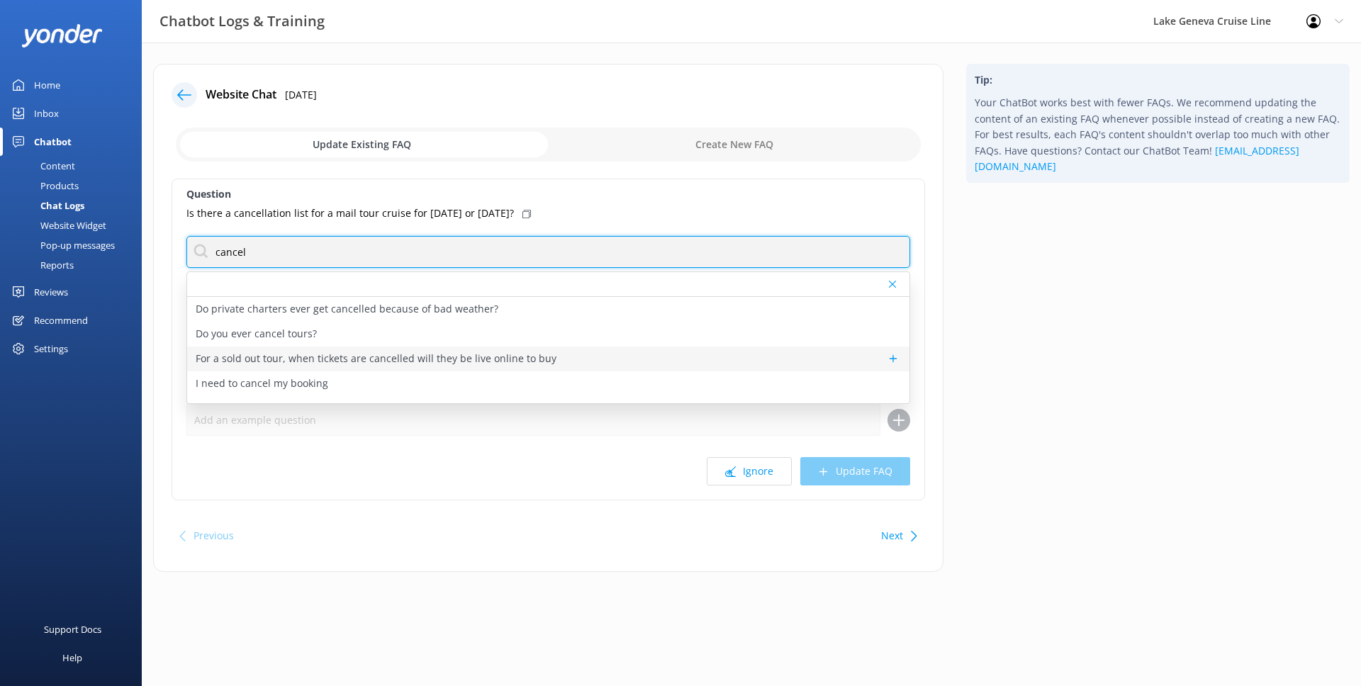
type input "cancel"
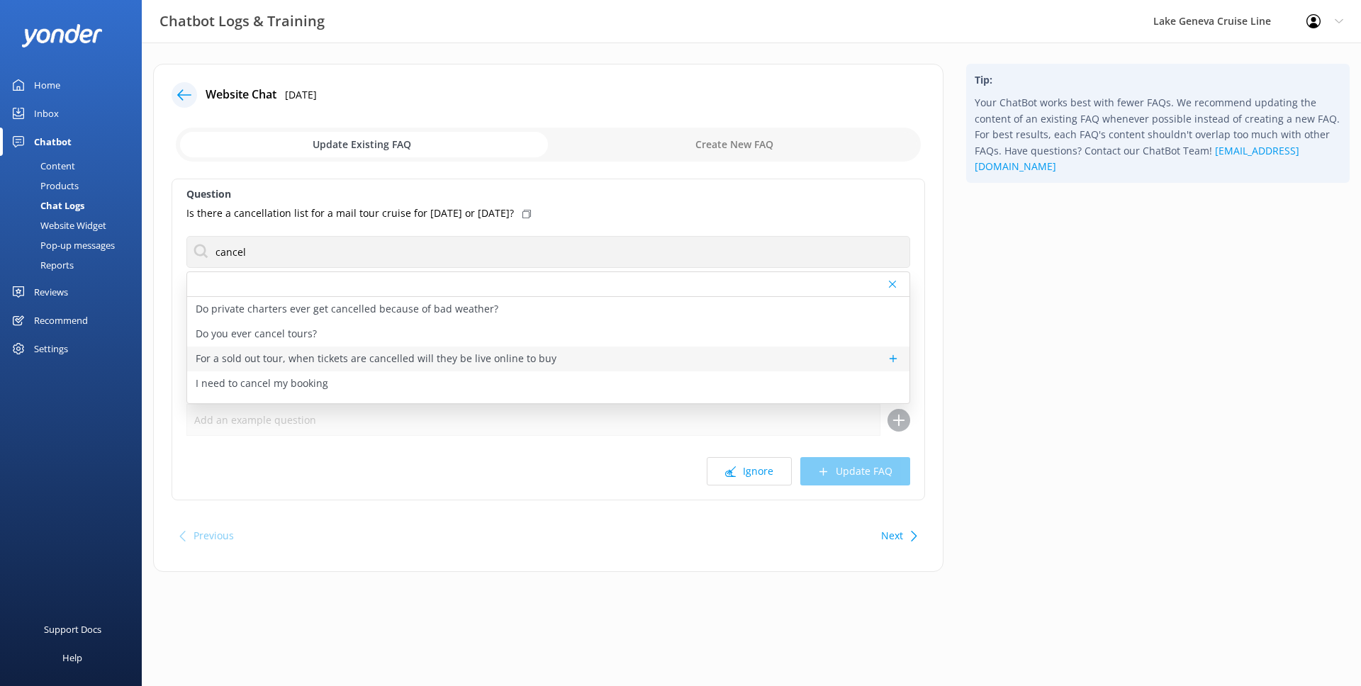
click at [301, 361] on p "For a sold out tour, when tickets are cancelled will they be live online to buy" at bounding box center [376, 359] width 361 height 16
type textarea "When a tour is sold out, it usually stays sold out. You can check back online f…"
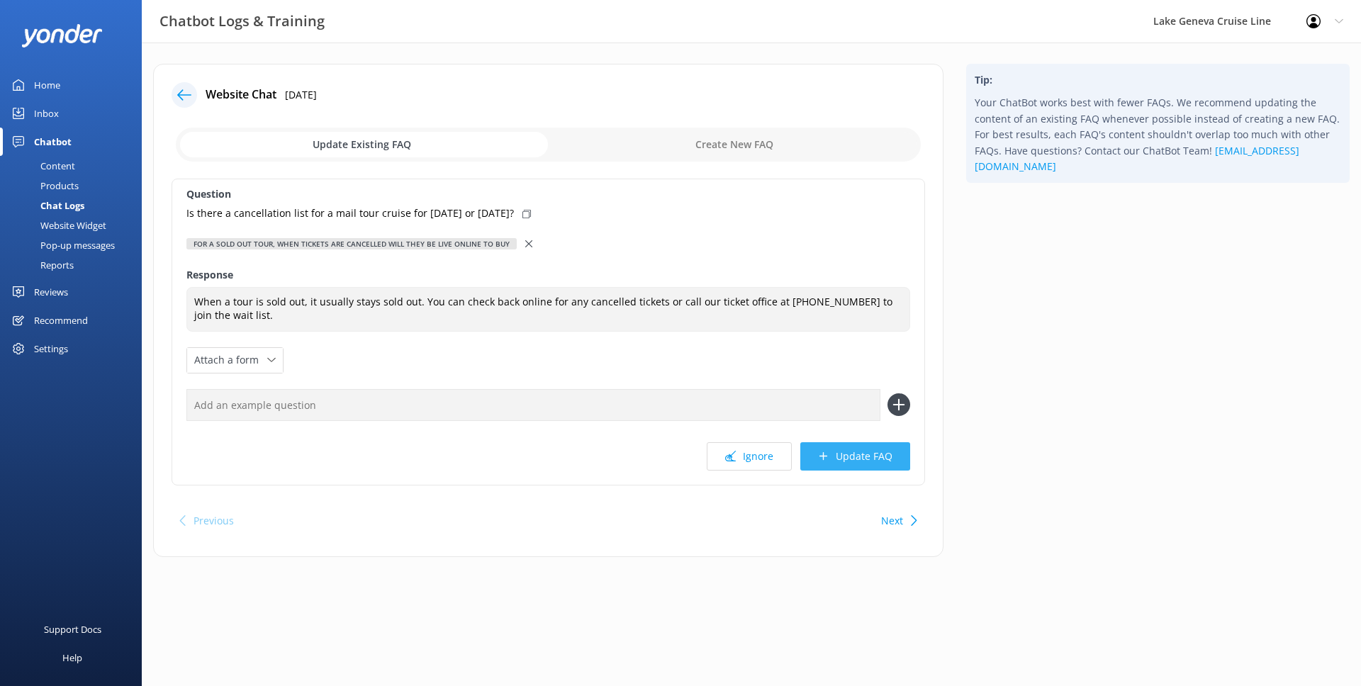
click at [854, 462] on button "Update FAQ" at bounding box center [855, 456] width 110 height 28
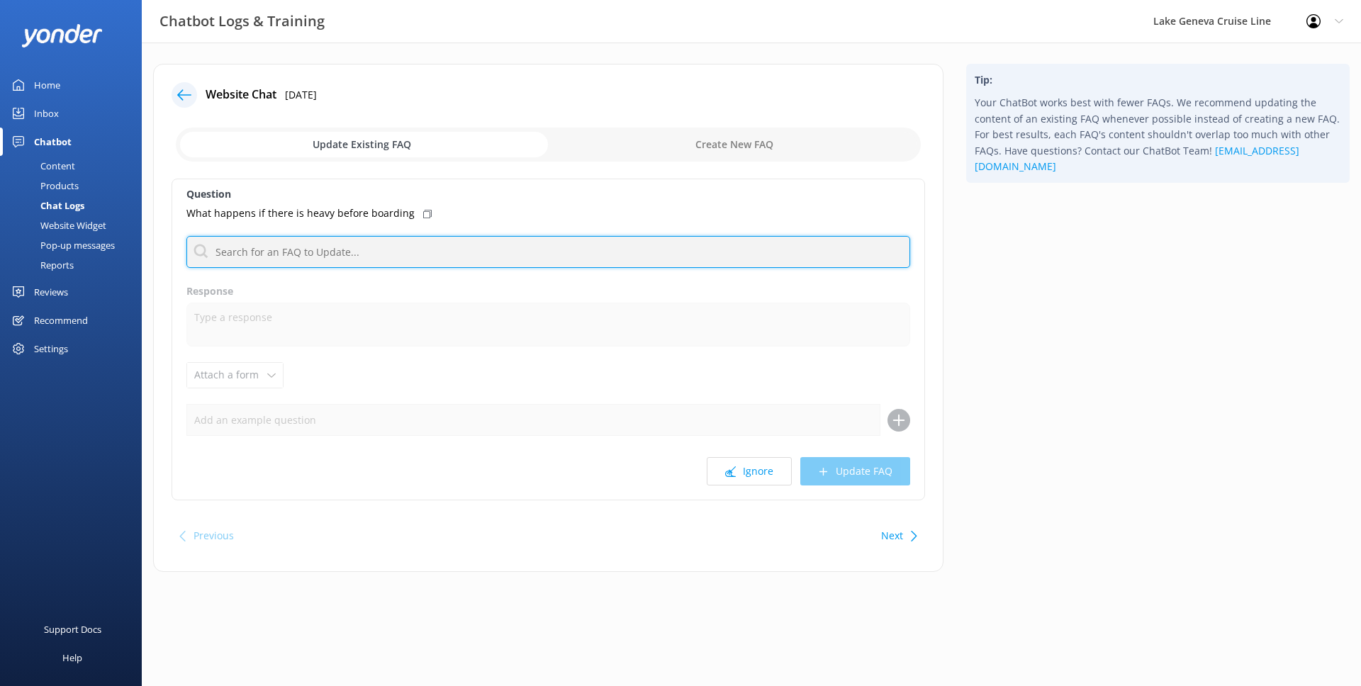
click at [487, 258] on input "text" at bounding box center [548, 252] width 724 height 32
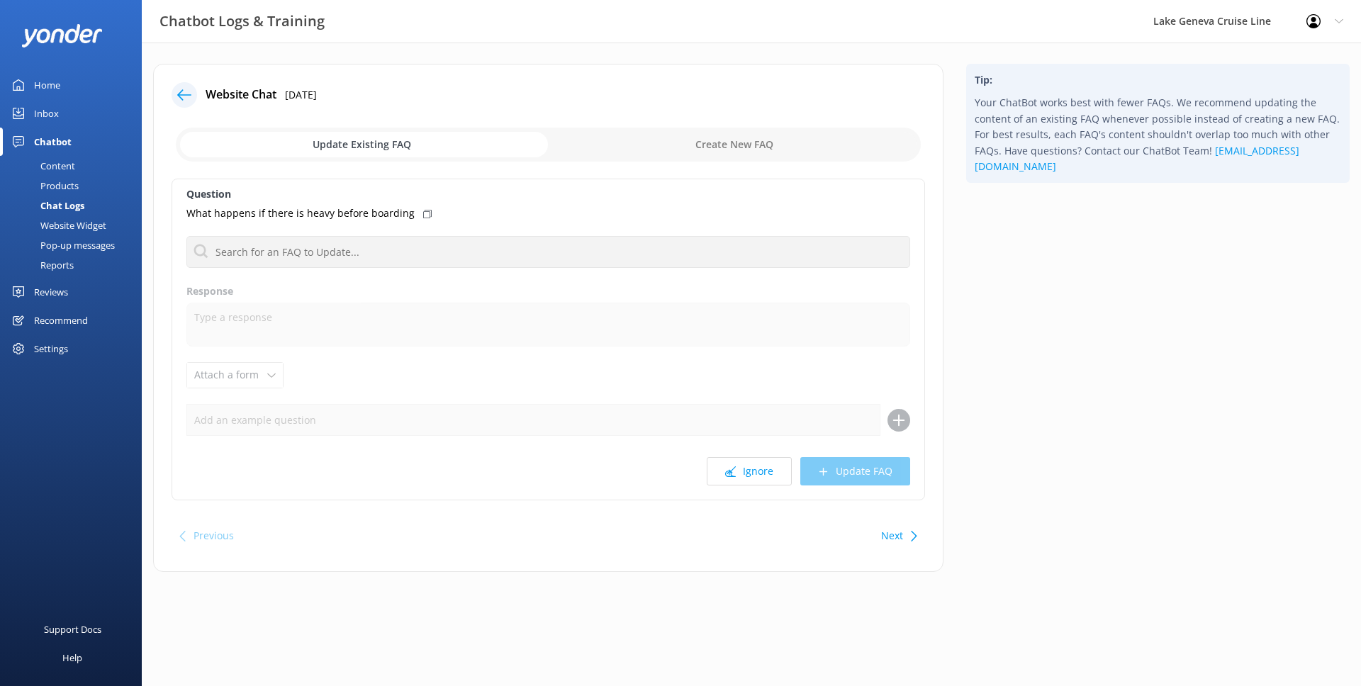
click at [725, 487] on div "Question What happens if there is heavy before boarding Do private charters eve…" at bounding box center [549, 340] width 754 height 322
click at [730, 484] on button "Ignore" at bounding box center [749, 471] width 85 height 28
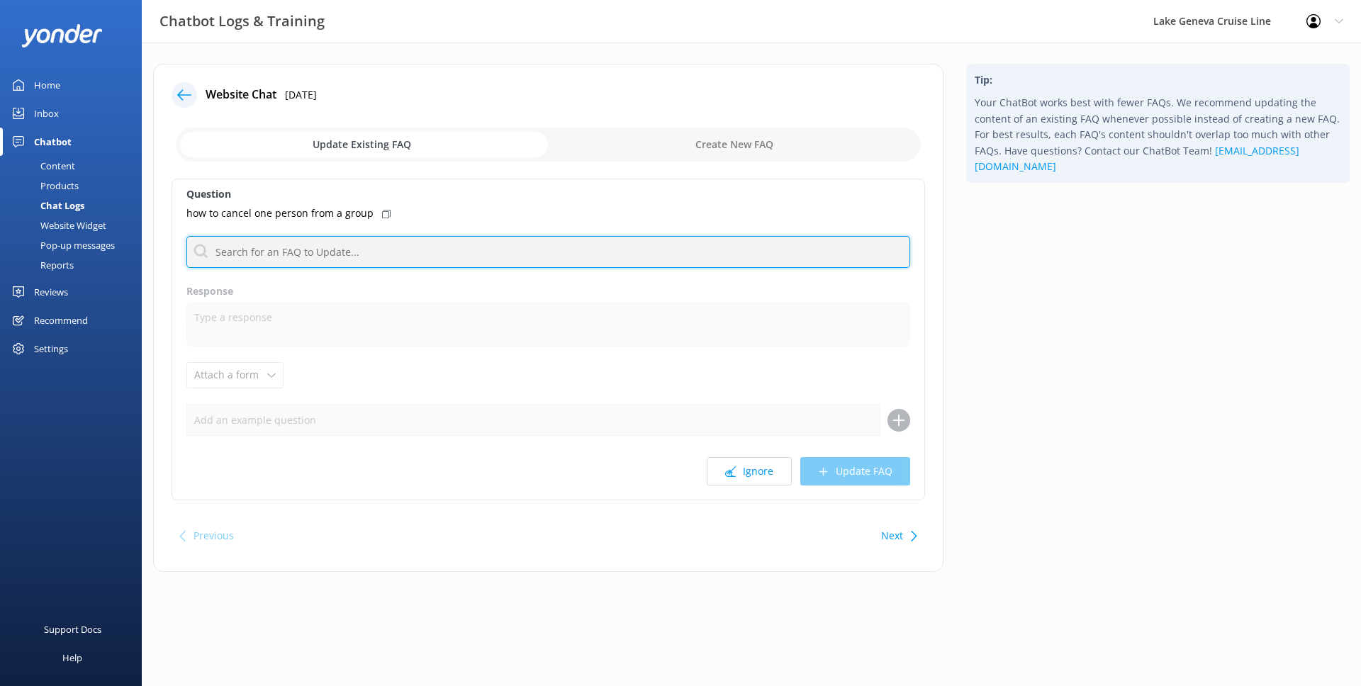
click at [476, 249] on input "text" at bounding box center [548, 252] width 724 height 32
type input "cancel"
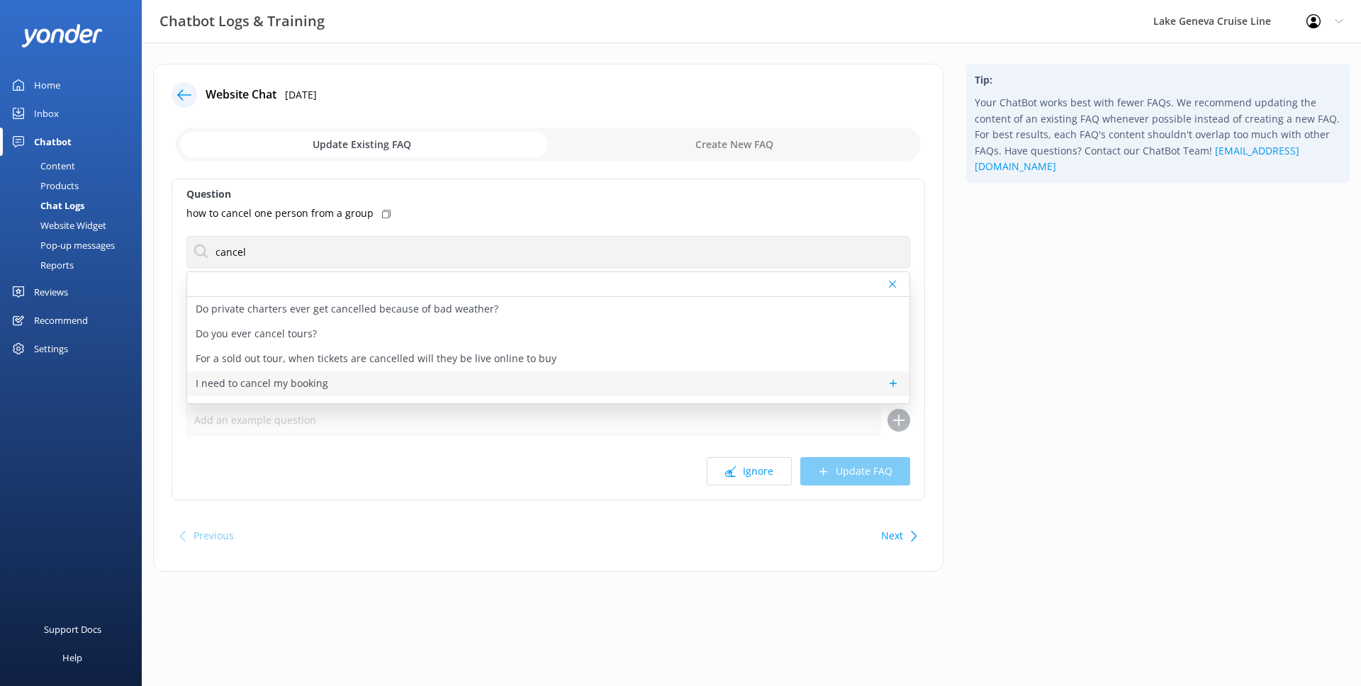
click at [262, 380] on p "I need to cancel my booking" at bounding box center [262, 384] width 133 height 16
type textarea "Cancellation is required 24-48 hours prior to the tour date, depending on the t…"
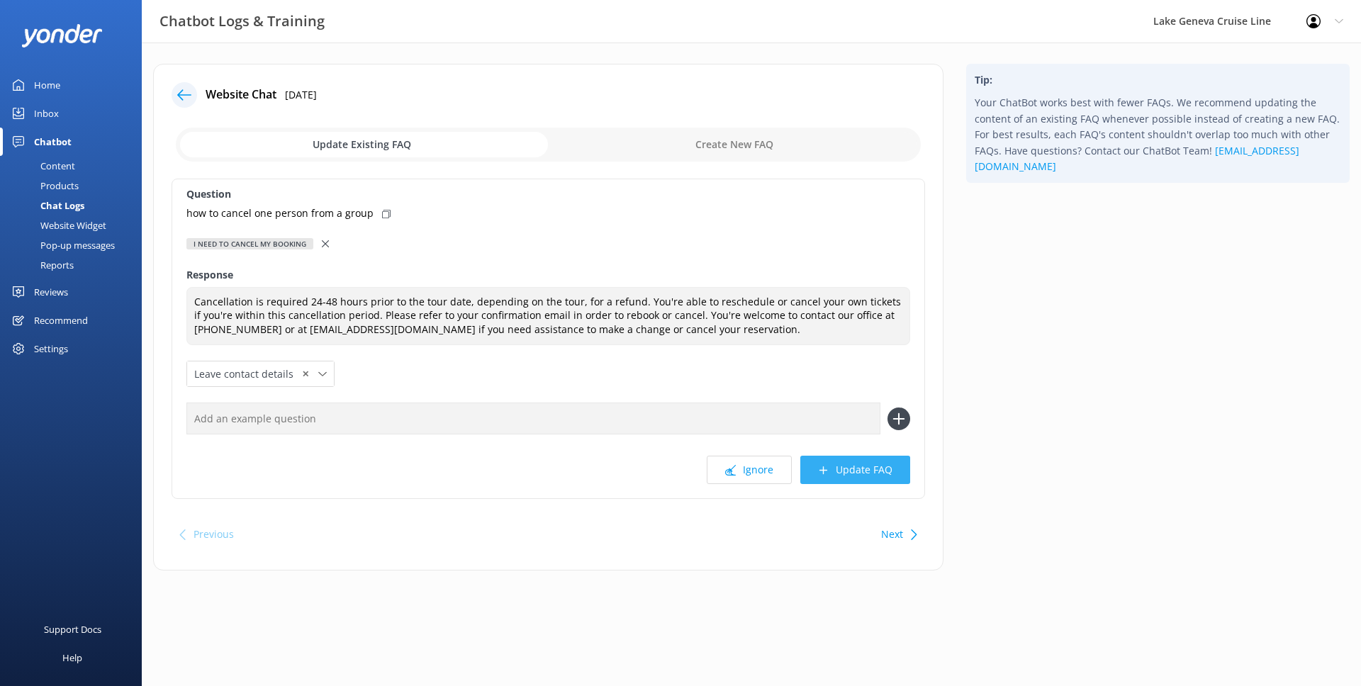
click at [842, 463] on button "Update FAQ" at bounding box center [855, 470] width 110 height 28
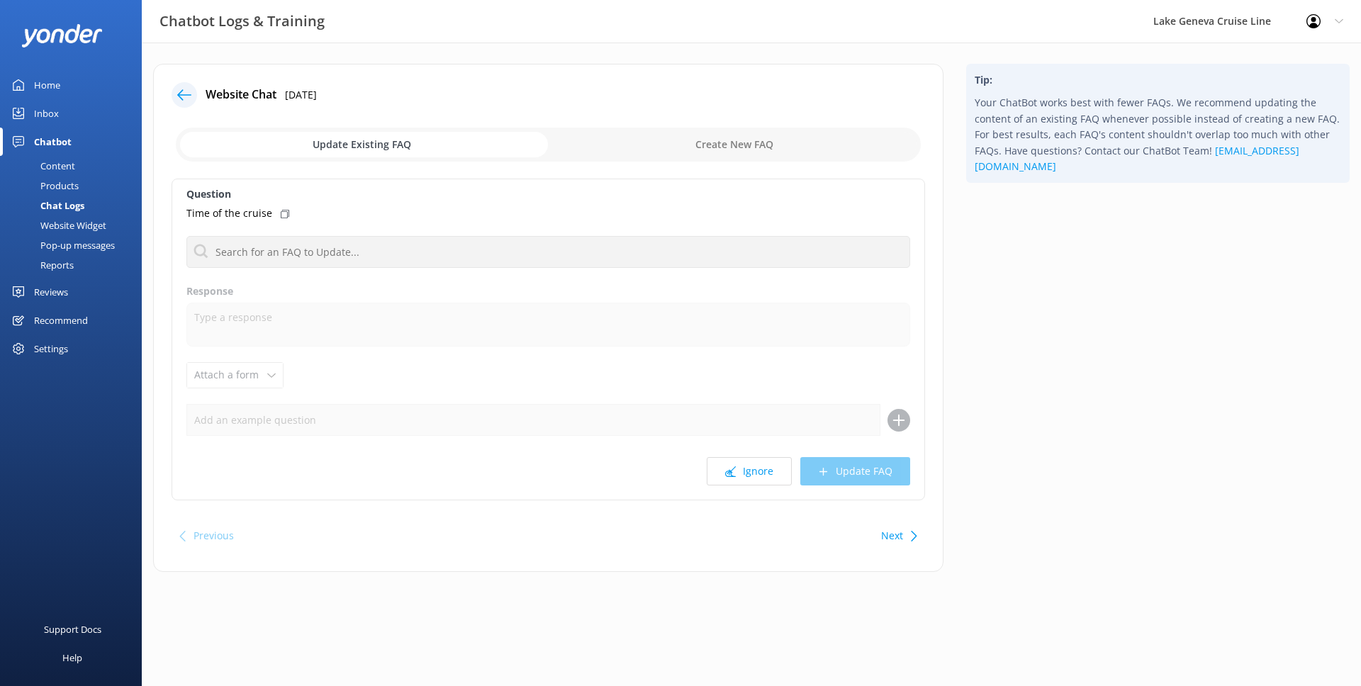
click at [720, 463] on button "Ignore" at bounding box center [749, 471] width 85 height 28
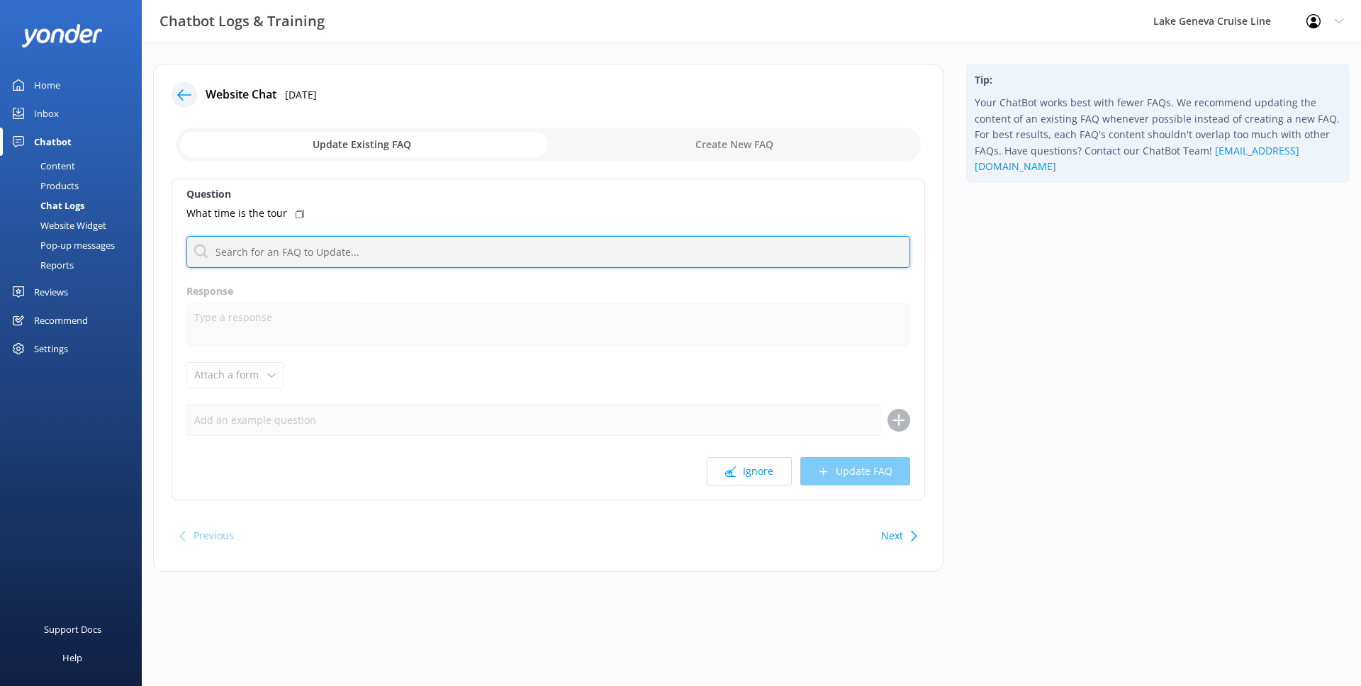
click at [430, 259] on input "text" at bounding box center [548, 252] width 724 height 32
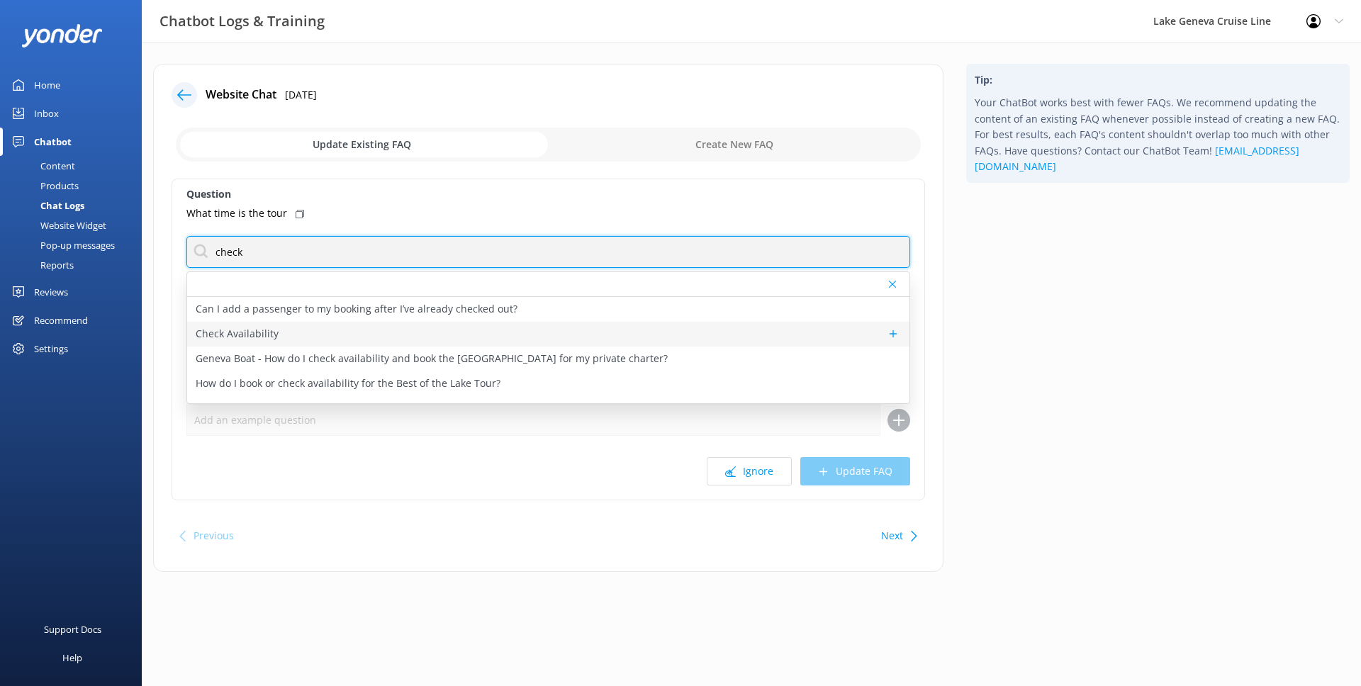
type input "check"
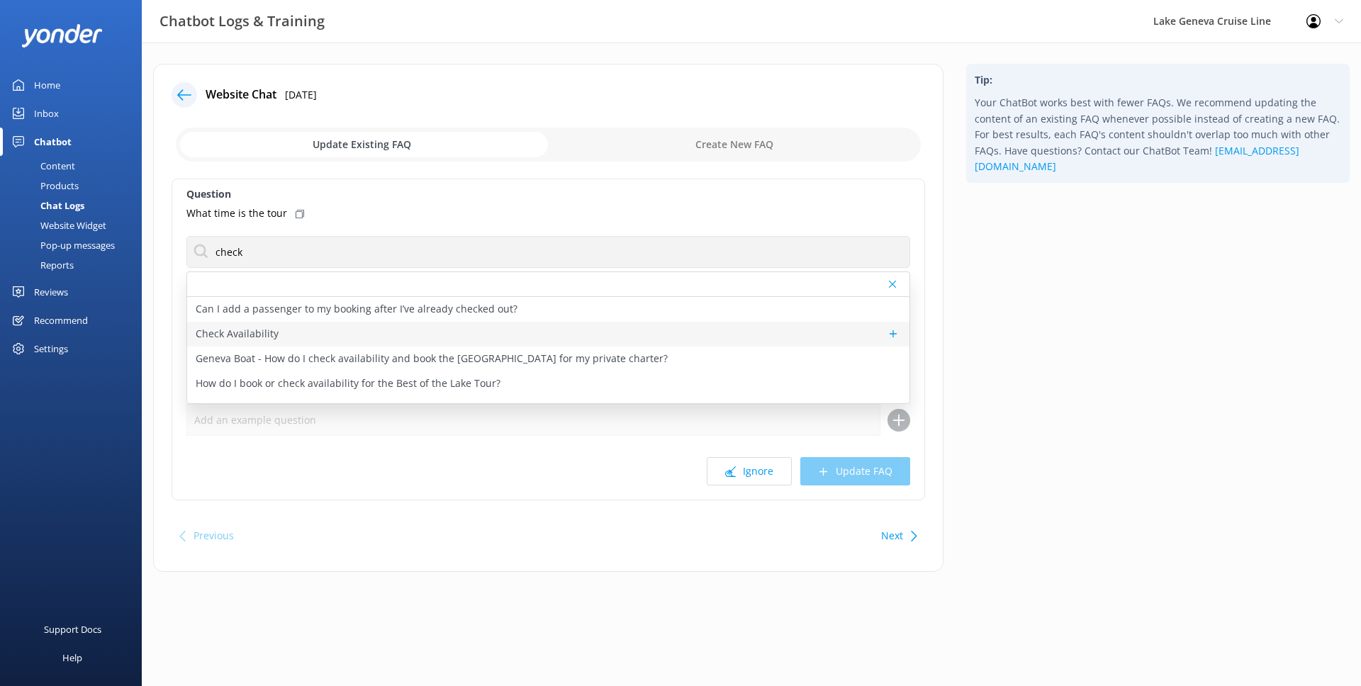
click at [310, 336] on div "Check Availability" at bounding box center [548, 334] width 722 height 25
type textarea "You can check the availability of a tour using the tool below."
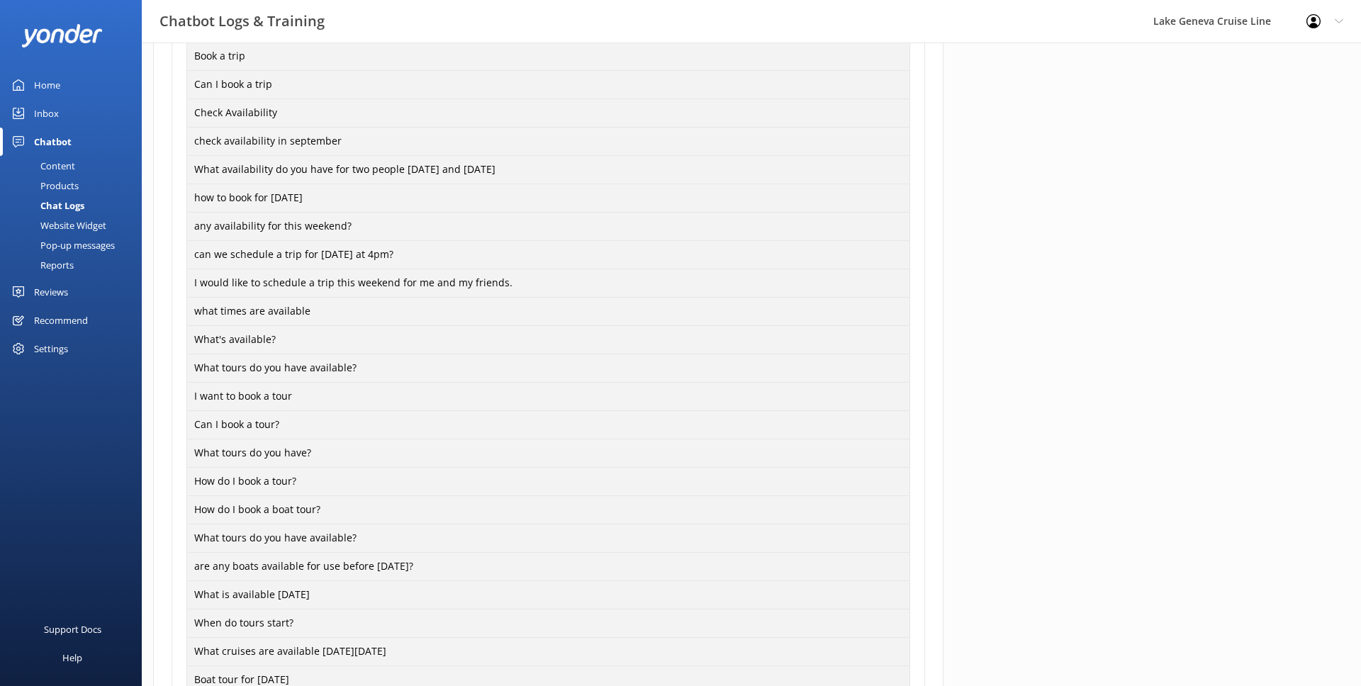
scroll to position [1034, 0]
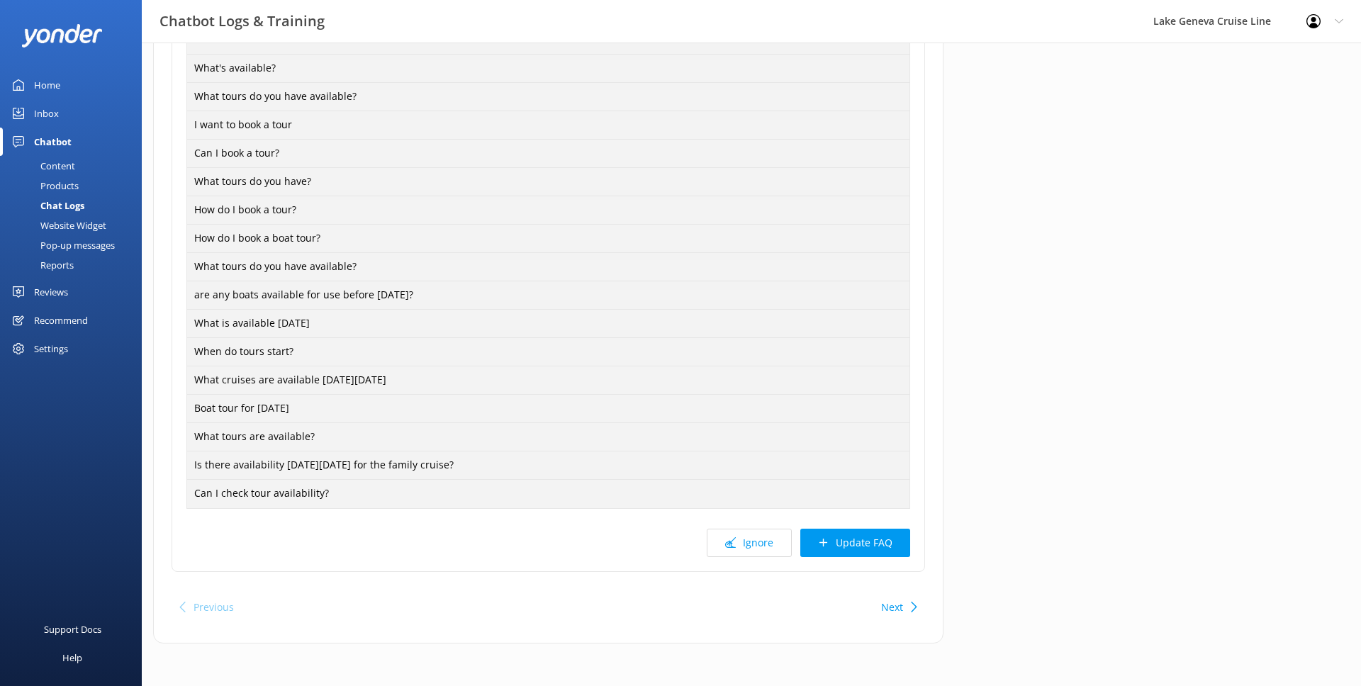
click at [865, 529] on div "Ignore Update FAQ" at bounding box center [548, 543] width 724 height 28
click at [866, 535] on button "Update FAQ" at bounding box center [855, 543] width 110 height 28
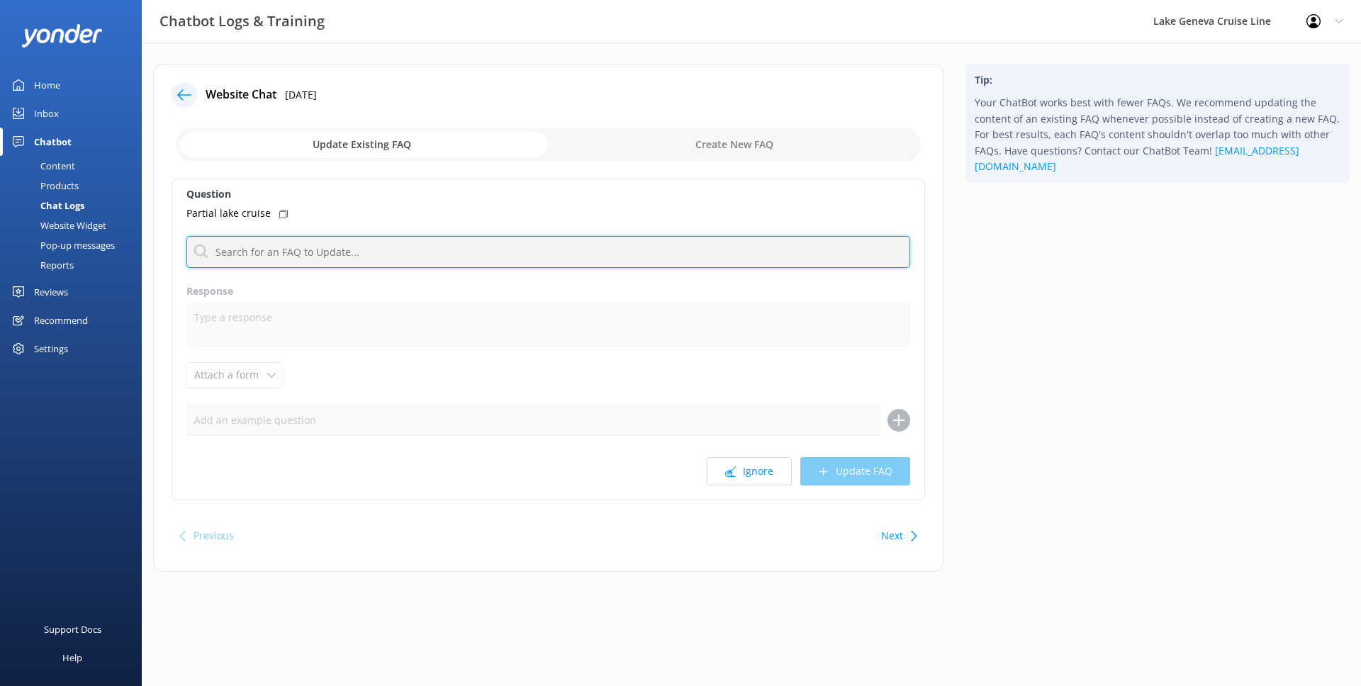
click at [669, 259] on input "text" at bounding box center [548, 252] width 724 height 32
type input "best of the"
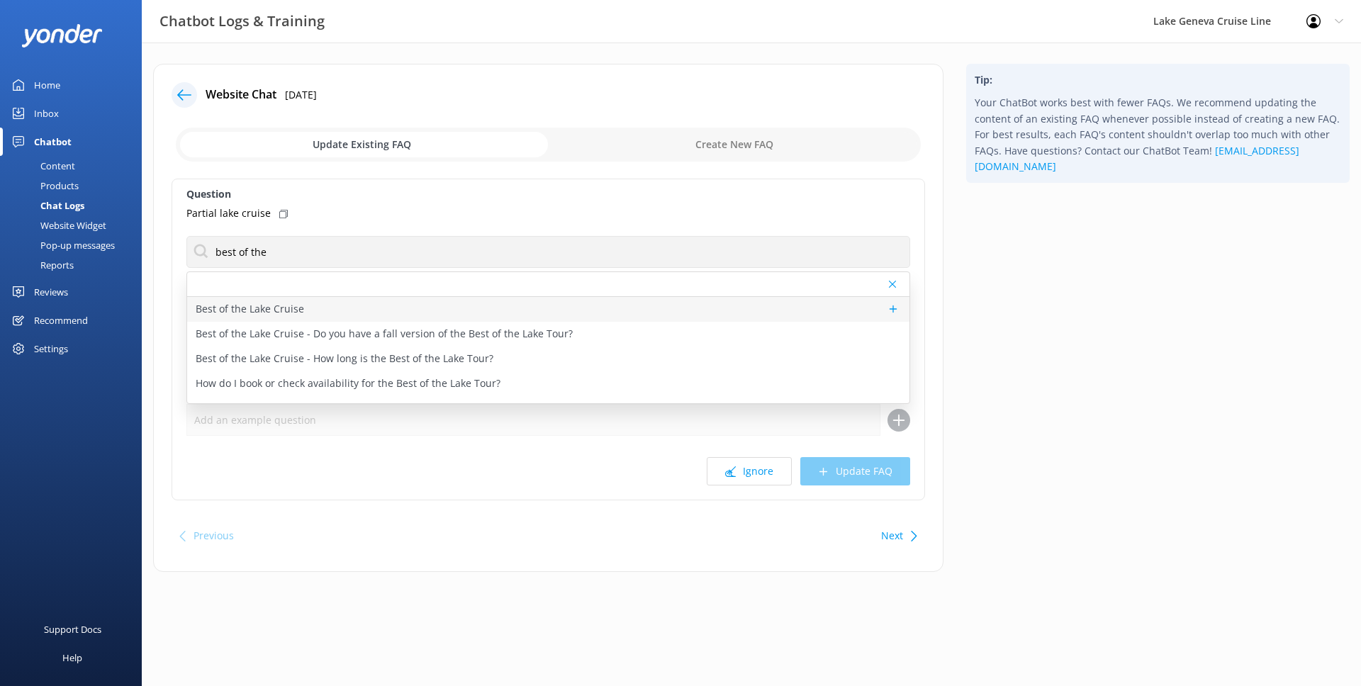
click at [301, 300] on div "Best of the Lake Cruise" at bounding box center [548, 309] width 722 height 25
type textarea "Come aboard our Best of the Lake Cruise for a fun, fully narrated tour of the m…"
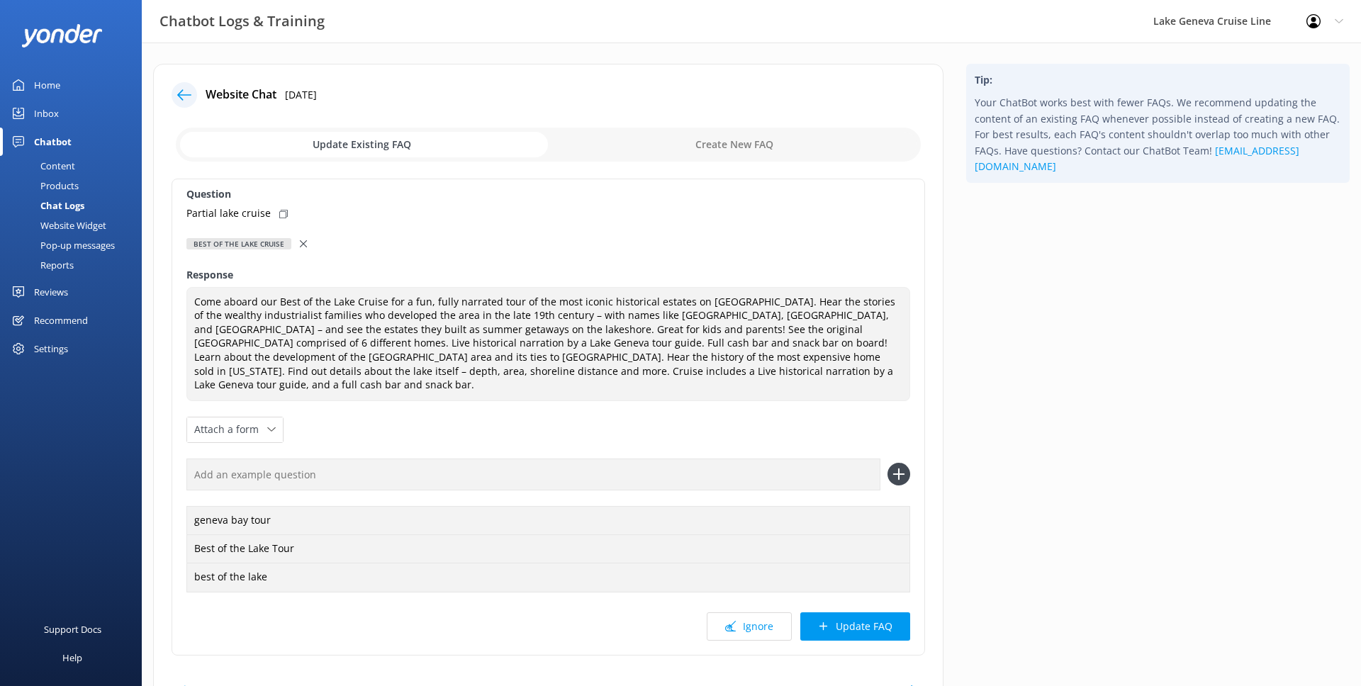
click at [837, 621] on button "Update FAQ" at bounding box center [855, 627] width 110 height 28
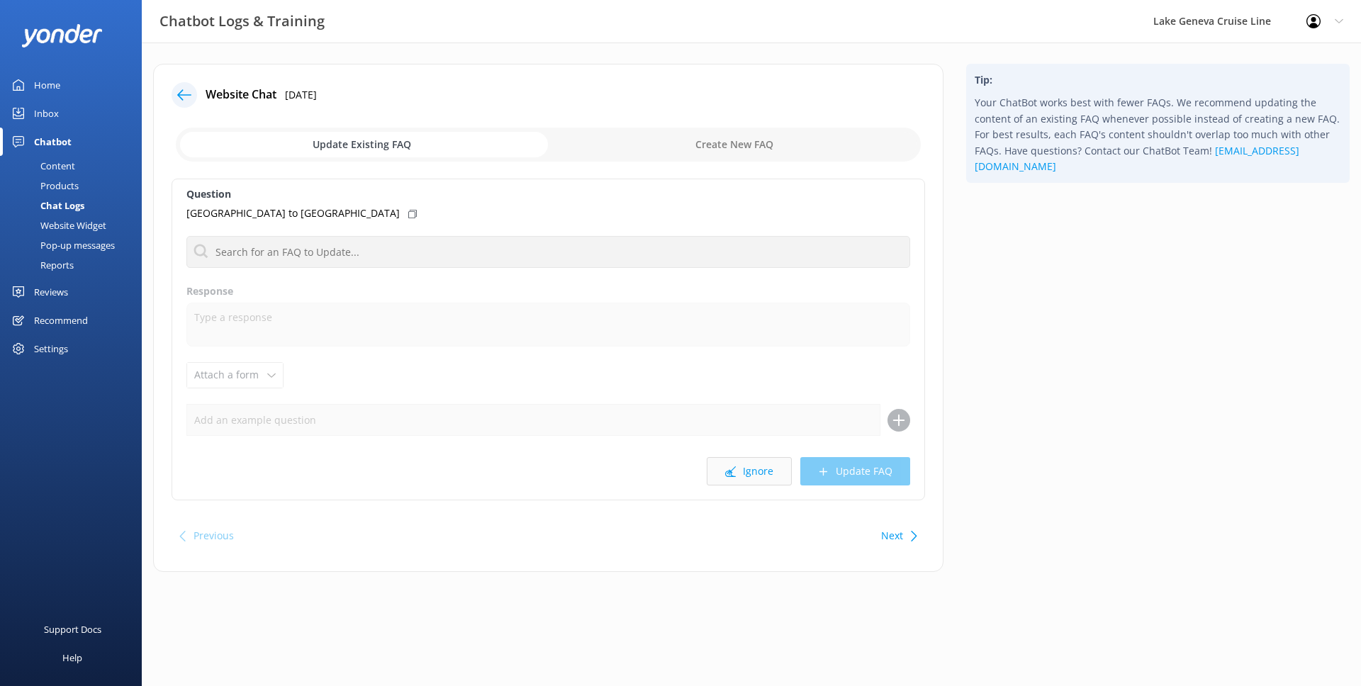
click at [729, 462] on button "Ignore" at bounding box center [749, 471] width 85 height 28
click at [730, 468] on icon at bounding box center [730, 472] width 11 height 11
click at [184, 79] on div "Website Chat [DATE] Update Existing FAQ Create New FAQ Question I'm trying to b…" at bounding box center [548, 318] width 791 height 508
click at [184, 85] on div at bounding box center [185, 95] width 26 height 26
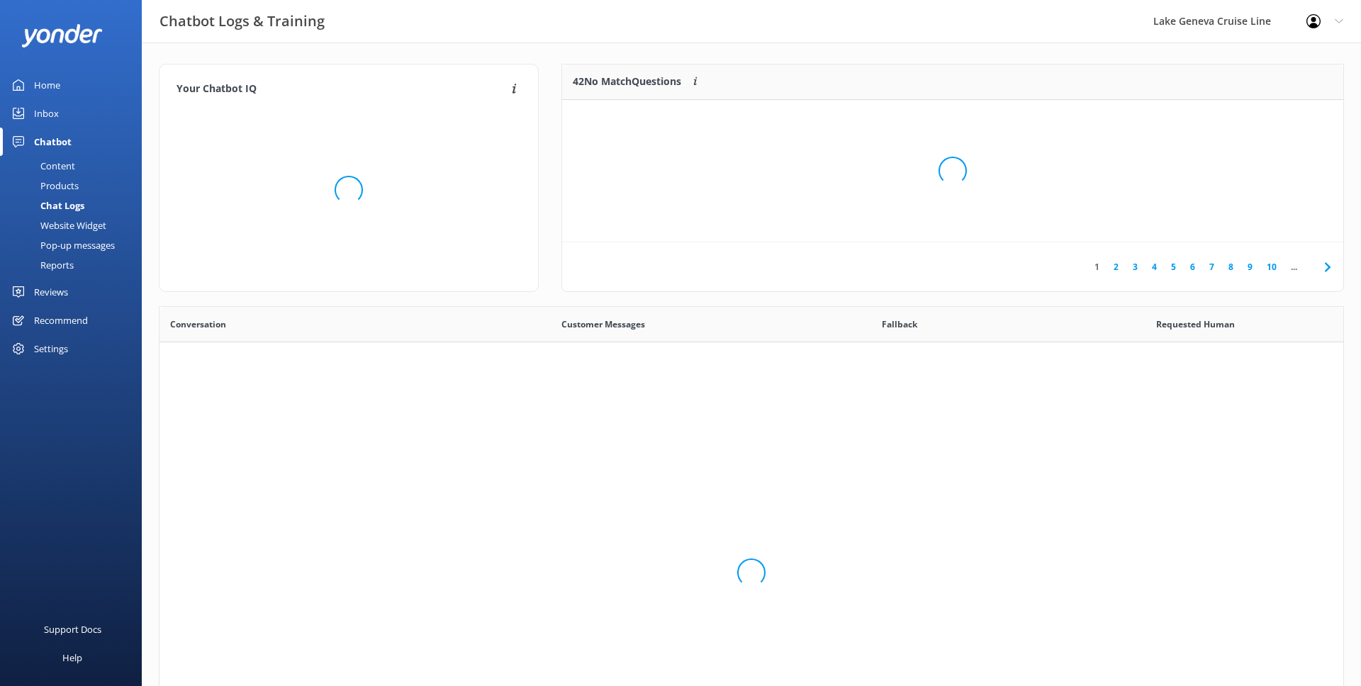
scroll to position [497, 1184]
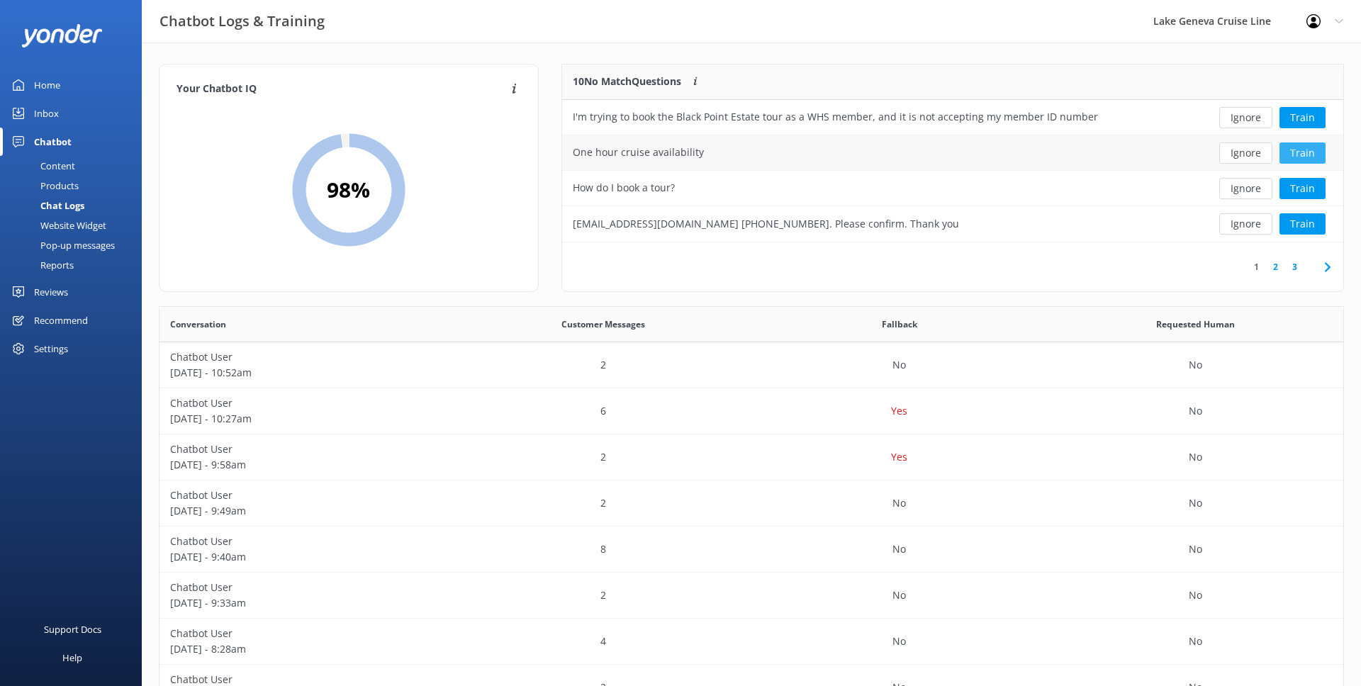
click at [1305, 153] on button "Train" at bounding box center [1303, 153] width 46 height 21
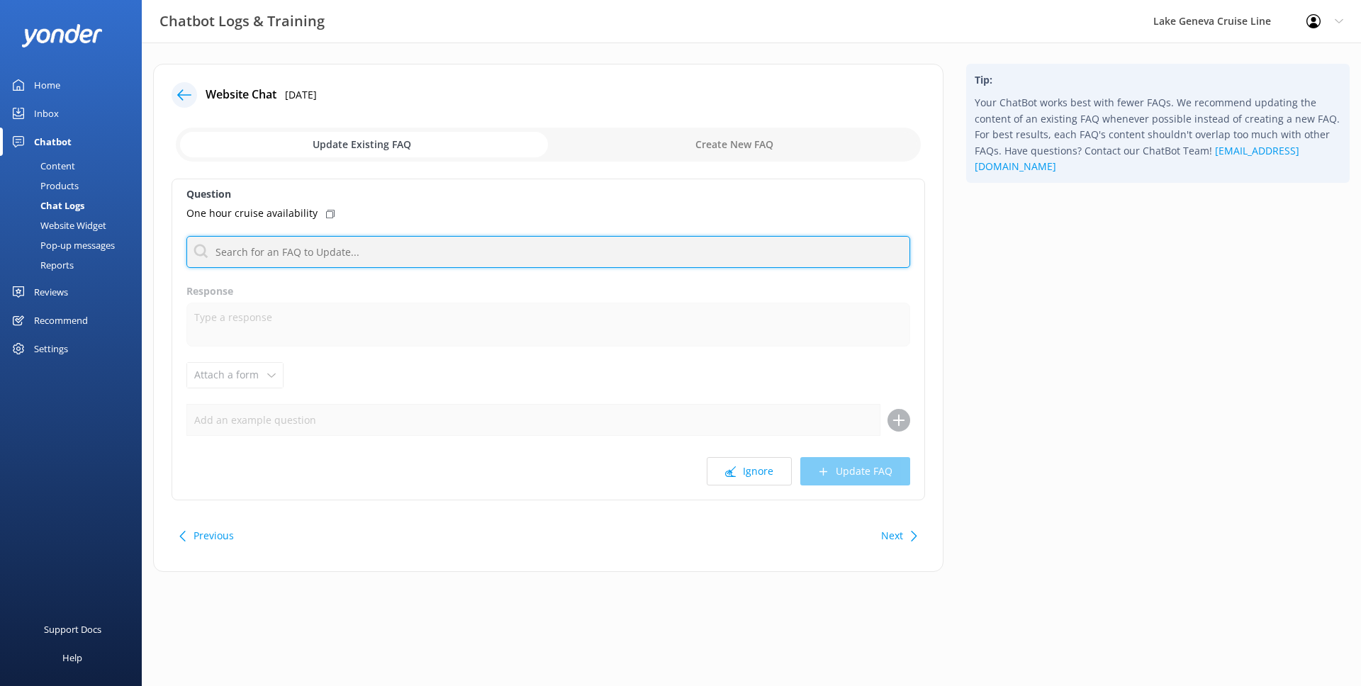
click at [273, 250] on input "text" at bounding box center [548, 252] width 724 height 32
type input "check"
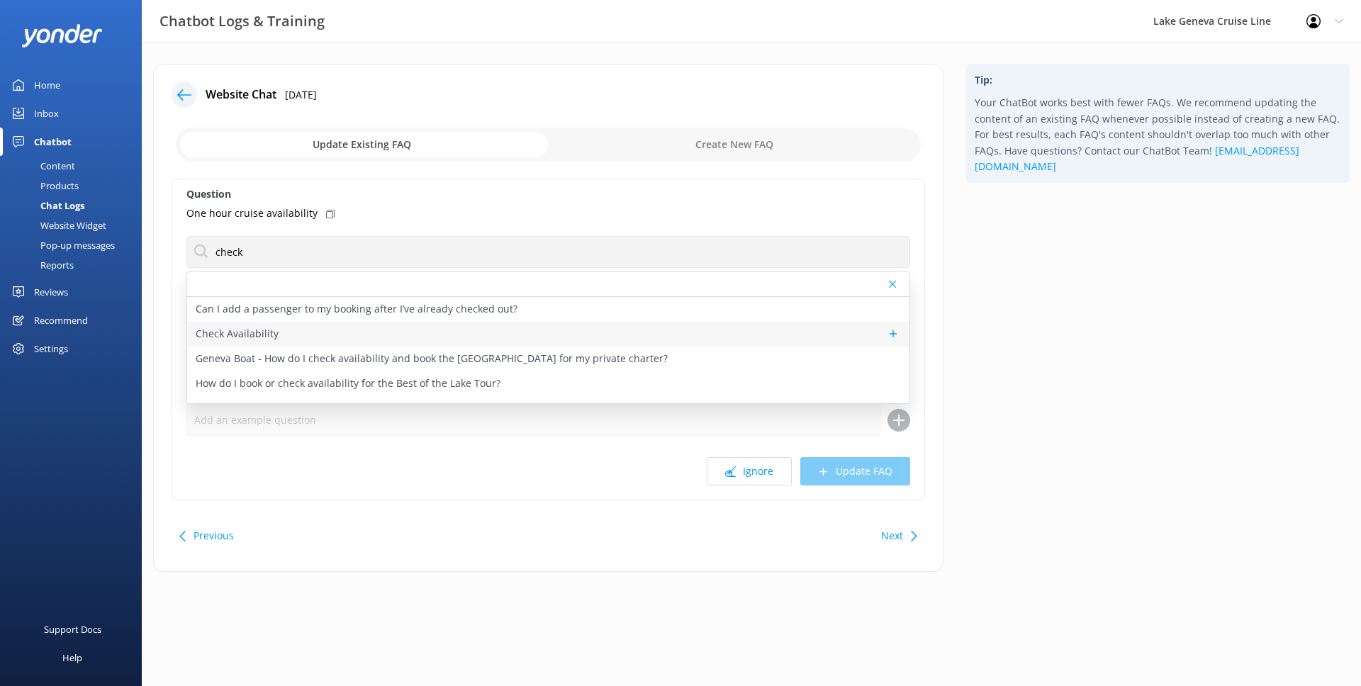
click at [540, 338] on div "Check Availability" at bounding box center [548, 334] width 722 height 25
type textarea "You can check the availability of a tour using the tool below."
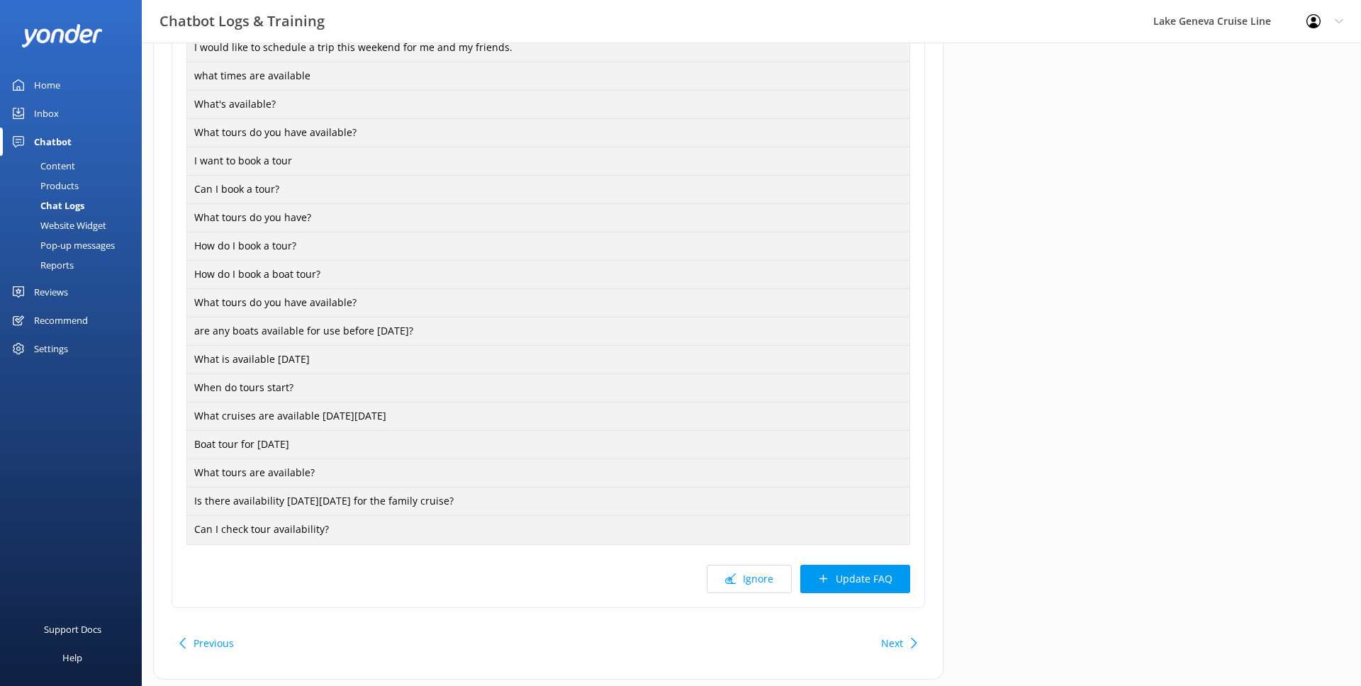
scroll to position [1034, 0]
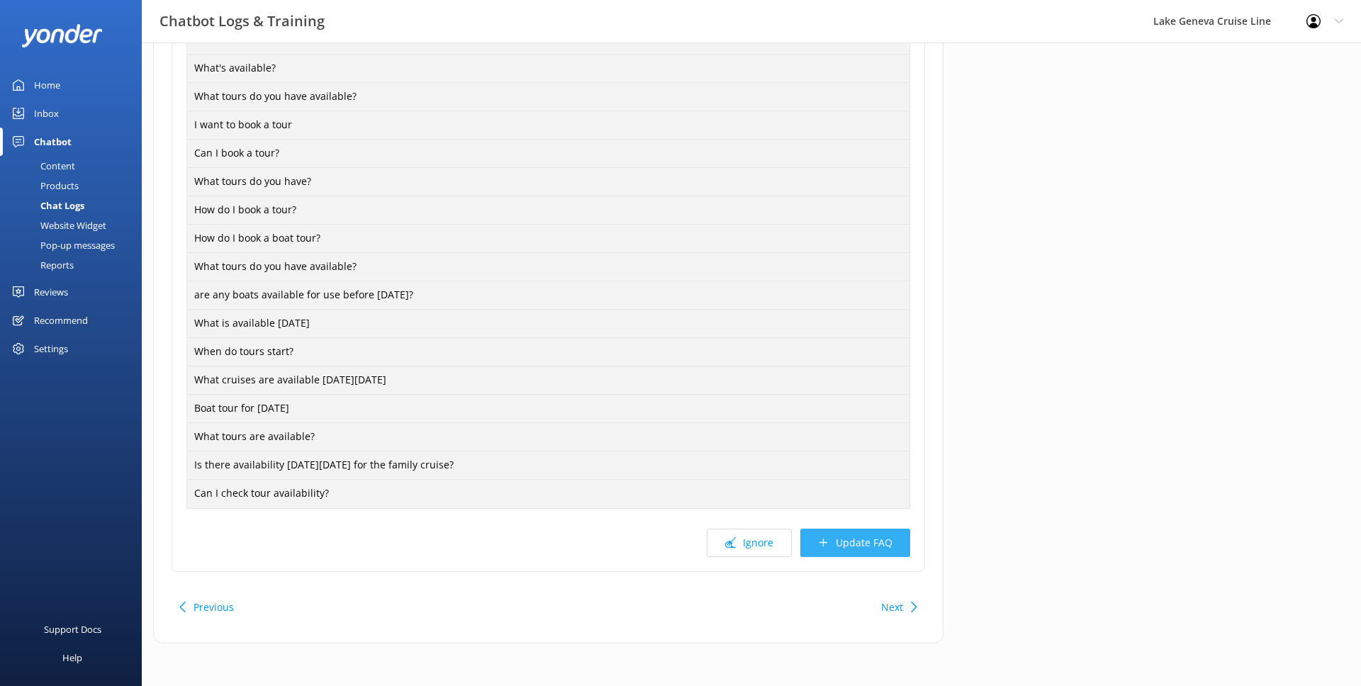
click at [898, 543] on button "Update FAQ" at bounding box center [855, 543] width 110 height 28
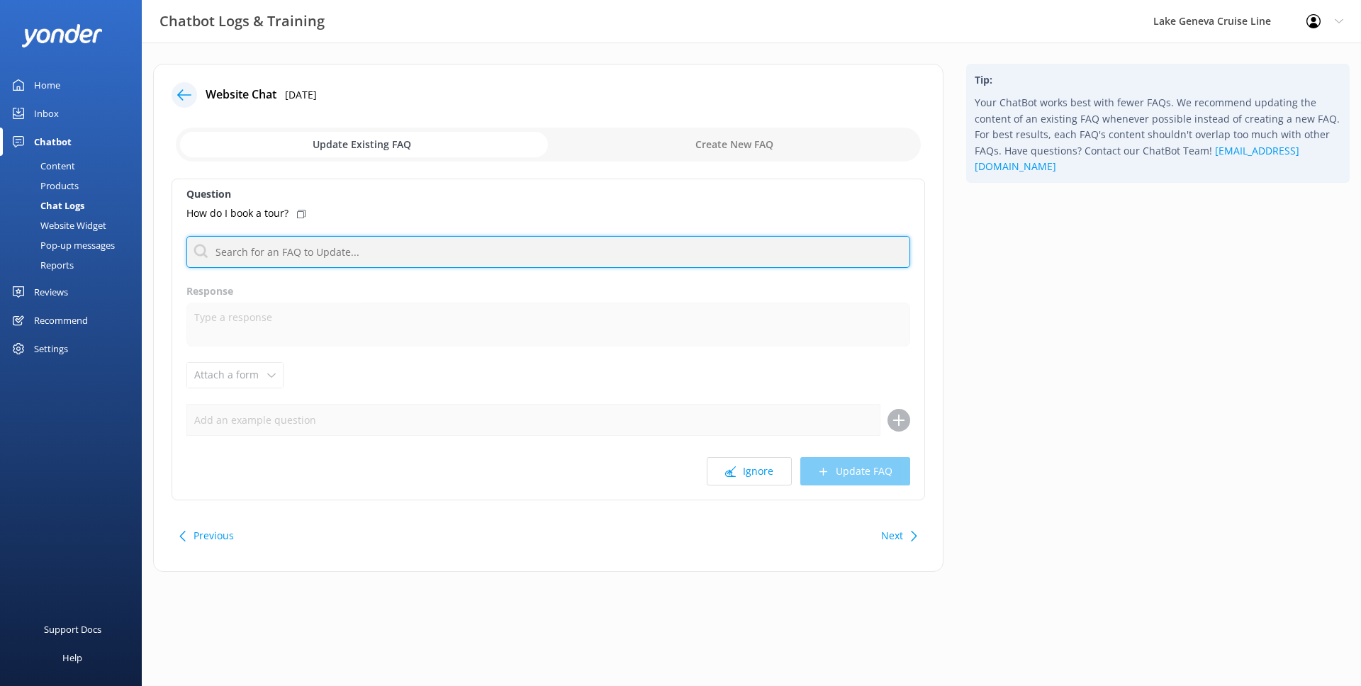
click at [332, 267] on input "text" at bounding box center [548, 252] width 724 height 32
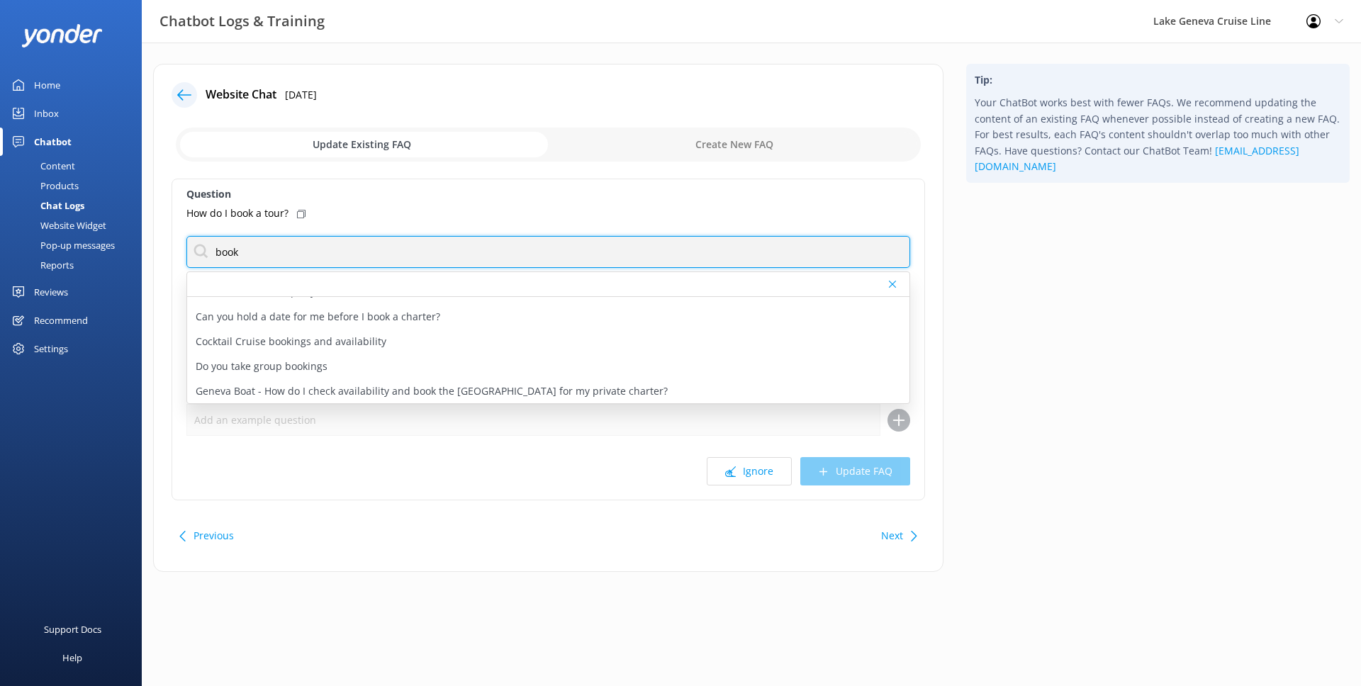
scroll to position [142, 0]
click at [265, 250] on input "book" at bounding box center [548, 252] width 724 height 32
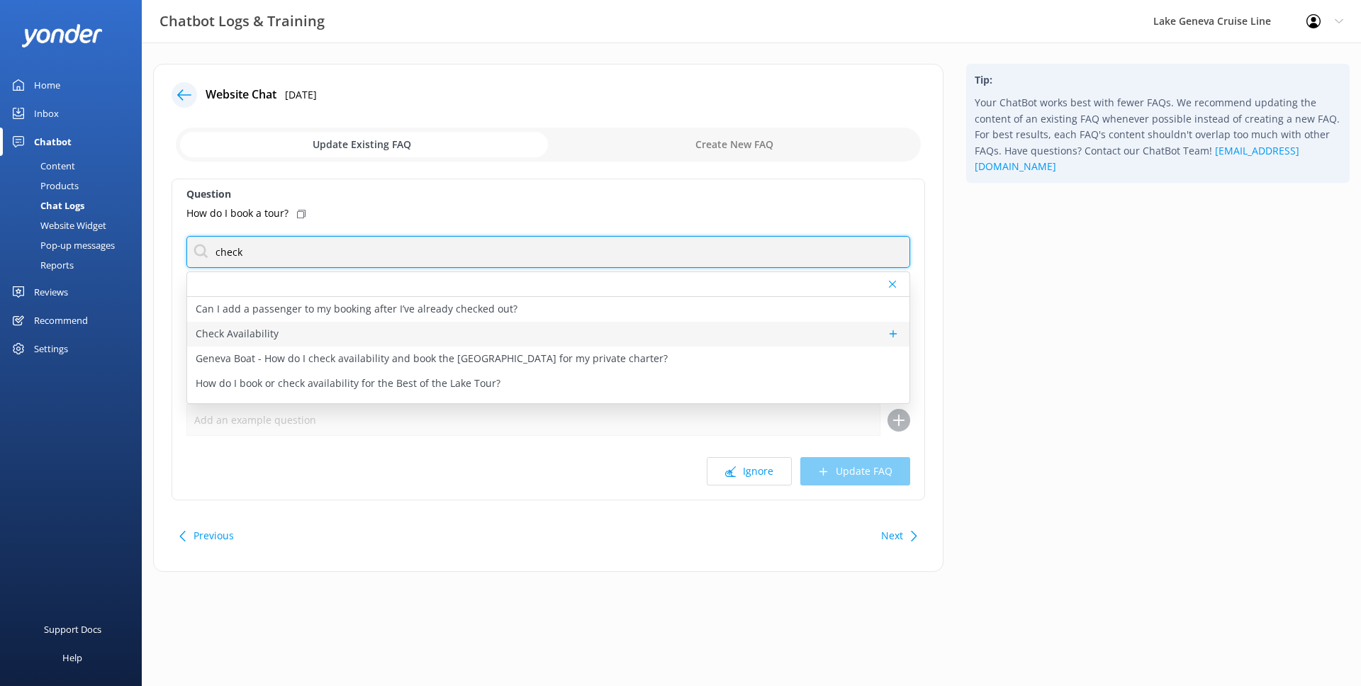
type input "check"
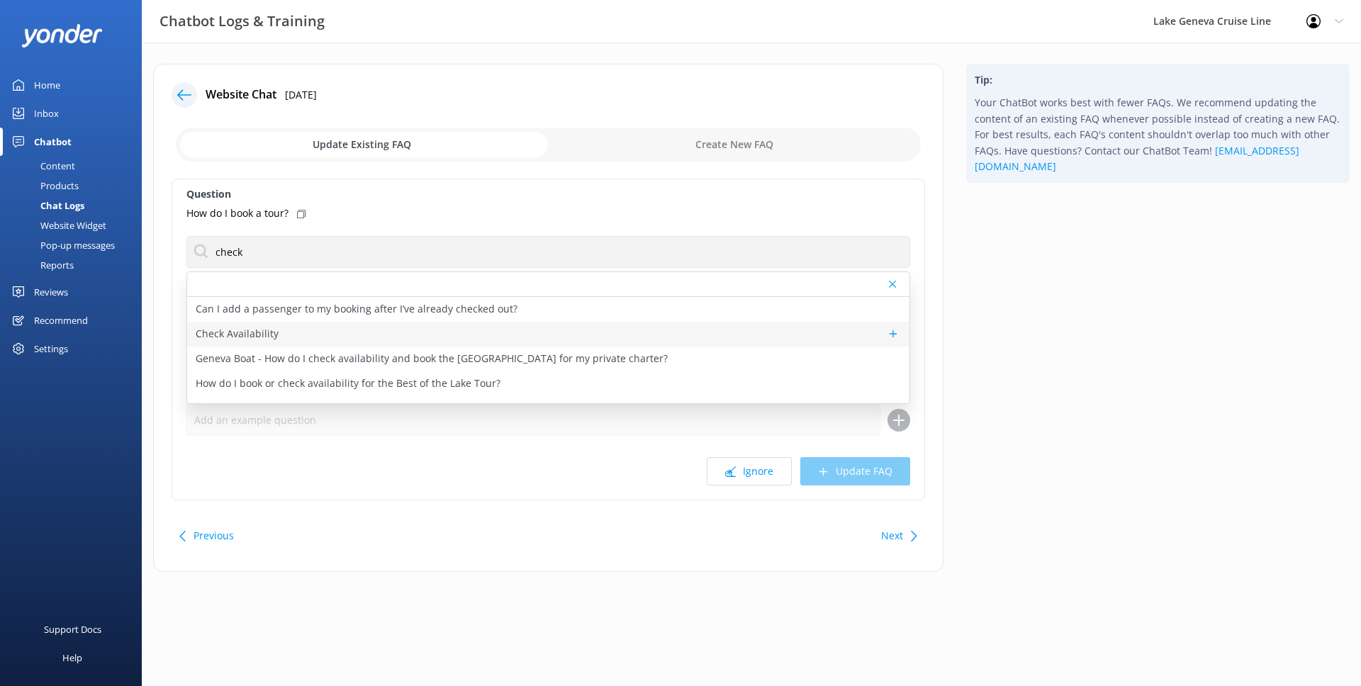
click at [282, 323] on div "Check Availability" at bounding box center [548, 334] width 722 height 25
type textarea "You can check the availability of a tour using the tool below."
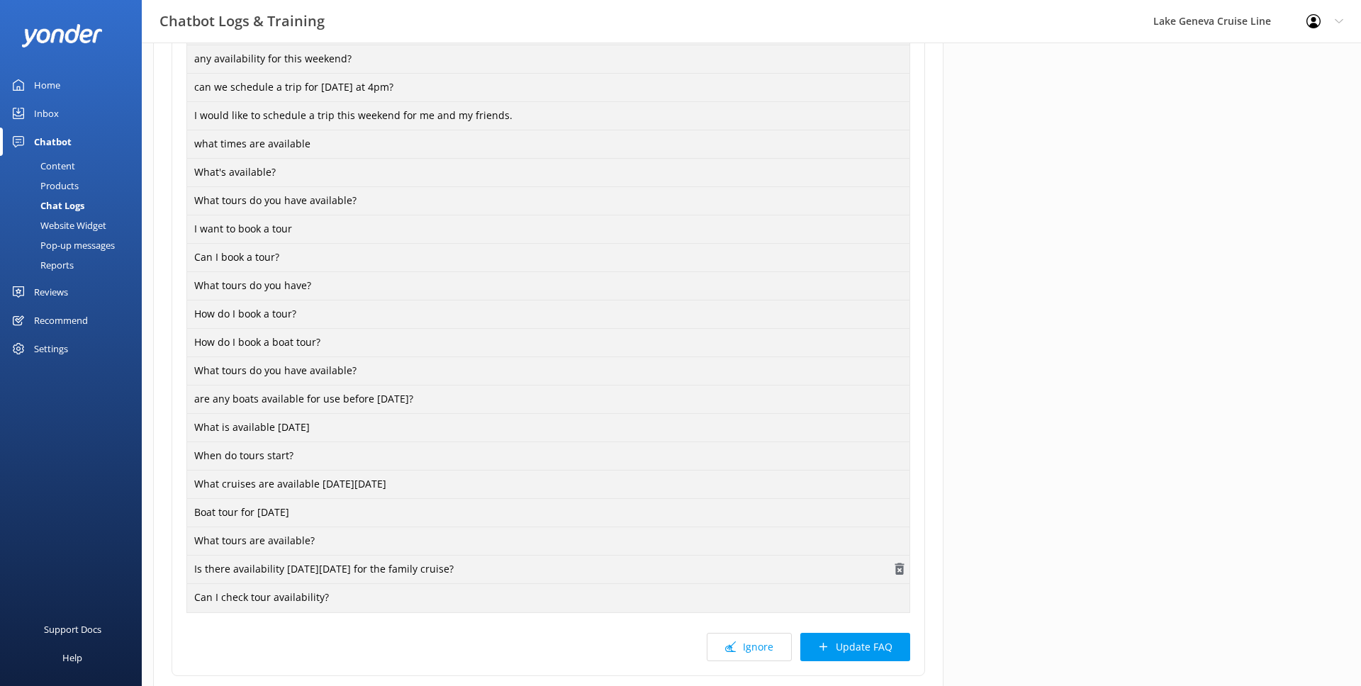
scroll to position [1034, 0]
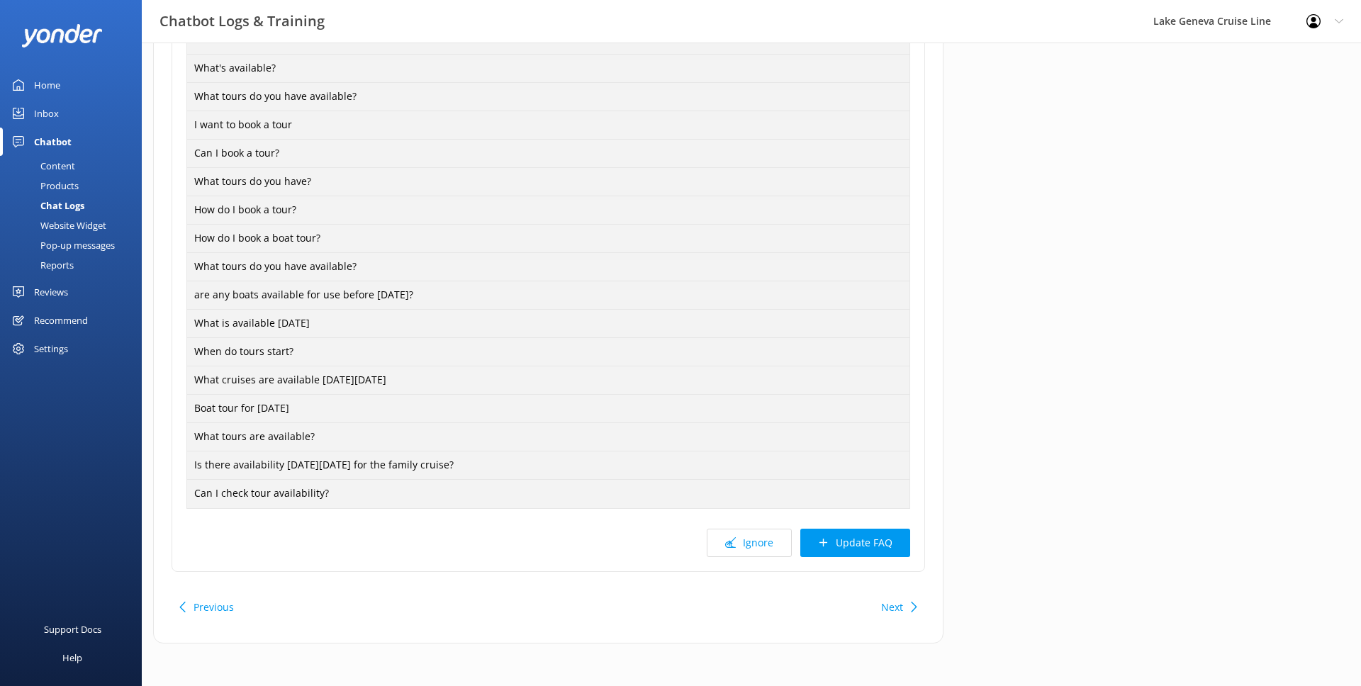
click at [882, 537] on button "Update FAQ" at bounding box center [855, 543] width 110 height 28
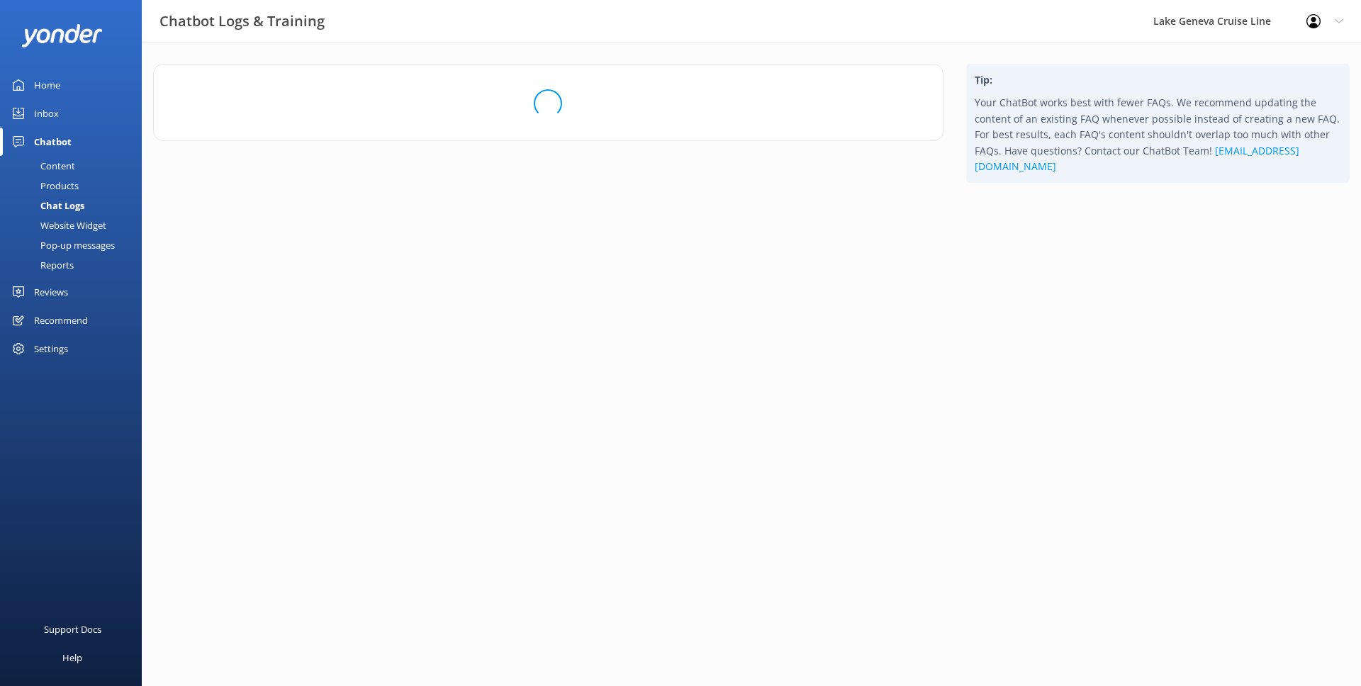
scroll to position [0, 0]
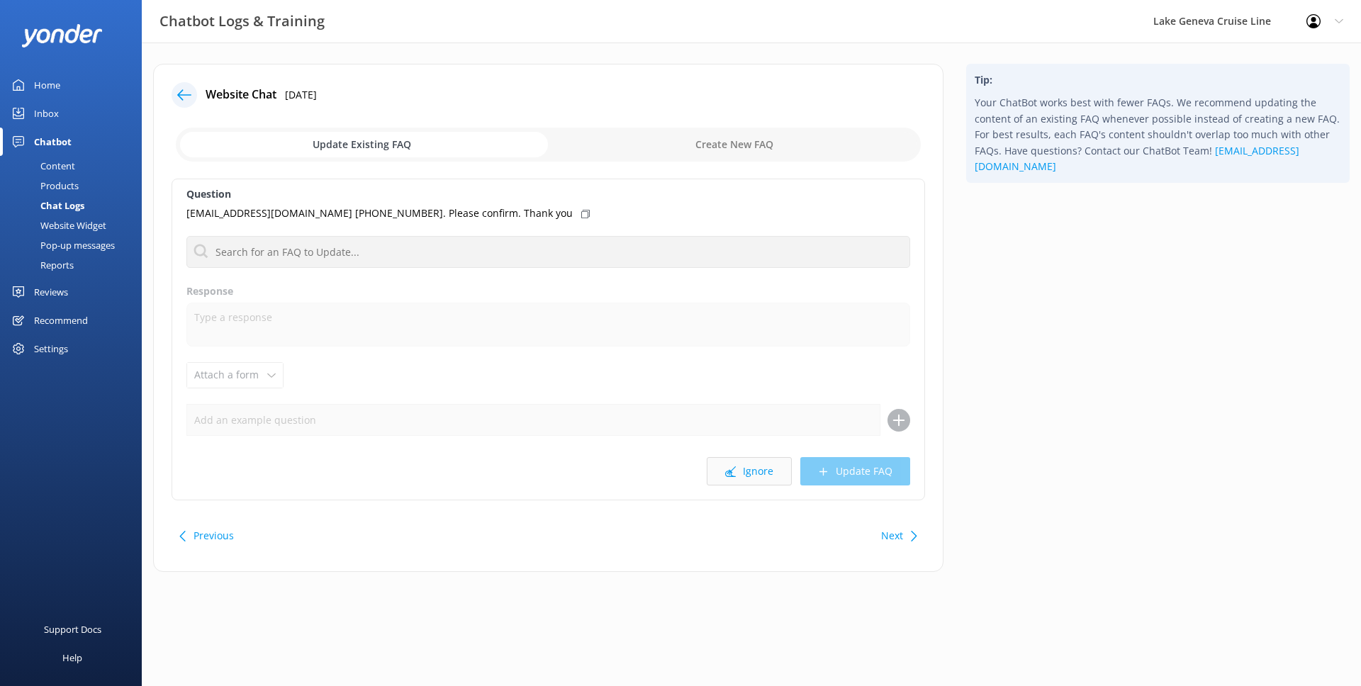
click at [745, 470] on button "Ignore" at bounding box center [749, 471] width 85 height 28
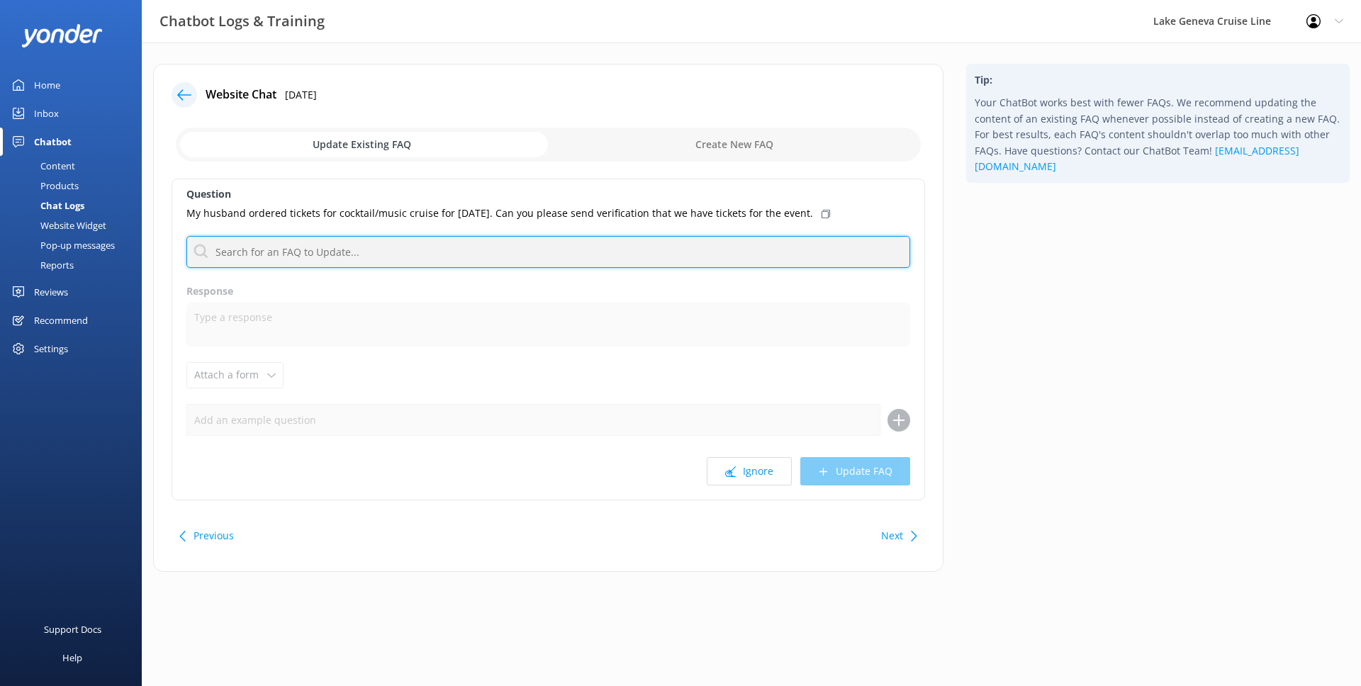
click at [636, 258] on input "text" at bounding box center [548, 252] width 724 height 32
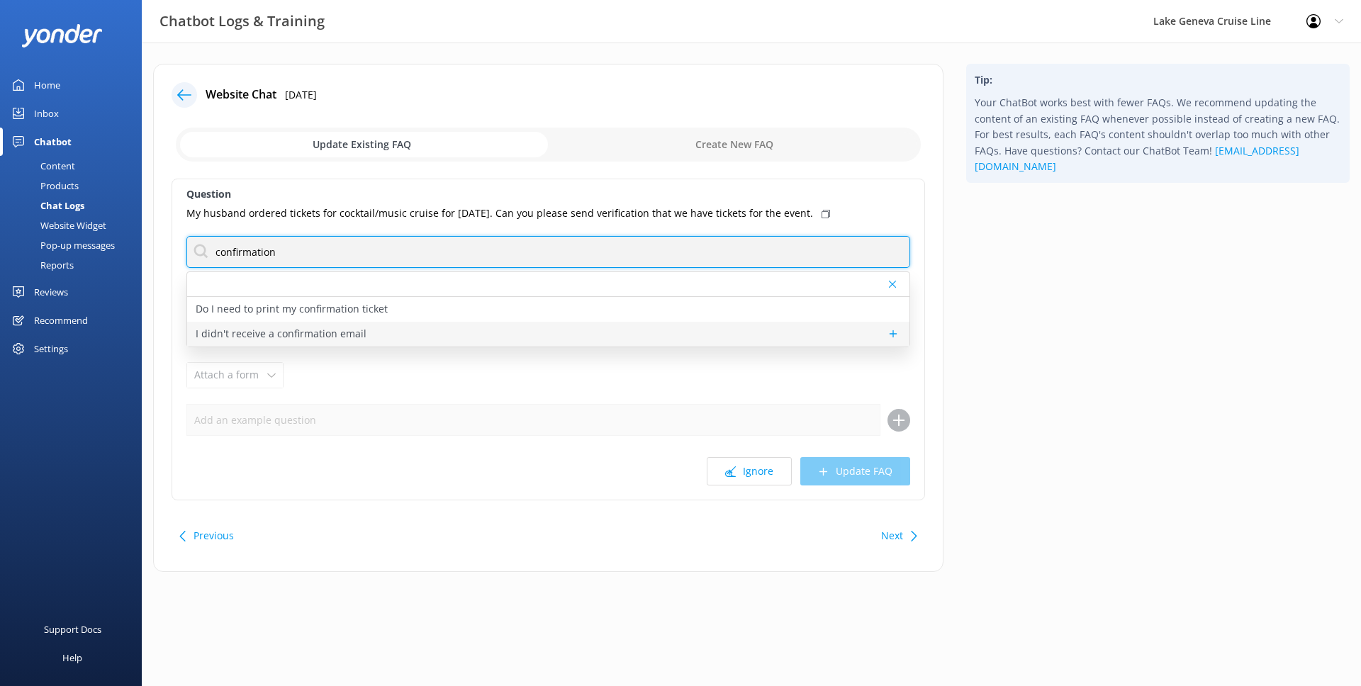
type input "confirmation"
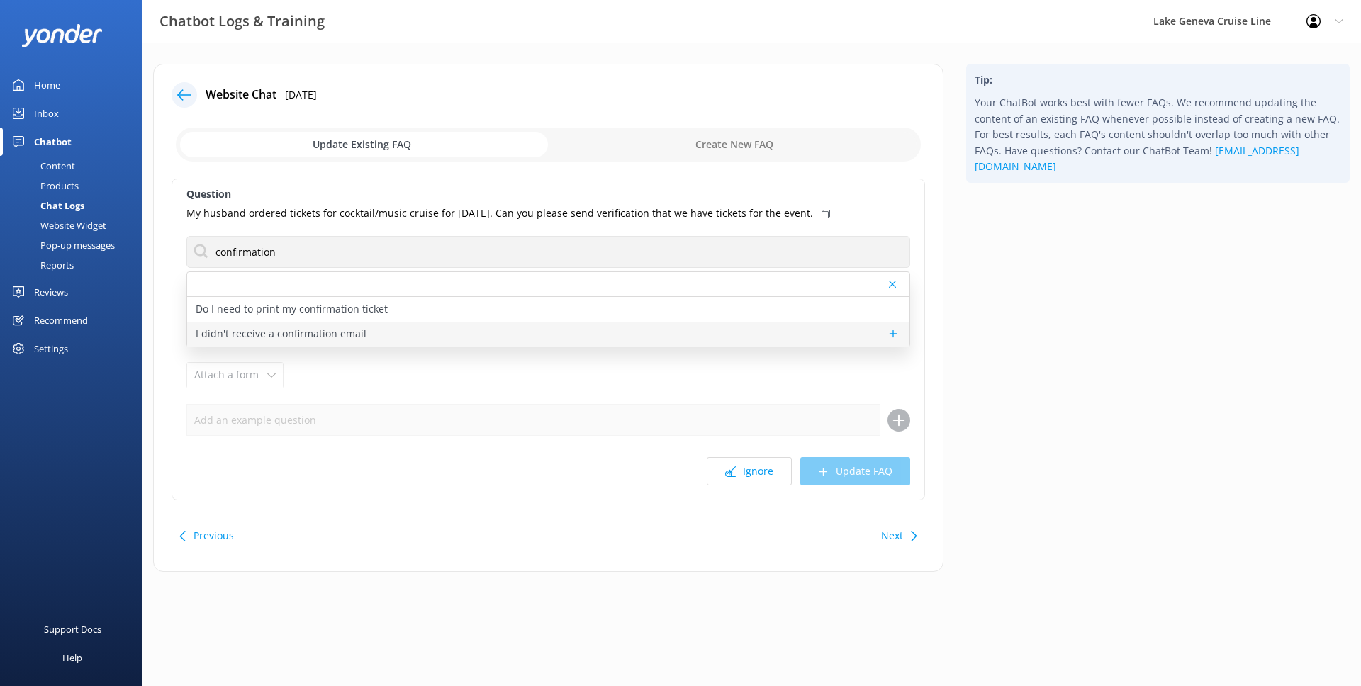
click at [500, 333] on div "I didn't receive a confirmation email" at bounding box center [548, 334] width 722 height 25
type textarea "If you didn't receive a confirmation email after completing your booking, pleas…"
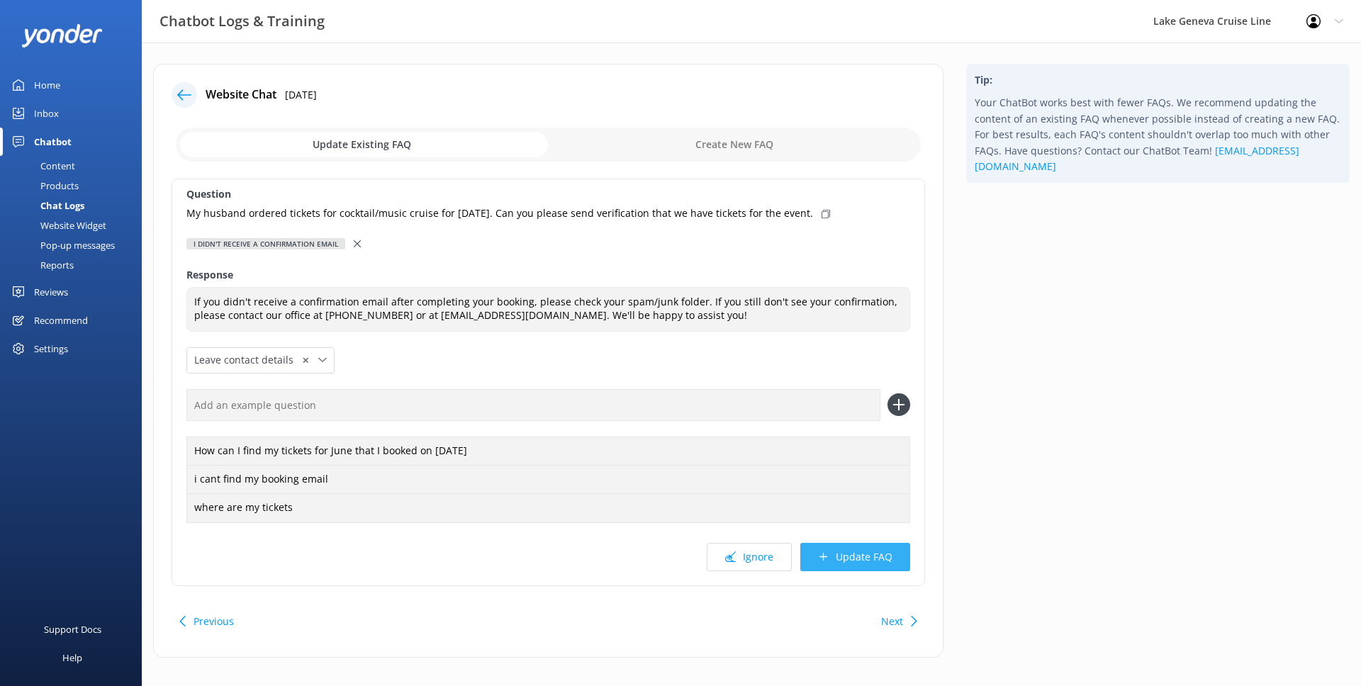
click at [830, 552] on button "Update FAQ" at bounding box center [855, 557] width 110 height 28
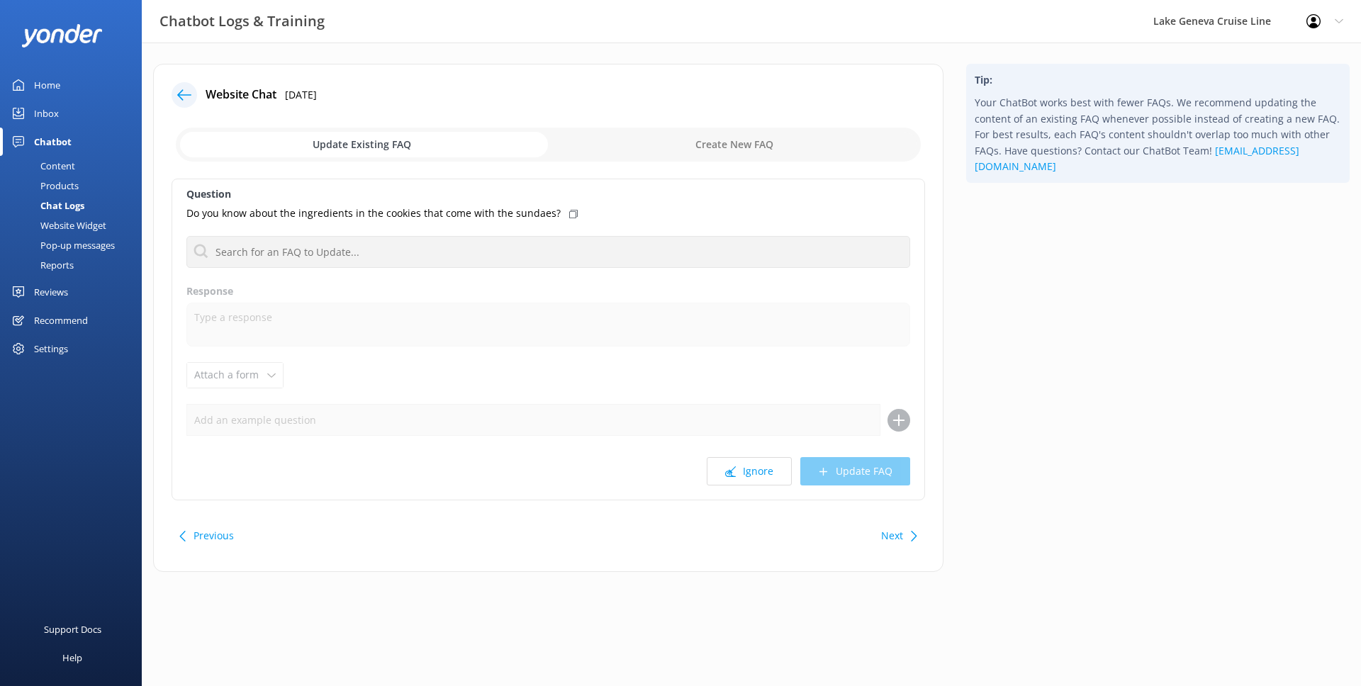
click at [887, 531] on button "Next" at bounding box center [892, 536] width 22 height 28
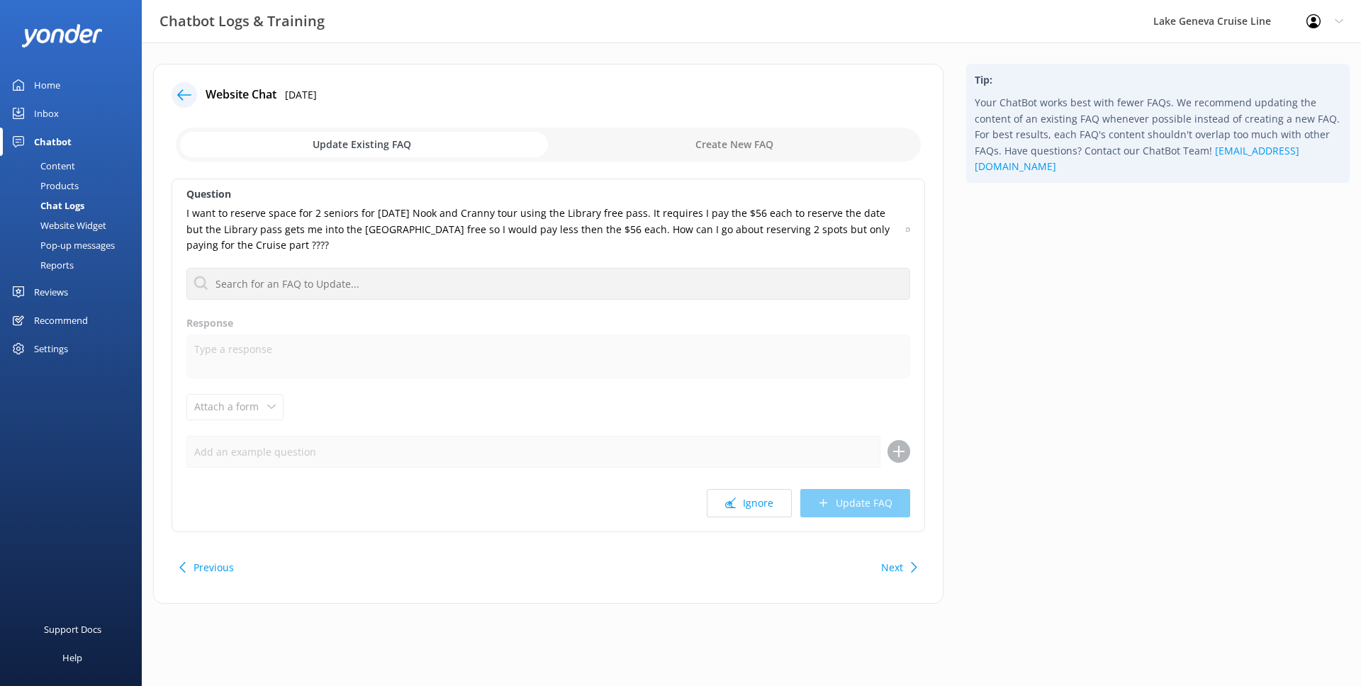
click at [887, 531] on div "Question I want to reserve space for 2 seniors for [DATE] Nook and Cranny tour …" at bounding box center [549, 356] width 754 height 354
click at [175, 85] on div at bounding box center [185, 95] width 26 height 26
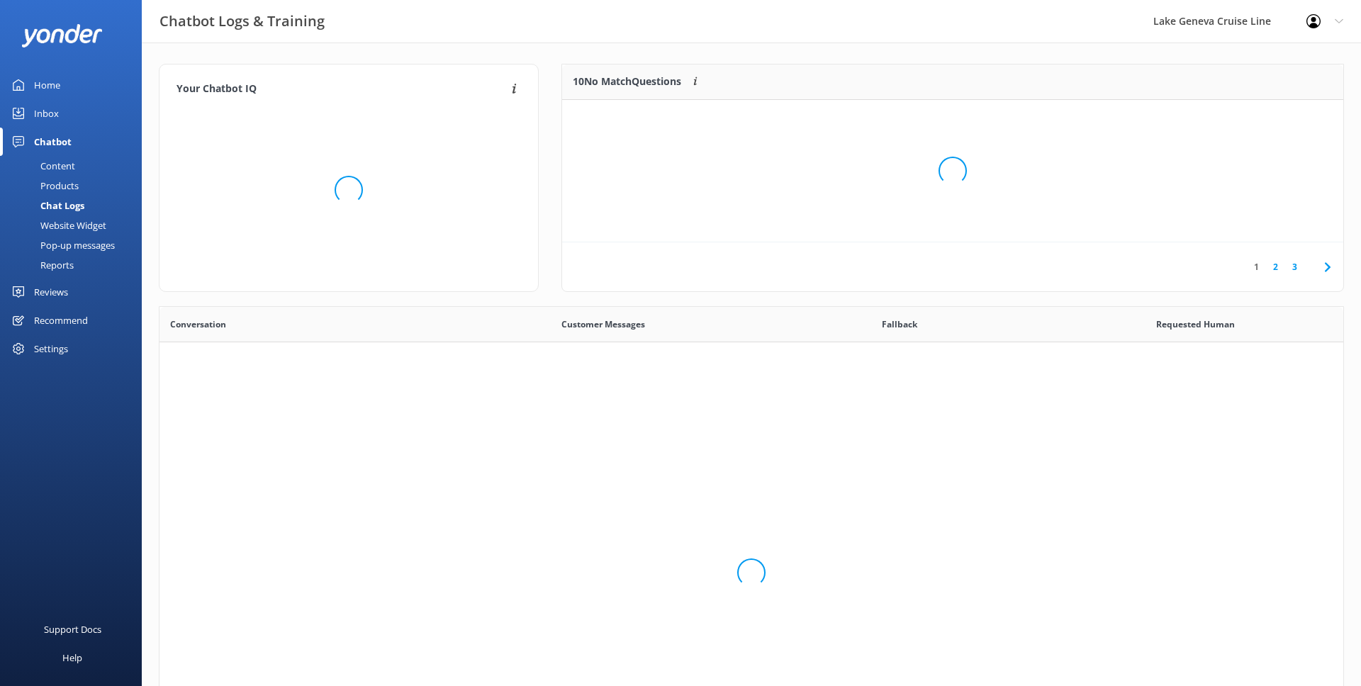
scroll to position [497, 1184]
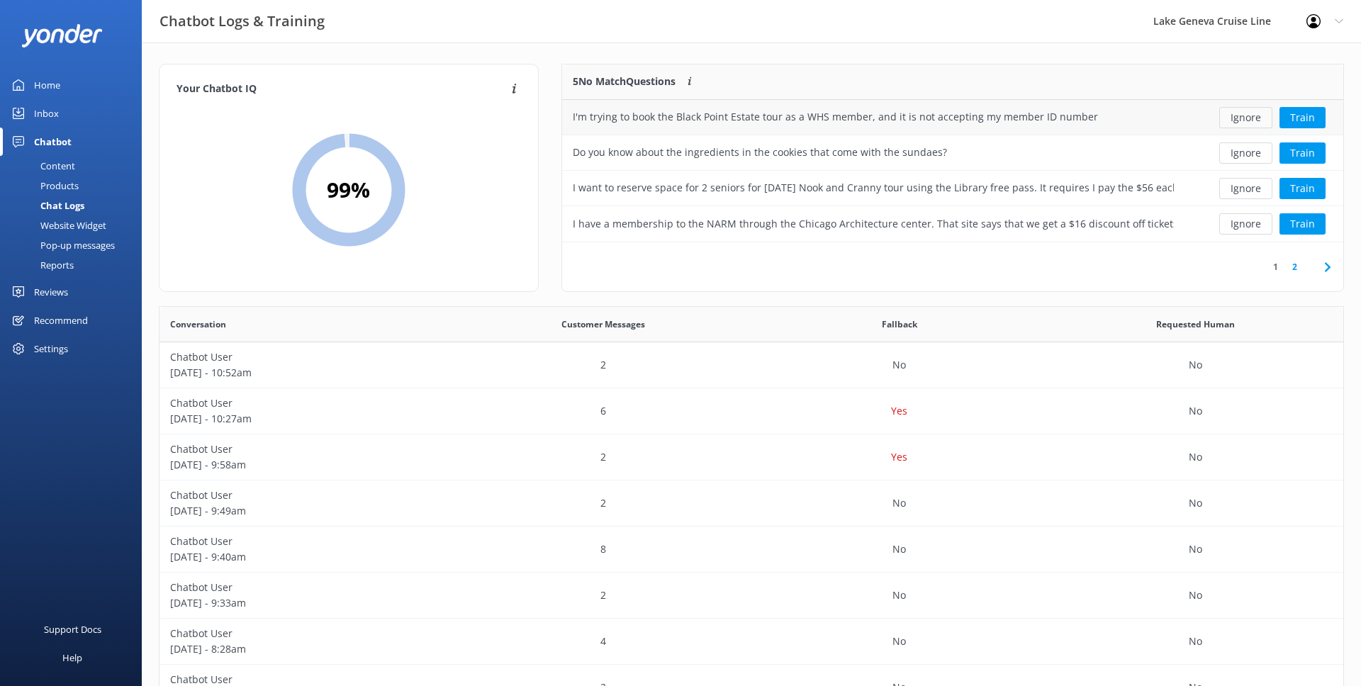
click at [1248, 118] on button "Ignore" at bounding box center [1245, 117] width 53 height 21
click at [1246, 118] on button "Ignore" at bounding box center [1245, 117] width 53 height 21
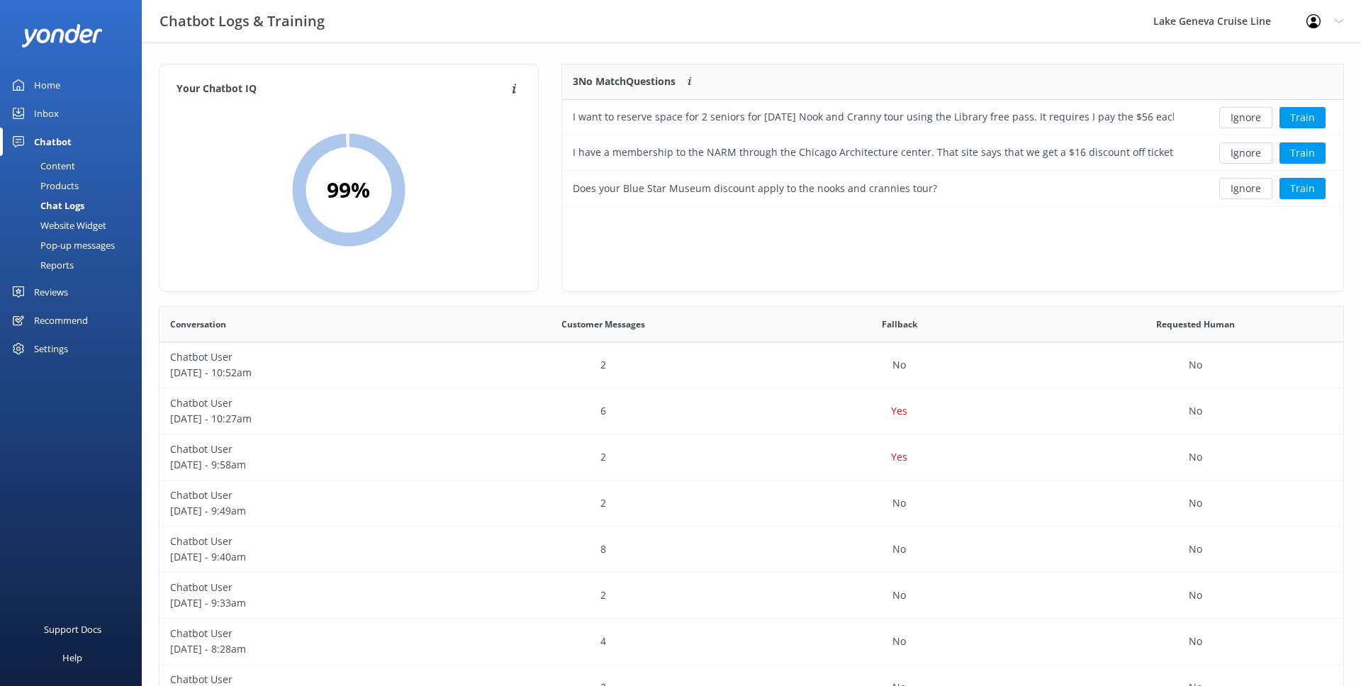
scroll to position [143, 781]
click at [1246, 118] on button "Ignore" at bounding box center [1245, 117] width 53 height 21
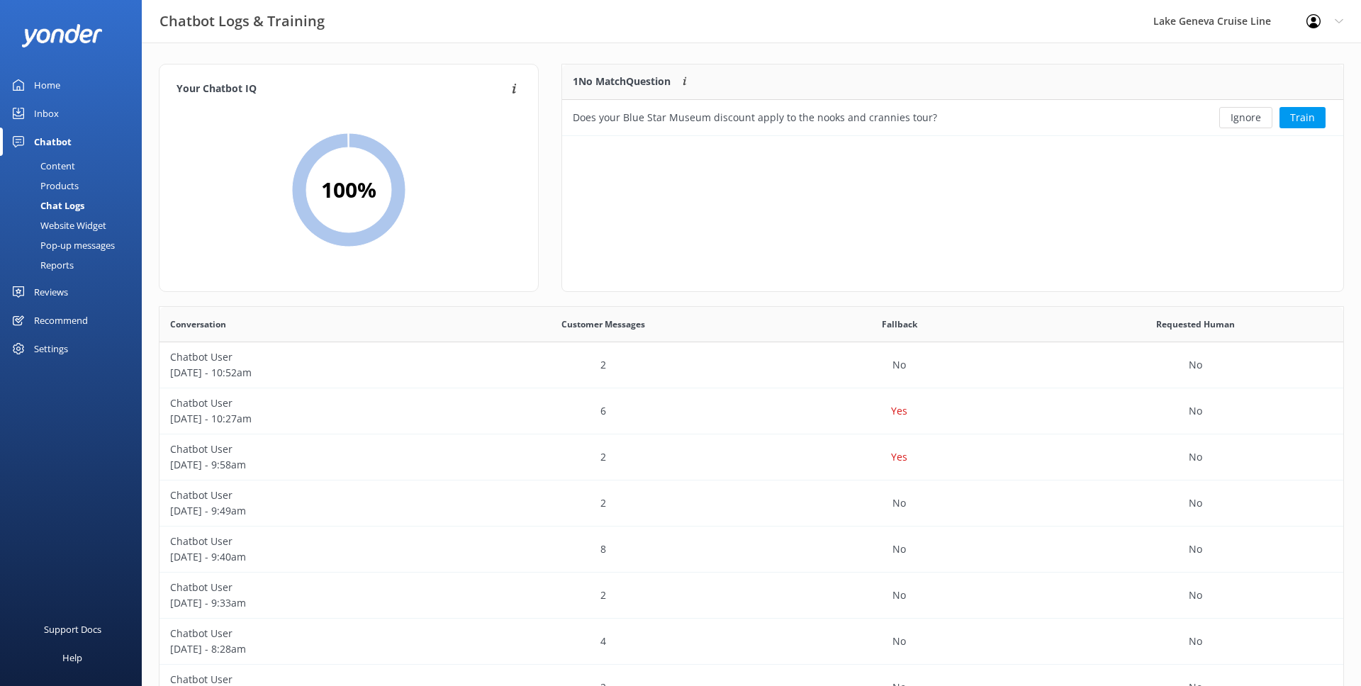
scroll to position [72, 781]
click at [1246, 118] on button "Ignore" at bounding box center [1245, 117] width 53 height 21
